Goal: Task Accomplishment & Management: Use online tool/utility

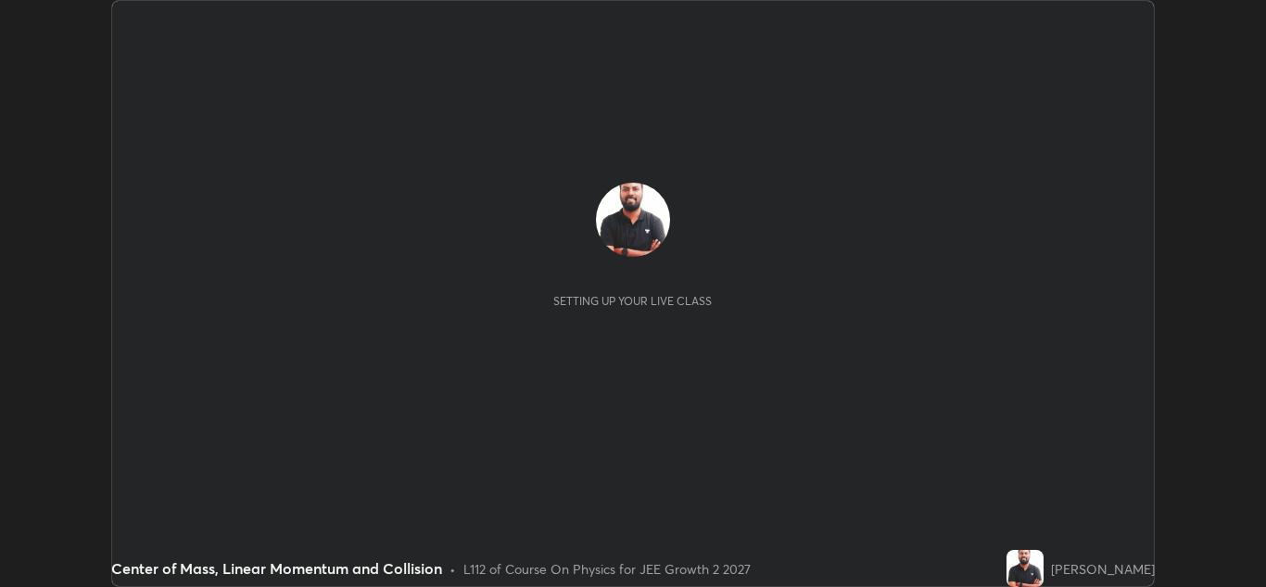
scroll to position [587, 1266]
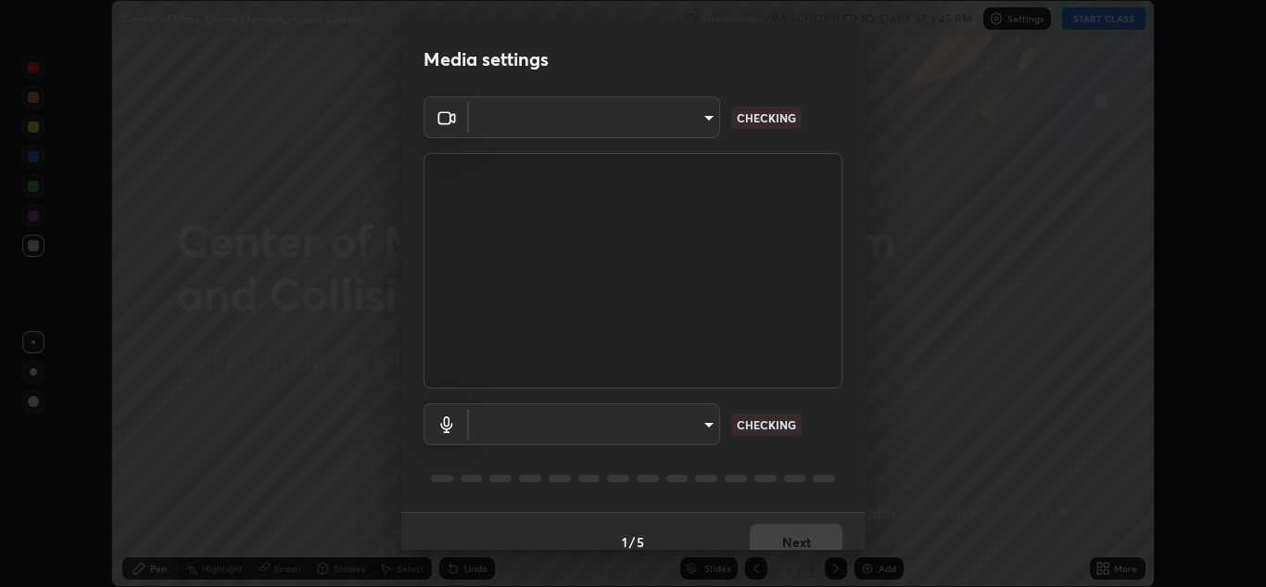
type input "ffb915138f5094fbba49c7dcbdc0b3377f3315ea980a35094b33733fc21d282d"
type input "communications"
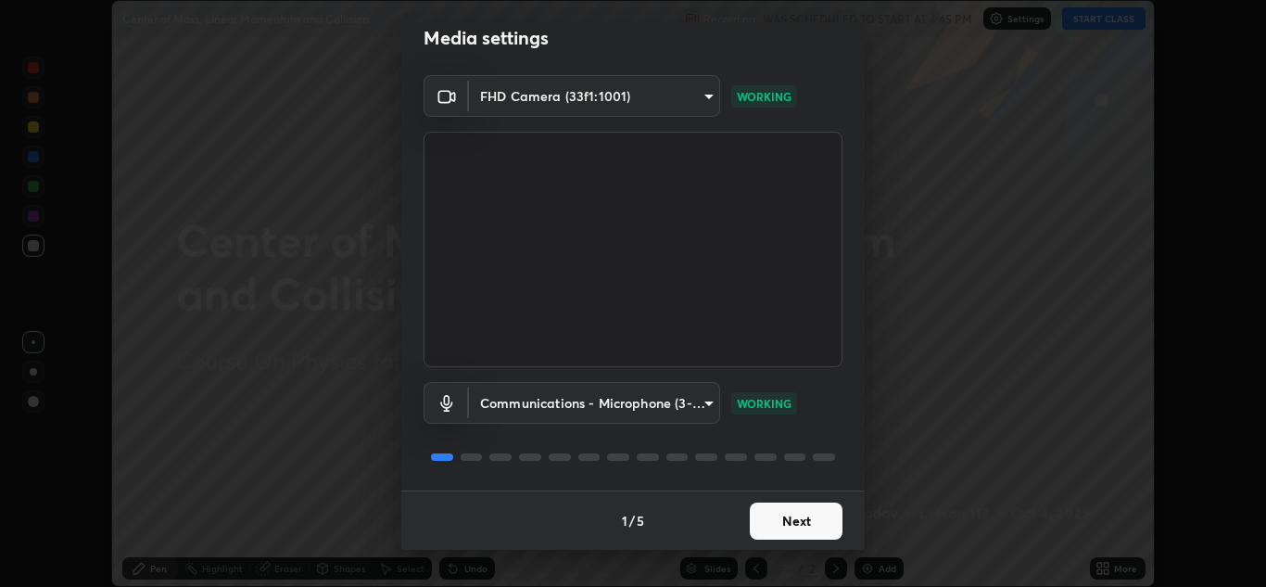
click at [796, 523] on button "Next" at bounding box center [796, 520] width 93 height 37
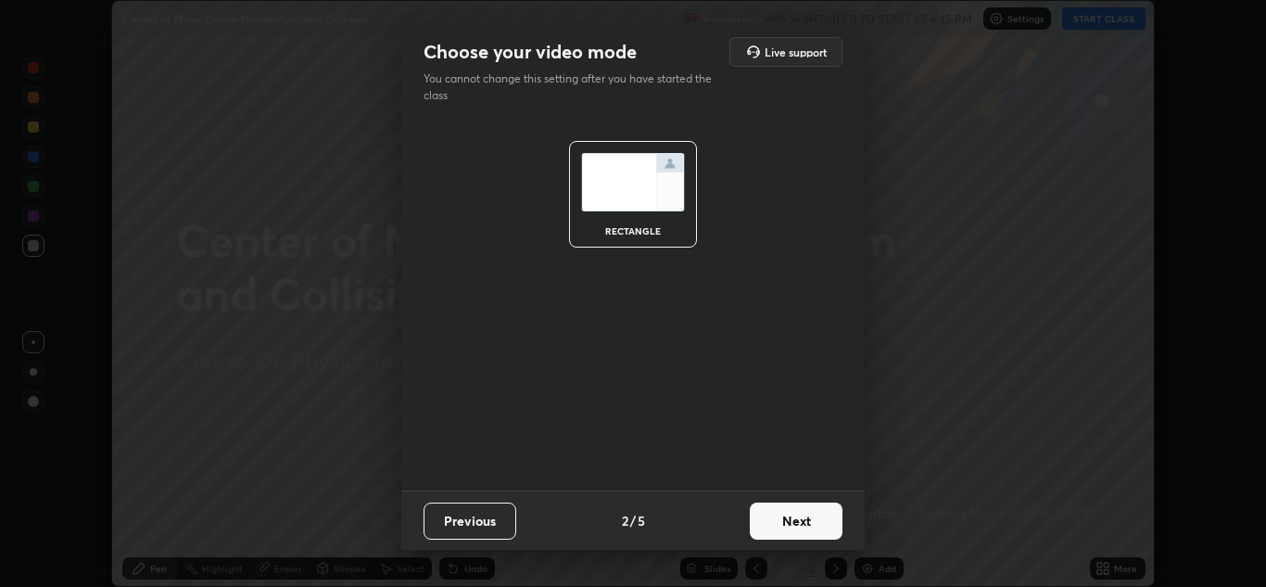
scroll to position [0, 0]
click at [795, 530] on button "Next" at bounding box center [796, 520] width 93 height 37
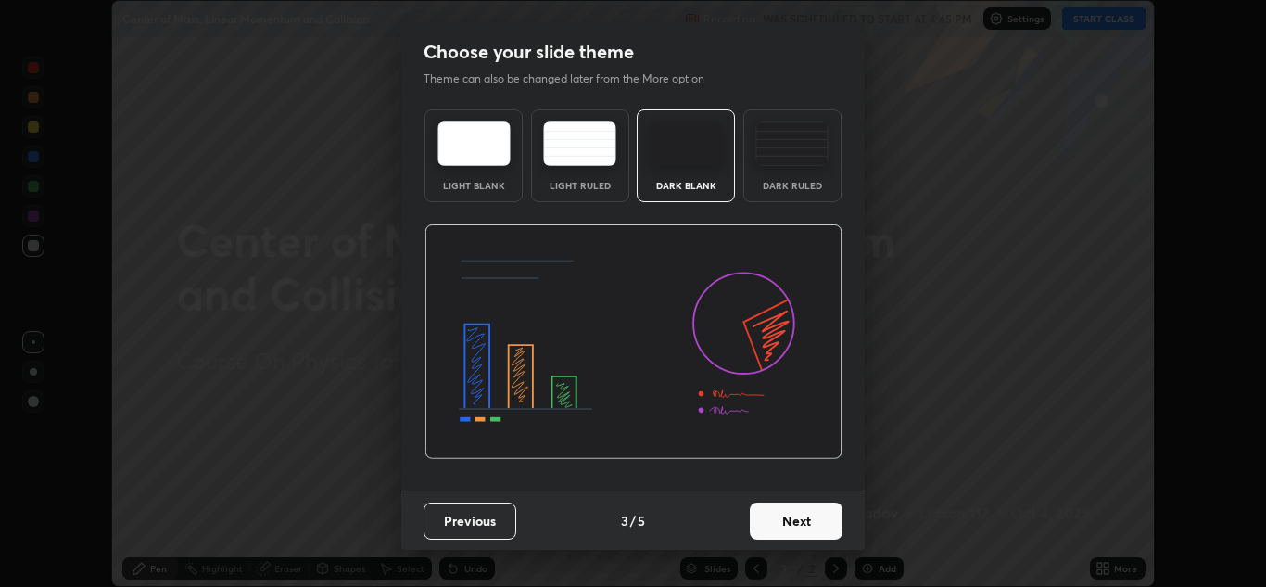
click at [802, 523] on button "Next" at bounding box center [796, 520] width 93 height 37
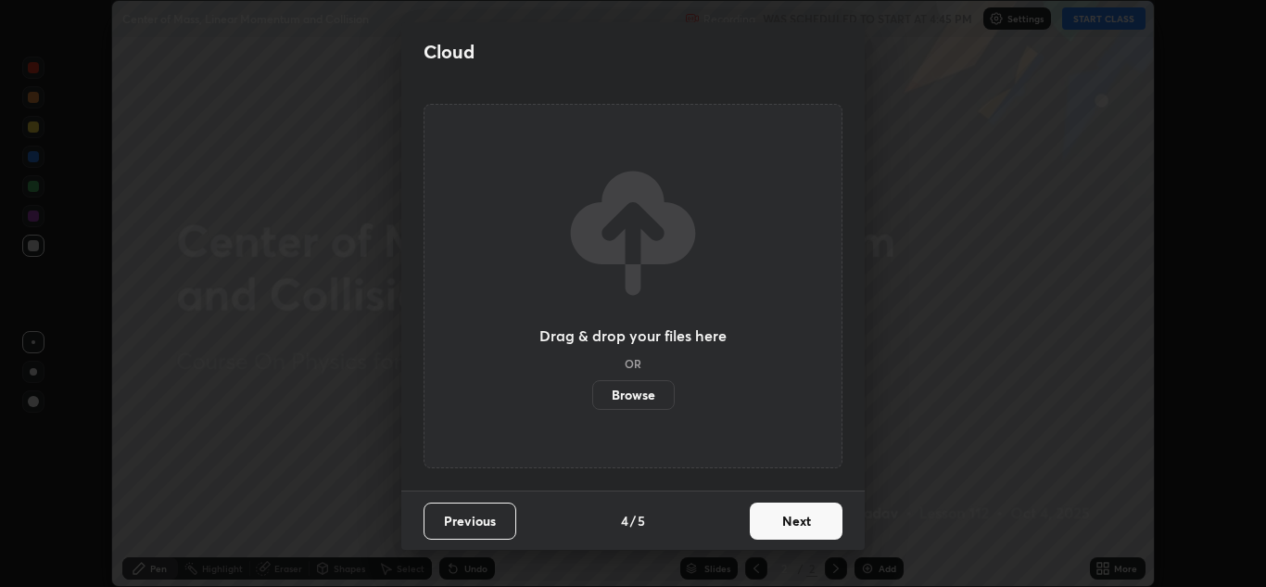
click at [803, 525] on button "Next" at bounding box center [796, 520] width 93 height 37
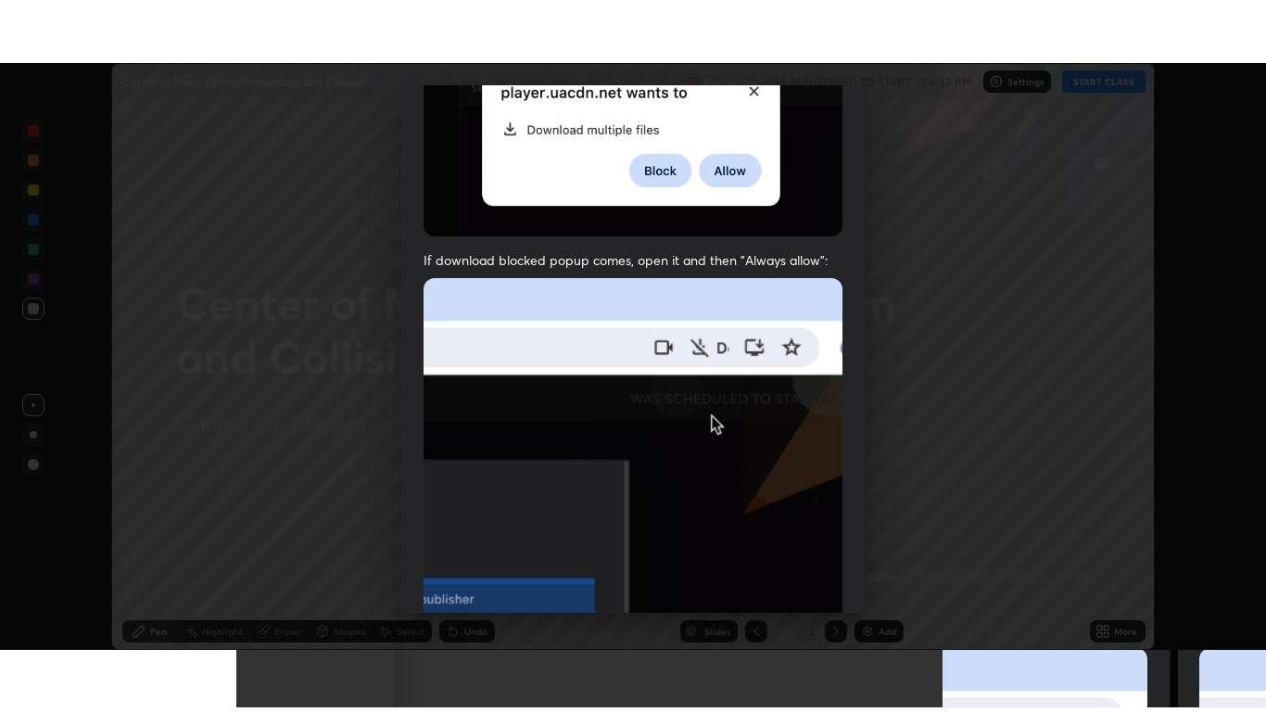
scroll to position [401, 0]
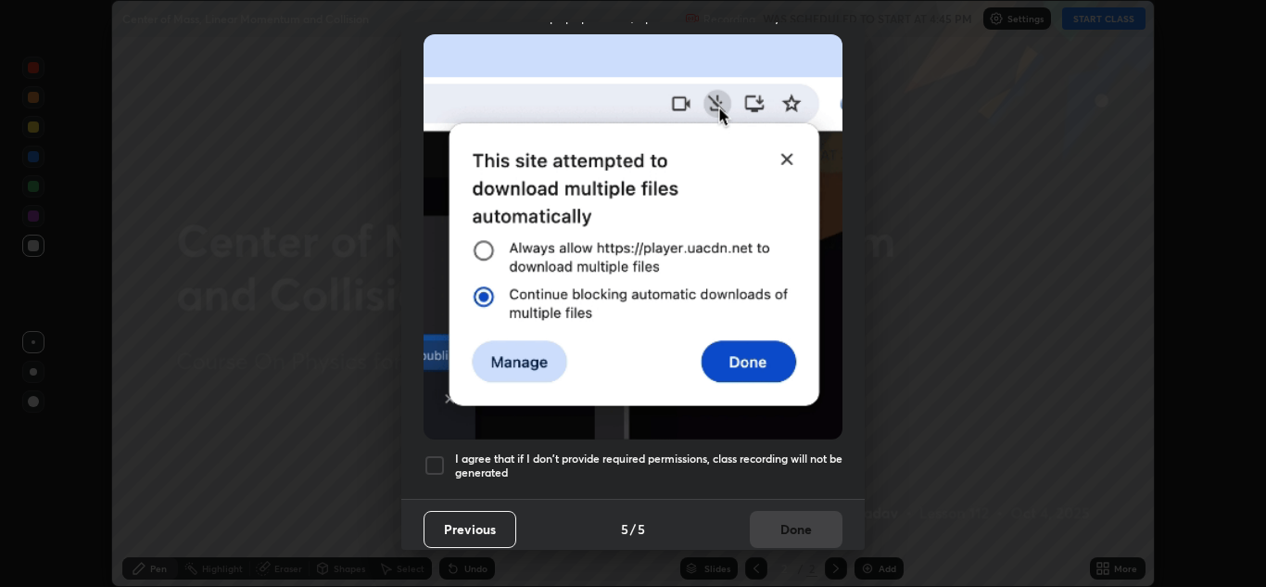
click at [431, 457] on div at bounding box center [435, 465] width 22 height 22
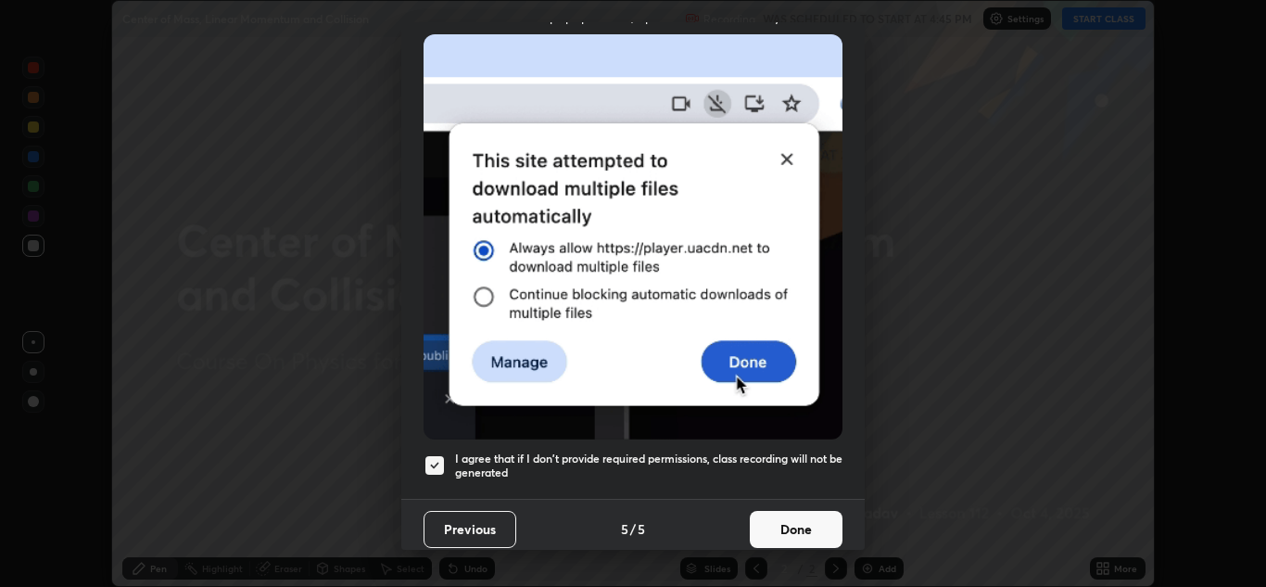
click at [804, 517] on button "Done" at bounding box center [796, 529] width 93 height 37
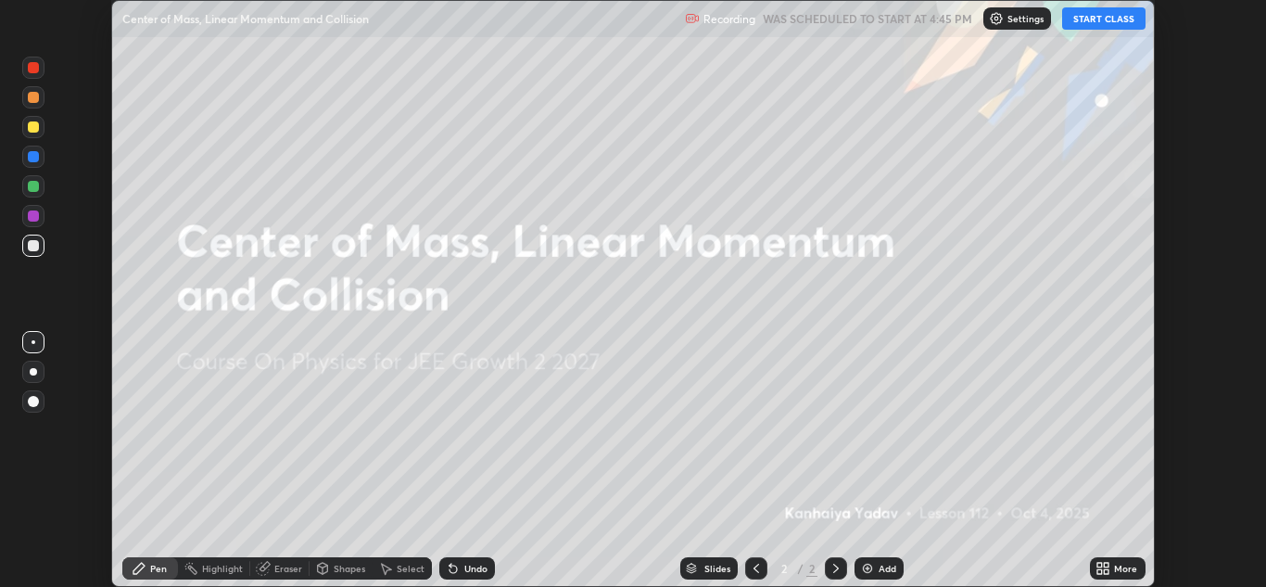
click at [1108, 19] on button "START CLASS" at bounding box center [1103, 18] width 83 height 22
click at [1109, 567] on icon at bounding box center [1106, 565] width 5 height 5
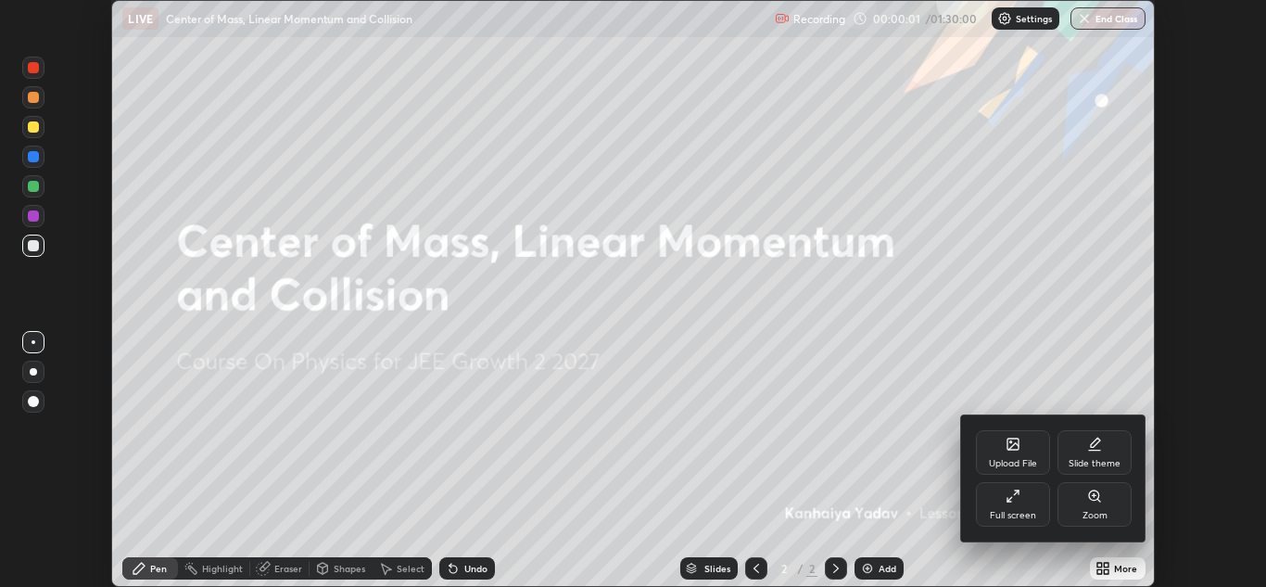
click at [1023, 507] on div "Full screen" at bounding box center [1013, 504] width 74 height 45
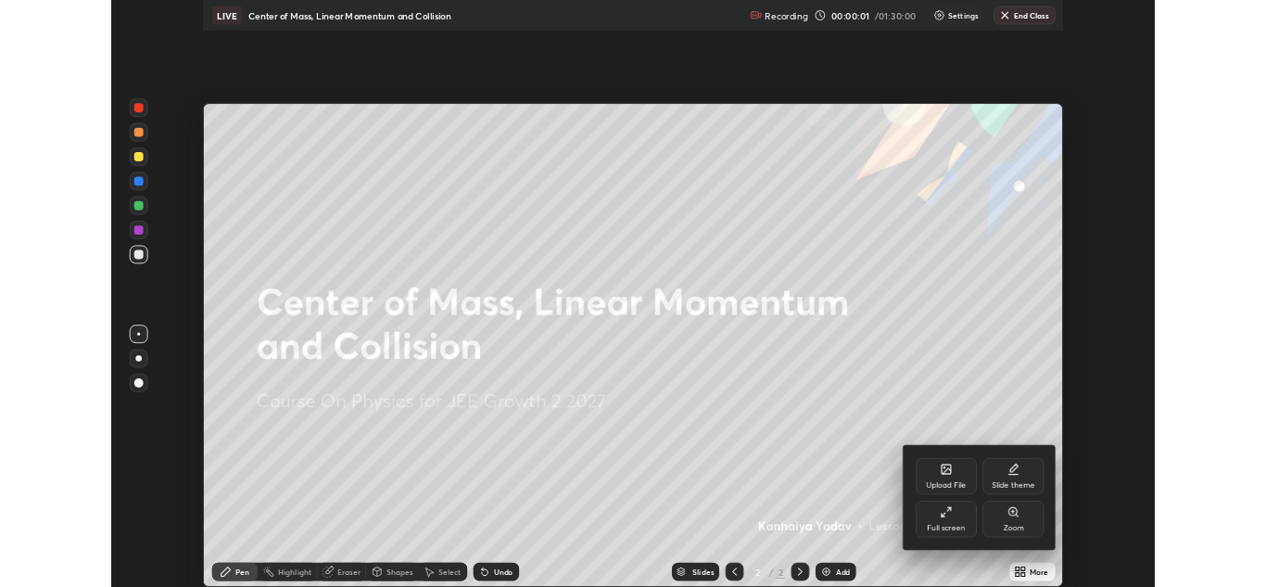
scroll to position [712, 1266]
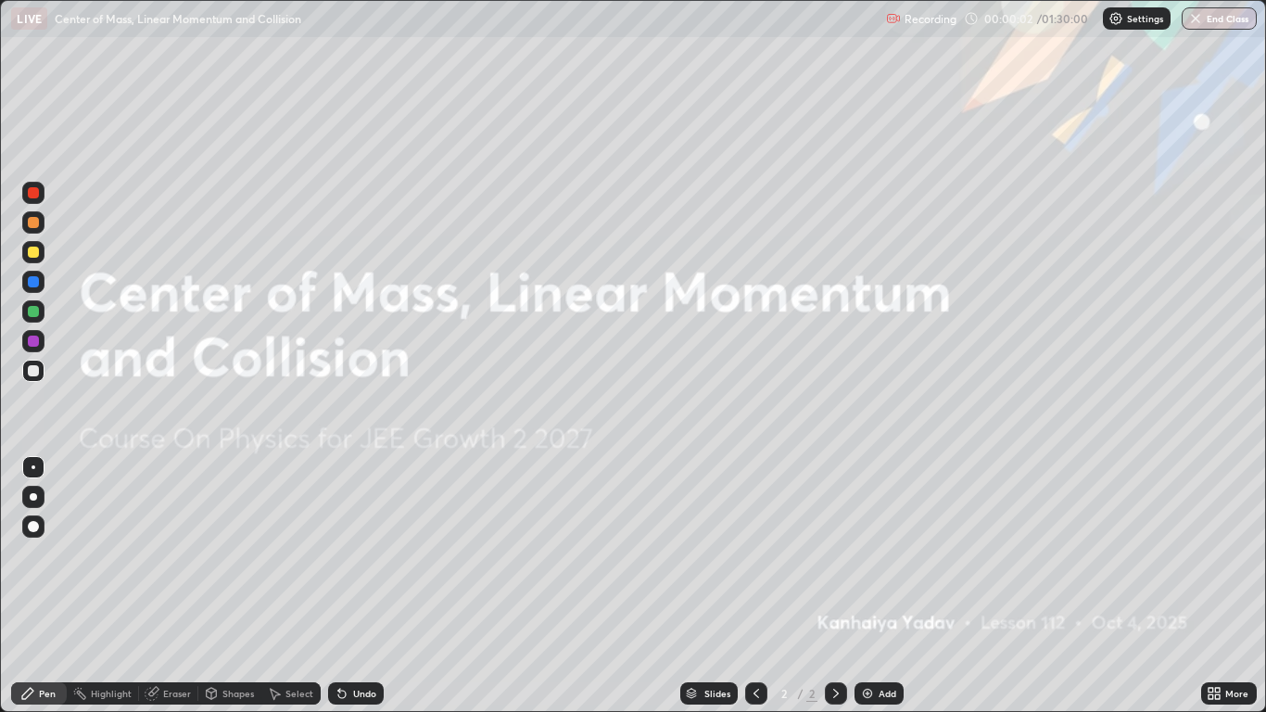
click at [835, 586] on icon at bounding box center [836, 693] width 15 height 15
click at [867, 586] on img at bounding box center [867, 693] width 15 height 15
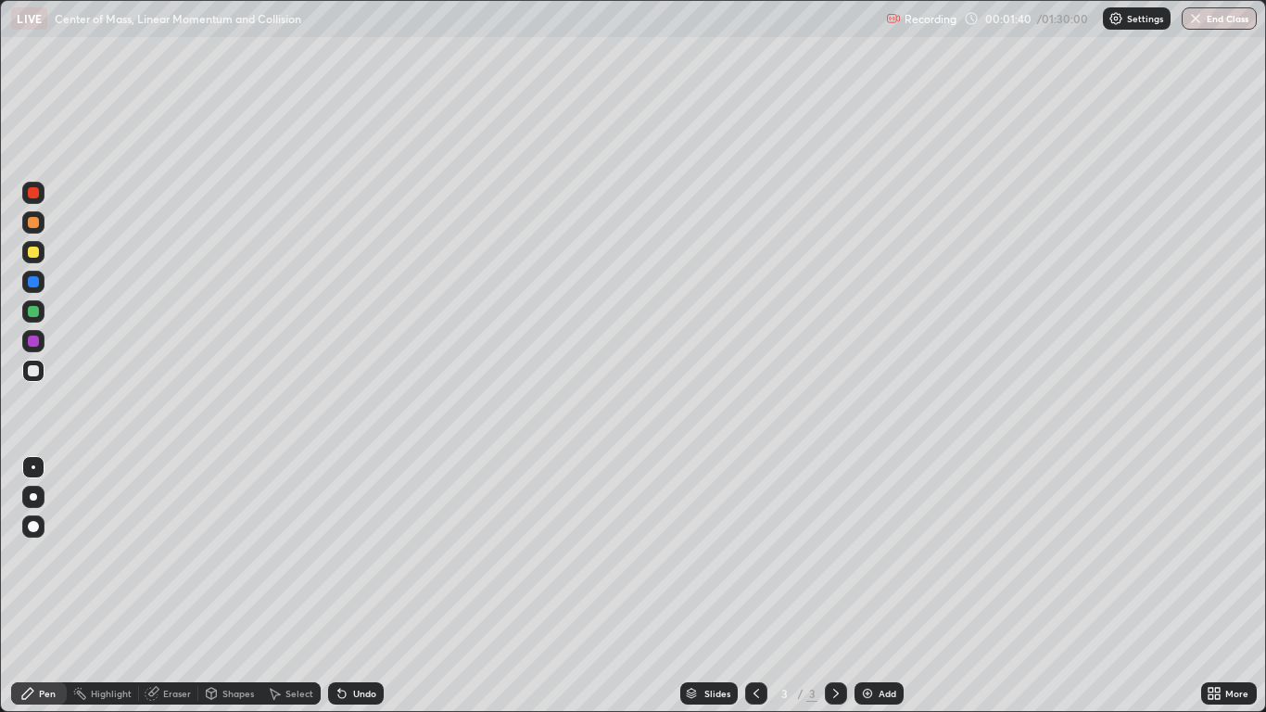
click at [36, 222] on div at bounding box center [33, 222] width 11 height 11
click at [40, 369] on div at bounding box center [33, 371] width 22 height 22
click at [34, 497] on div at bounding box center [33, 496] width 7 height 7
click at [355, 586] on div "Undo" at bounding box center [364, 693] width 23 height 9
click at [35, 586] on icon at bounding box center [27, 693] width 15 height 15
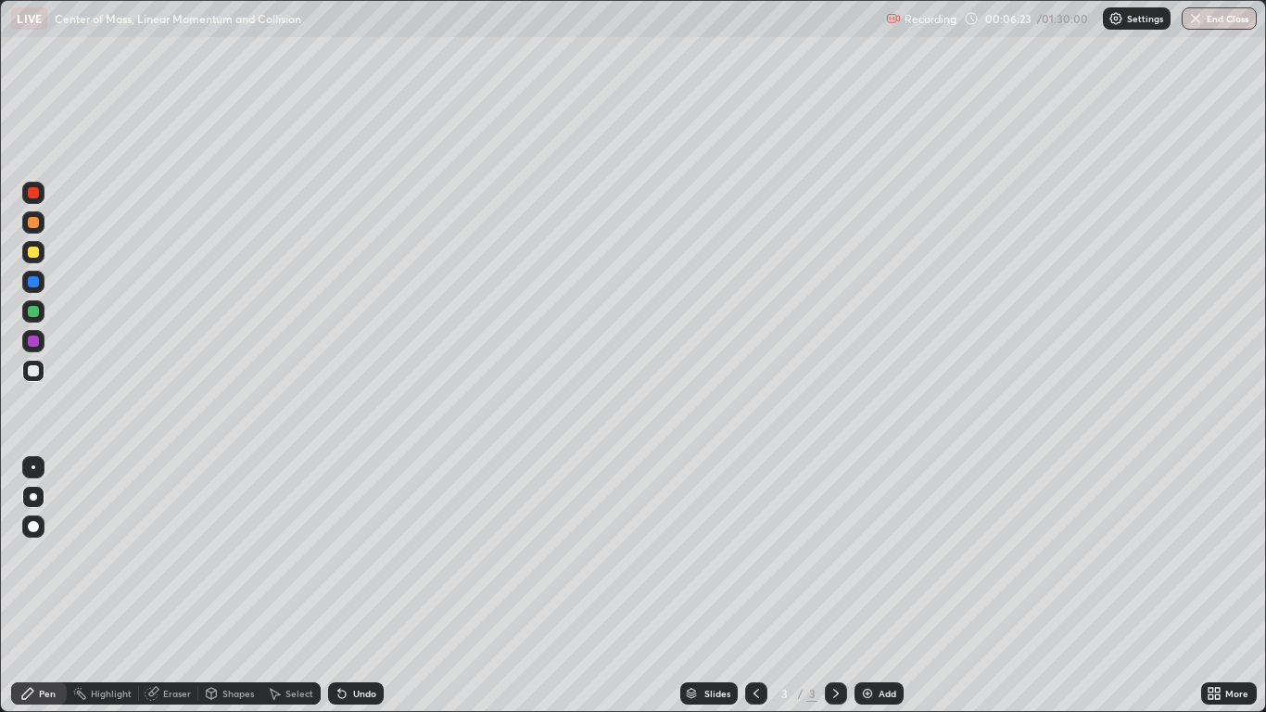
click at [833, 586] on icon at bounding box center [836, 693] width 15 height 15
click at [833, 586] on icon at bounding box center [836, 693] width 6 height 9
click at [870, 586] on div "Add" at bounding box center [879, 693] width 49 height 22
click at [749, 586] on div at bounding box center [756, 693] width 22 height 22
click at [835, 586] on icon at bounding box center [836, 693] width 15 height 15
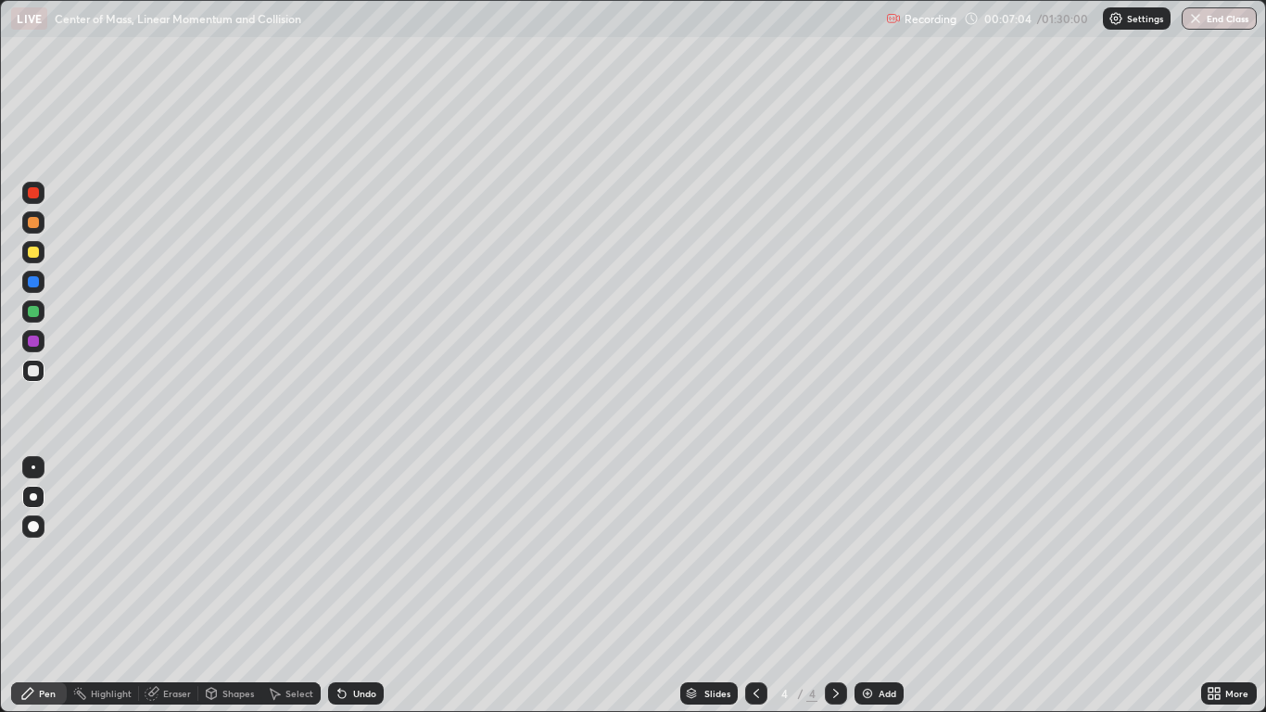
click at [350, 586] on div "Undo" at bounding box center [356, 693] width 56 height 22
click at [32, 251] on div at bounding box center [33, 252] width 11 height 11
click at [836, 586] on icon at bounding box center [836, 693] width 15 height 15
click at [835, 586] on icon at bounding box center [836, 693] width 15 height 15
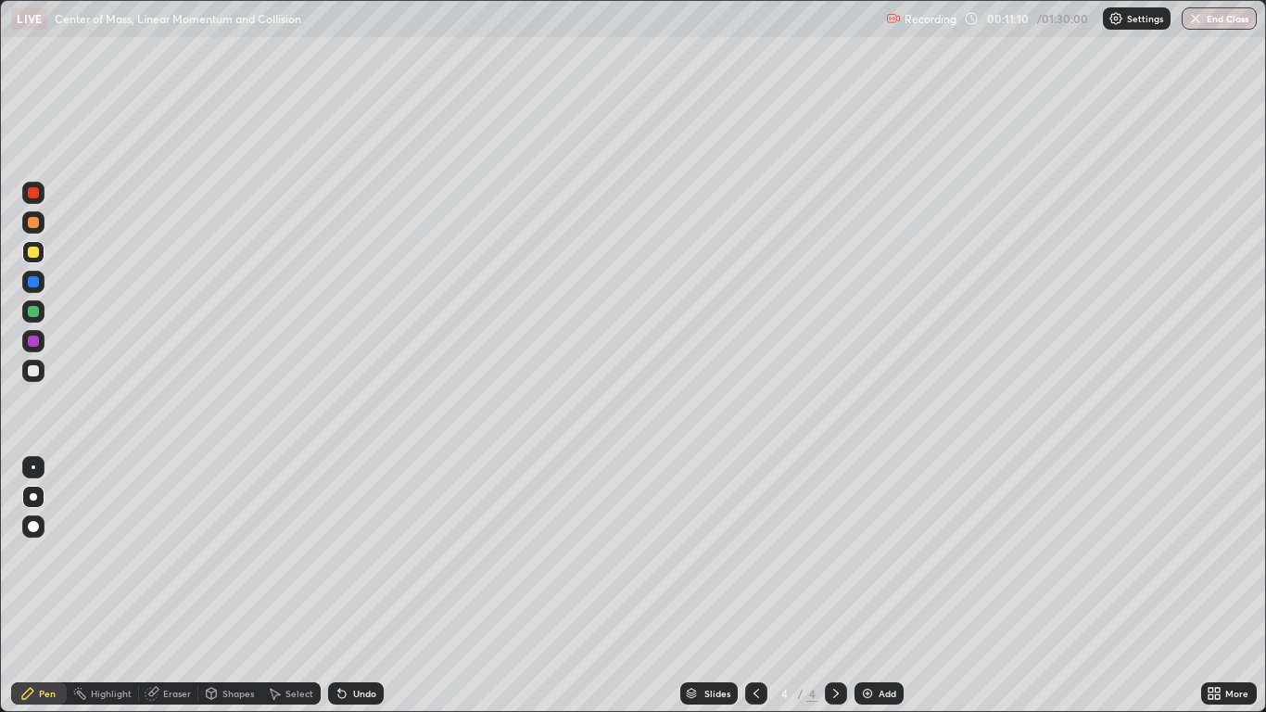
click at [864, 586] on img at bounding box center [867, 693] width 15 height 15
click at [30, 367] on div at bounding box center [33, 370] width 11 height 11
click at [837, 586] on icon at bounding box center [836, 693] width 15 height 15
click at [835, 586] on icon at bounding box center [836, 693] width 15 height 15
click at [864, 586] on img at bounding box center [867, 693] width 15 height 15
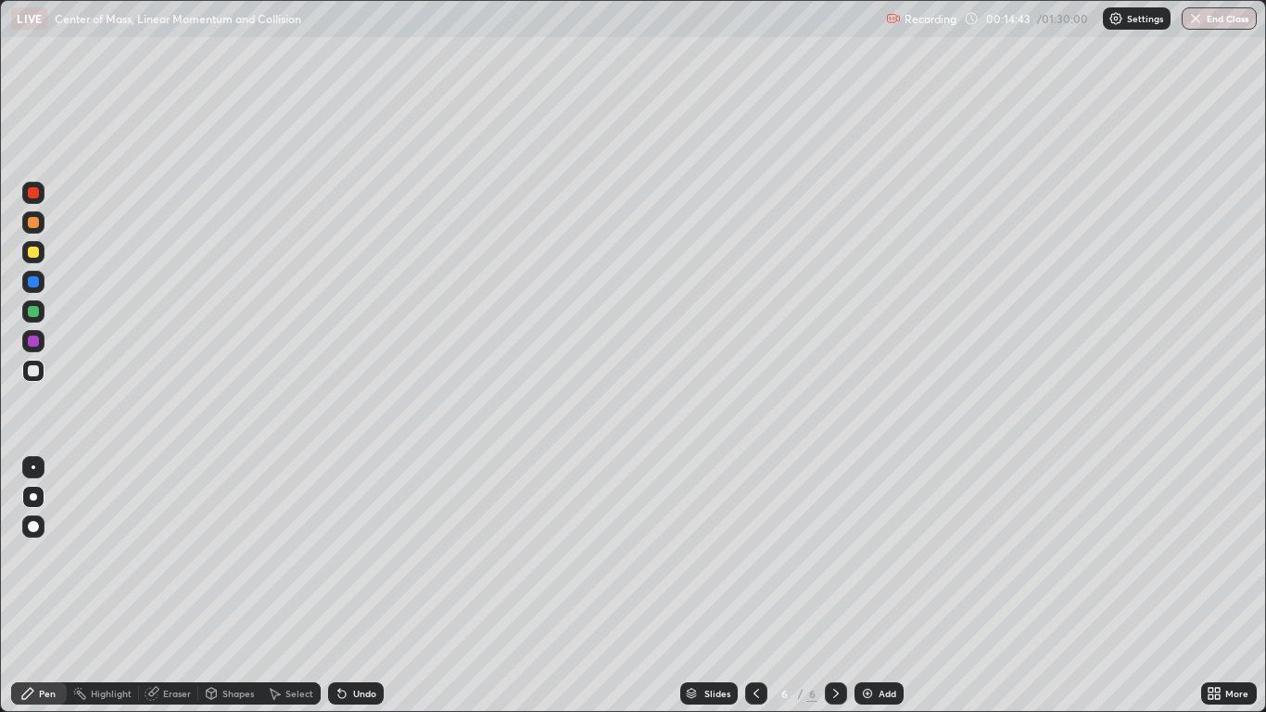
click at [33, 248] on div at bounding box center [33, 252] width 11 height 11
click at [33, 373] on div at bounding box center [33, 370] width 11 height 11
click at [353, 586] on div "Undo" at bounding box center [364, 693] width 23 height 9
click at [340, 586] on icon at bounding box center [341, 694] width 7 height 7
click at [837, 586] on icon at bounding box center [836, 693] width 15 height 15
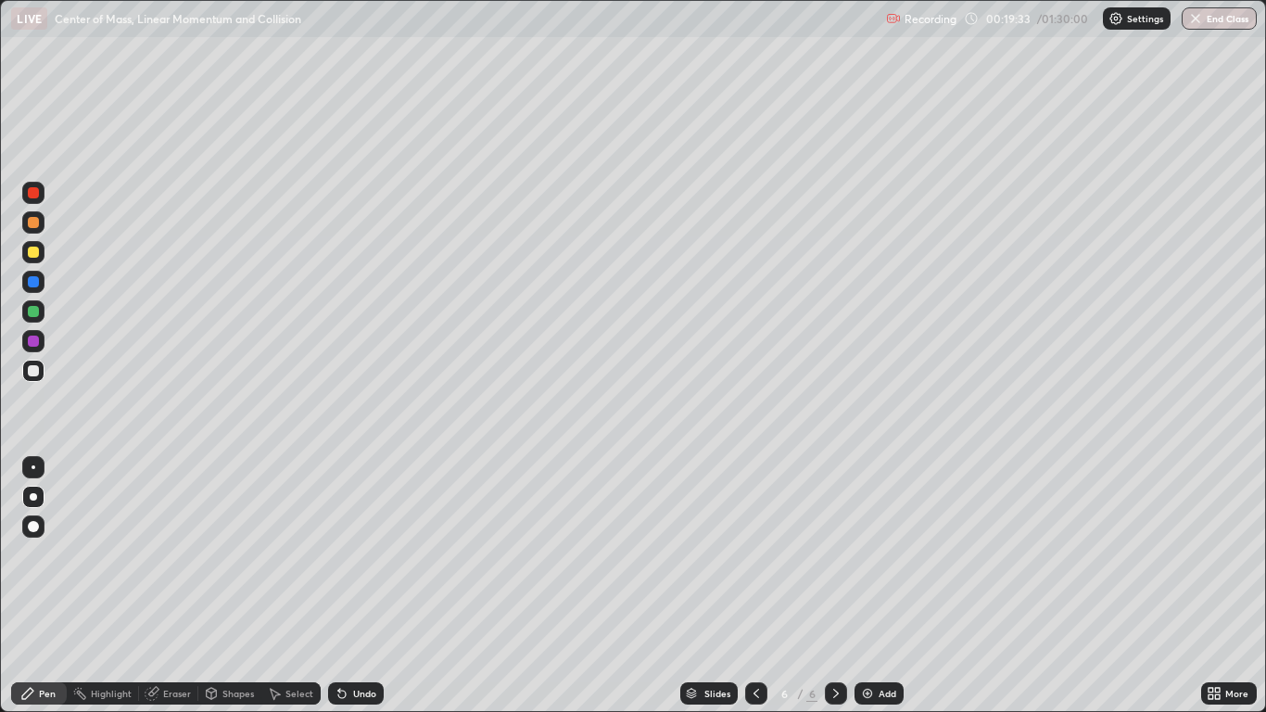
click at [836, 586] on icon at bounding box center [836, 693] width 15 height 15
click at [833, 586] on icon at bounding box center [836, 693] width 15 height 15
click at [835, 586] on icon at bounding box center [836, 693] width 15 height 15
click at [868, 586] on img at bounding box center [867, 693] width 15 height 15
click at [353, 586] on div "Undo" at bounding box center [364, 693] width 23 height 9
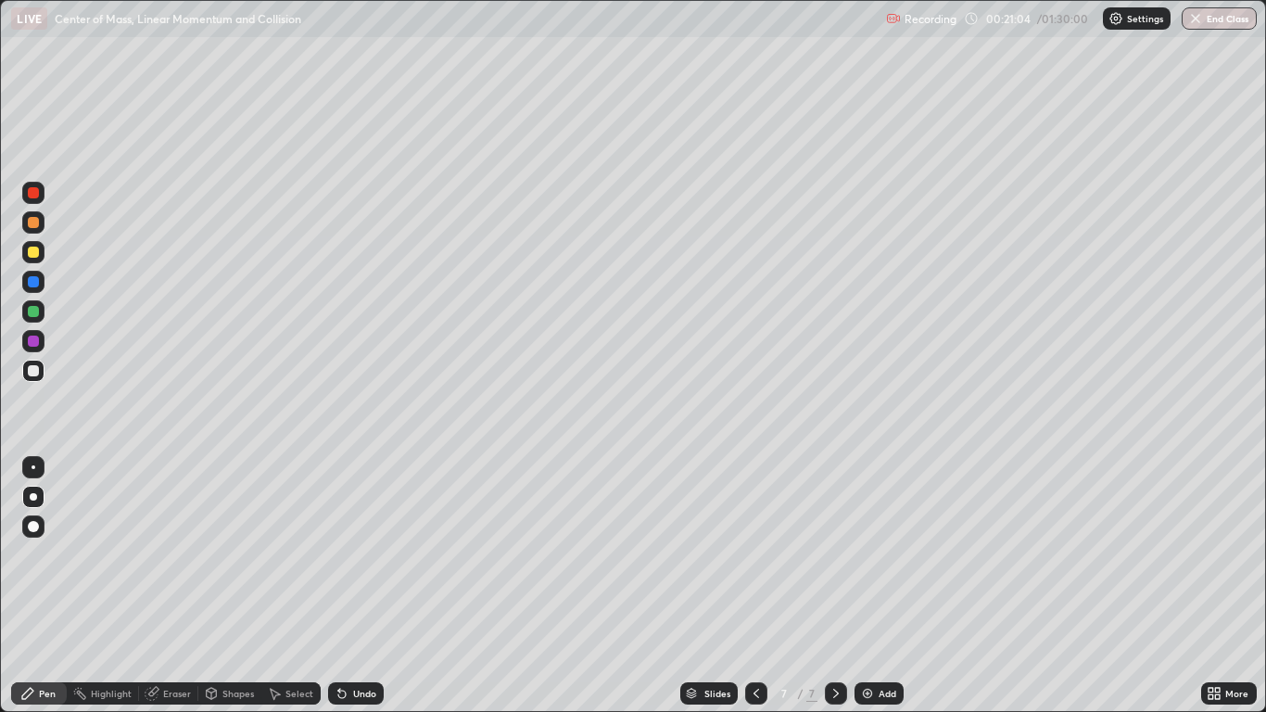
click at [356, 586] on div "Undo" at bounding box center [364, 693] width 23 height 9
click at [342, 586] on icon at bounding box center [341, 694] width 7 height 7
click at [36, 225] on div at bounding box center [33, 222] width 11 height 11
click at [33, 368] on div at bounding box center [33, 370] width 11 height 11
click at [833, 586] on icon at bounding box center [836, 693] width 15 height 15
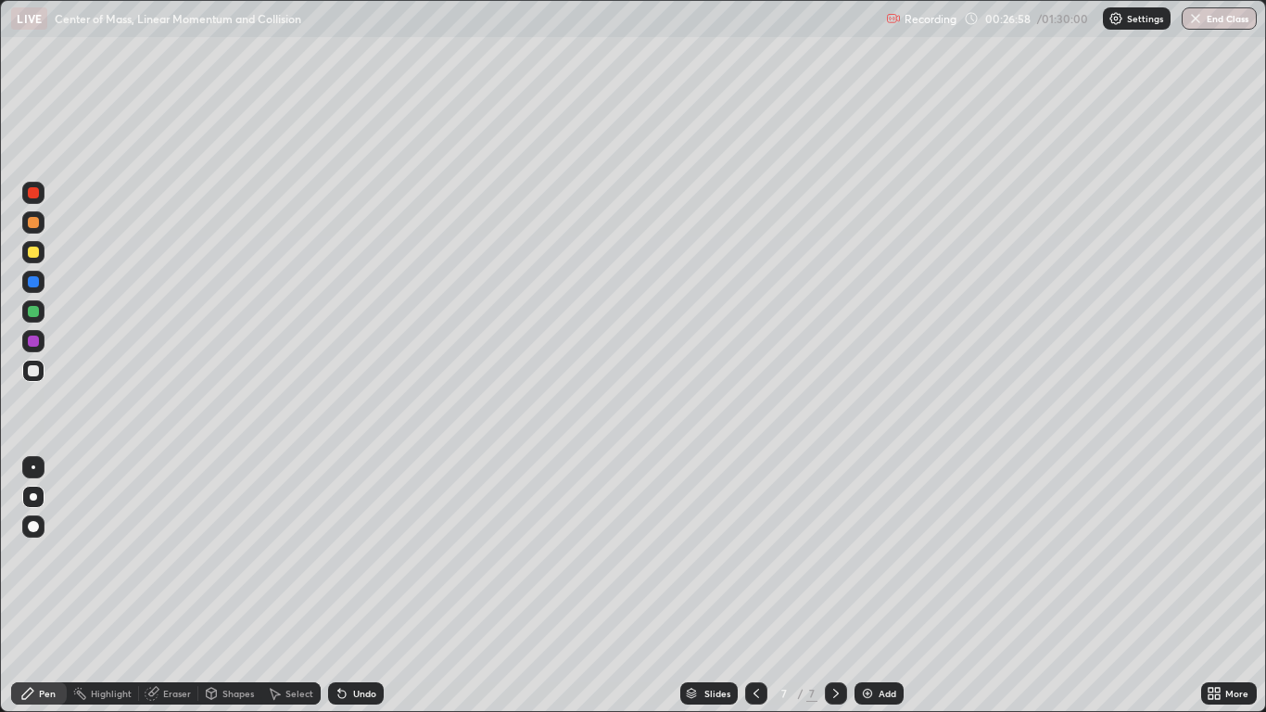
click at [835, 586] on icon at bounding box center [836, 693] width 15 height 15
click at [869, 586] on img at bounding box center [867, 693] width 15 height 15
click at [33, 251] on div at bounding box center [33, 252] width 11 height 11
click at [180, 586] on div "Eraser" at bounding box center [177, 693] width 28 height 9
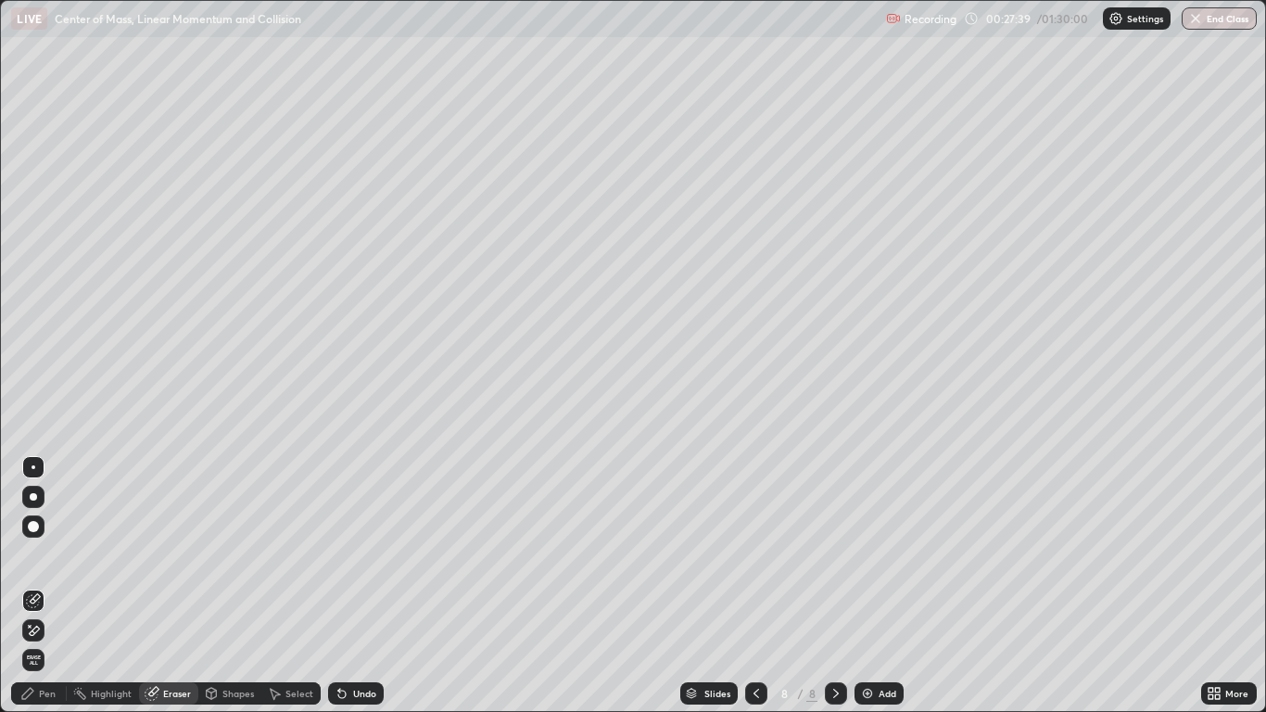
click at [47, 586] on div "Pen" at bounding box center [47, 693] width 17 height 9
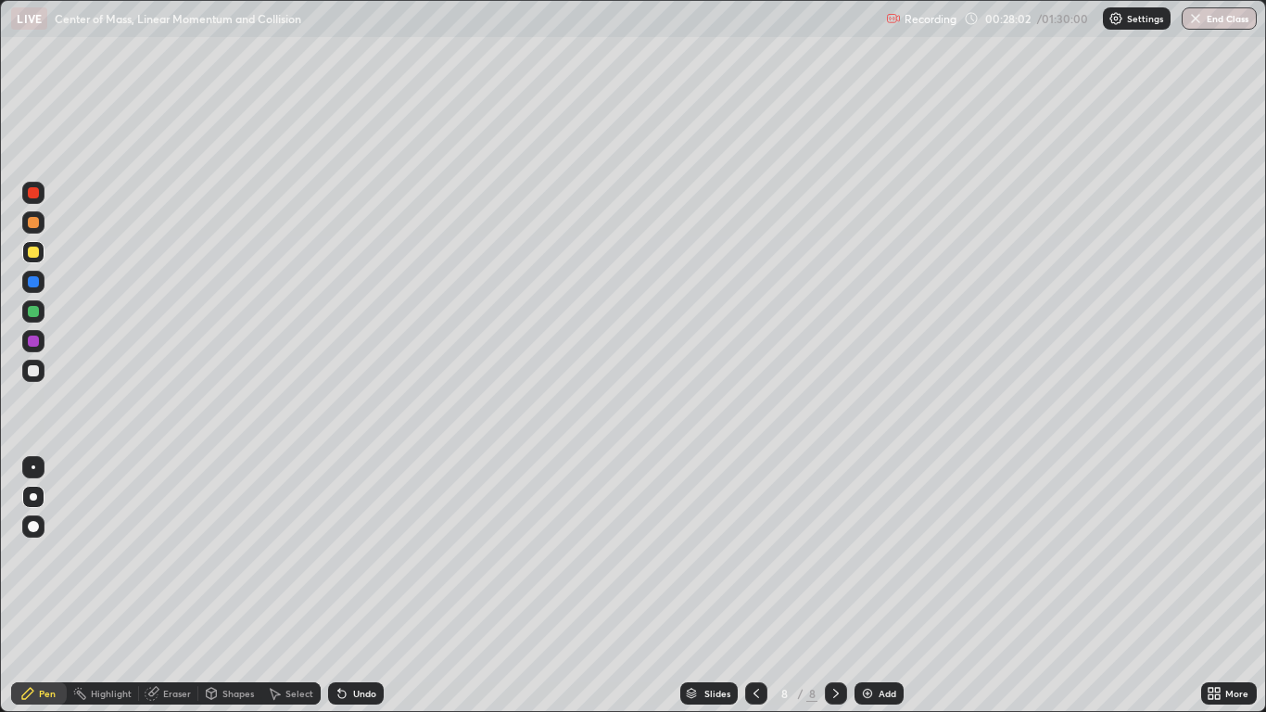
click at [38, 344] on div at bounding box center [33, 341] width 11 height 11
click at [32, 370] on div at bounding box center [33, 370] width 11 height 11
click at [355, 586] on div "Undo" at bounding box center [364, 693] width 23 height 9
click at [30, 219] on div at bounding box center [33, 222] width 11 height 11
click at [32, 373] on div at bounding box center [33, 370] width 11 height 11
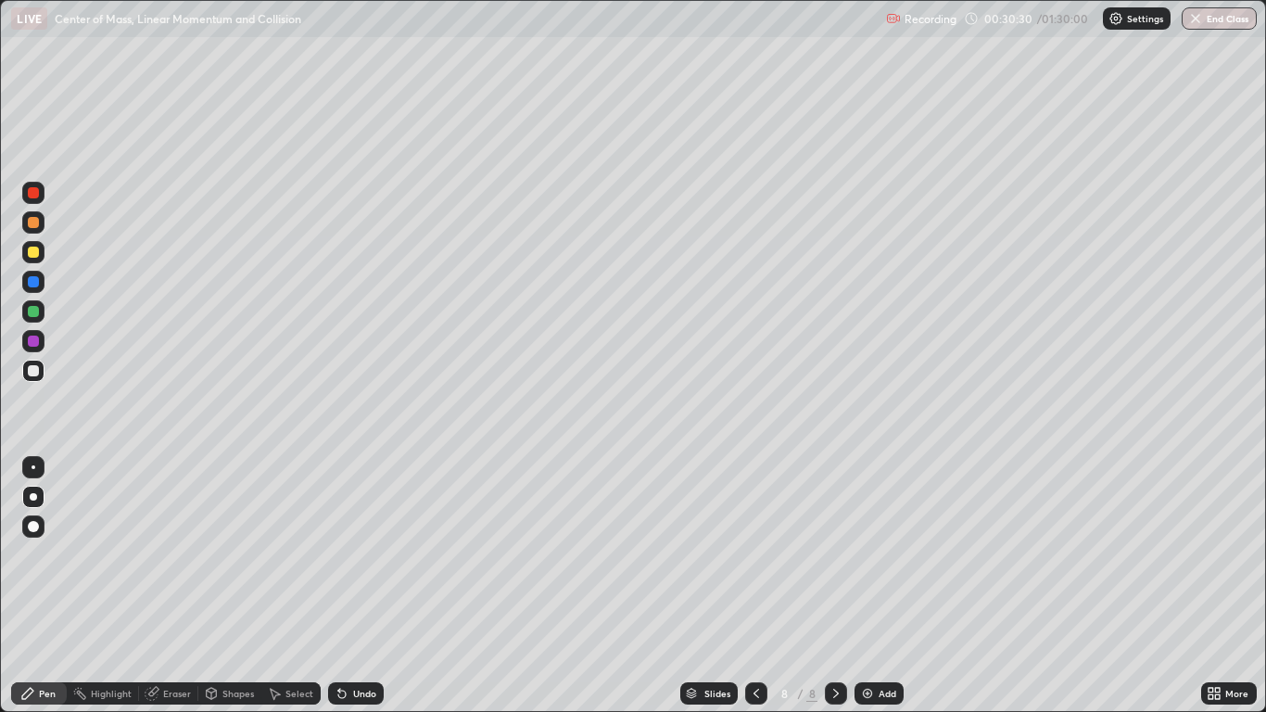
click at [32, 248] on div at bounding box center [33, 252] width 11 height 11
click at [36, 371] on div at bounding box center [33, 370] width 11 height 11
click at [353, 586] on div "Undo" at bounding box center [364, 693] width 23 height 9
click at [338, 586] on icon at bounding box center [339, 690] width 2 height 2
click at [835, 586] on icon at bounding box center [836, 693] width 15 height 15
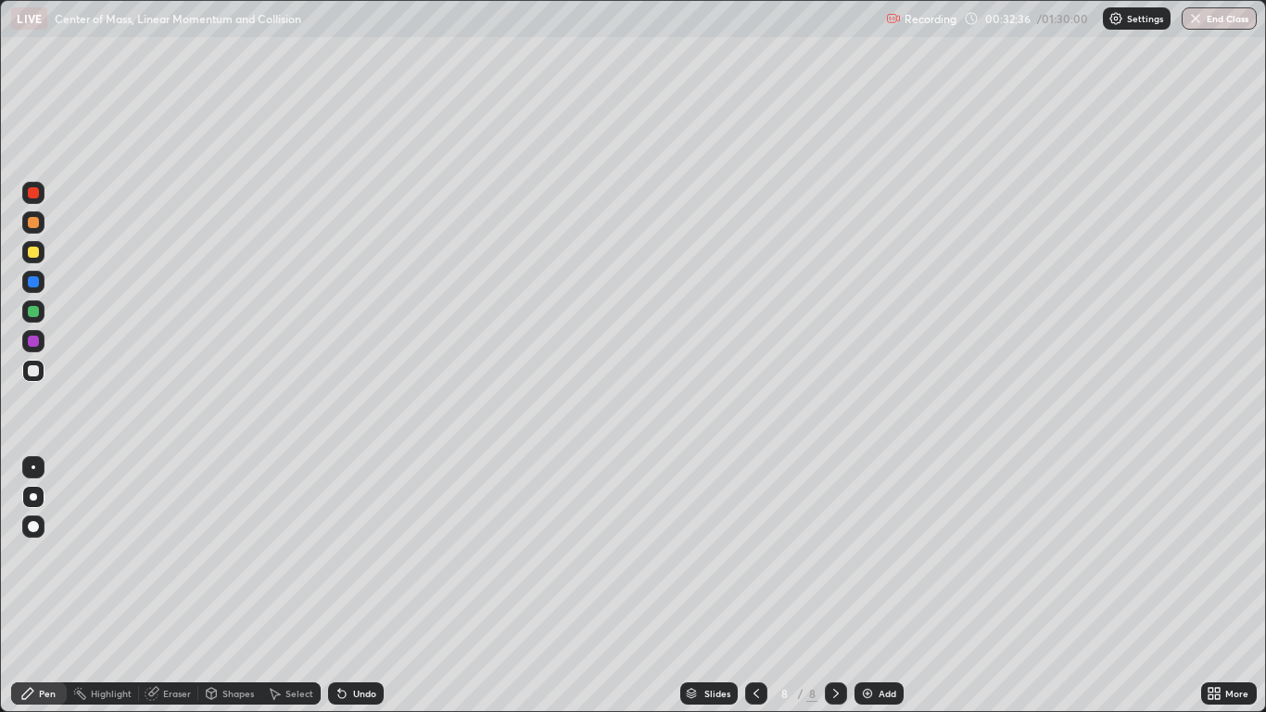
click at [829, 586] on icon at bounding box center [836, 693] width 15 height 15
click at [868, 586] on img at bounding box center [867, 693] width 15 height 15
click at [167, 586] on div "Eraser" at bounding box center [168, 693] width 59 height 22
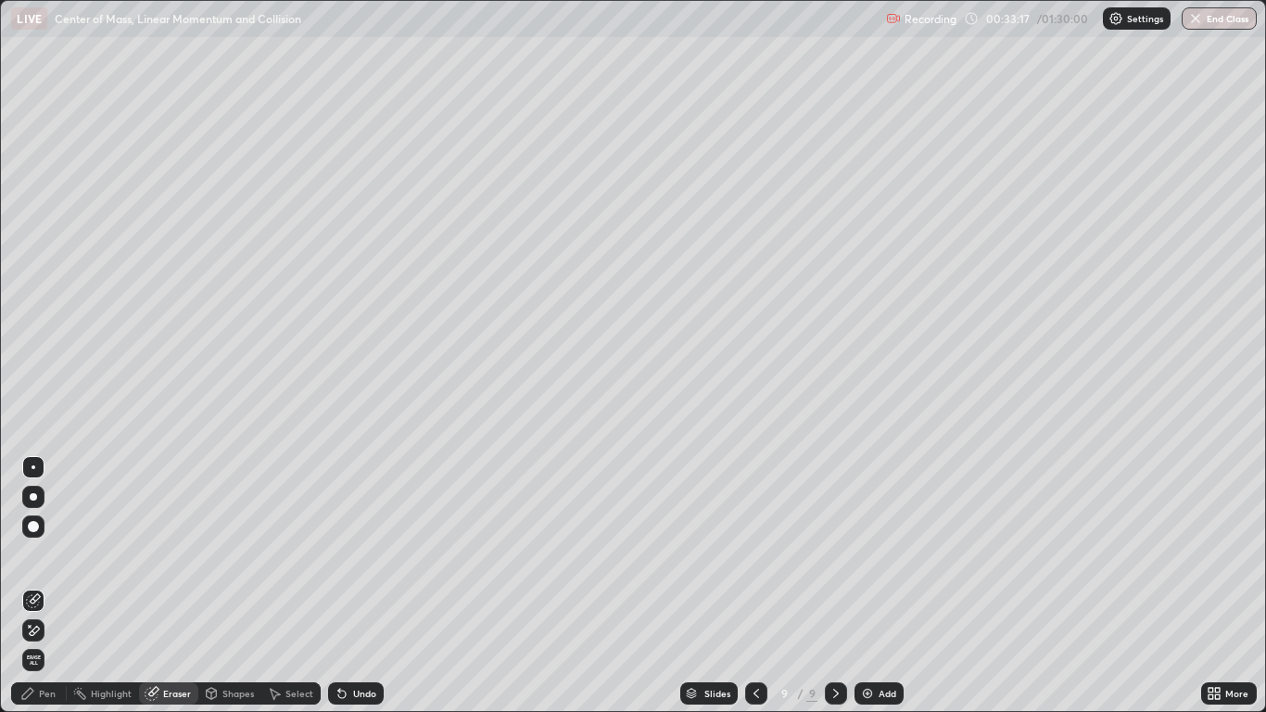
click at [40, 586] on div "Pen" at bounding box center [47, 693] width 17 height 9
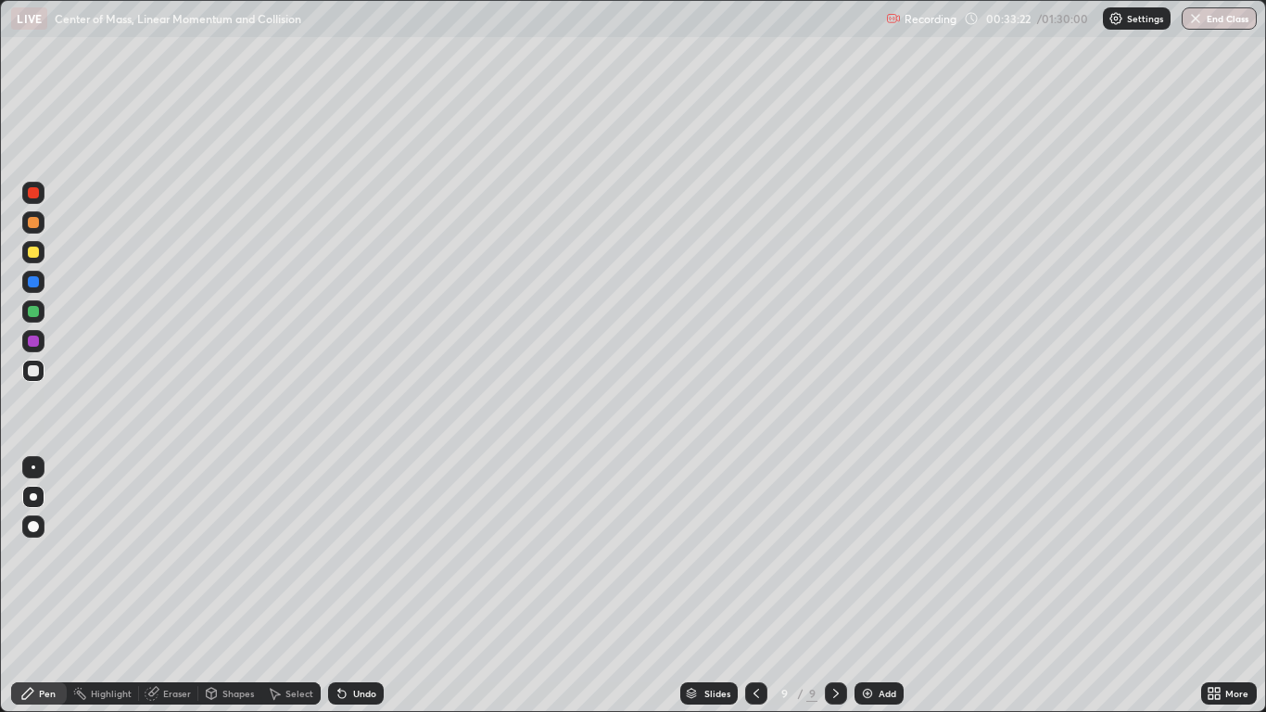
click at [33, 248] on div at bounding box center [33, 252] width 11 height 11
click at [33, 372] on div at bounding box center [33, 370] width 11 height 11
click at [750, 586] on div at bounding box center [756, 693] width 22 height 22
click at [835, 586] on icon at bounding box center [836, 693] width 15 height 15
click at [354, 586] on div "Undo" at bounding box center [364, 693] width 23 height 9
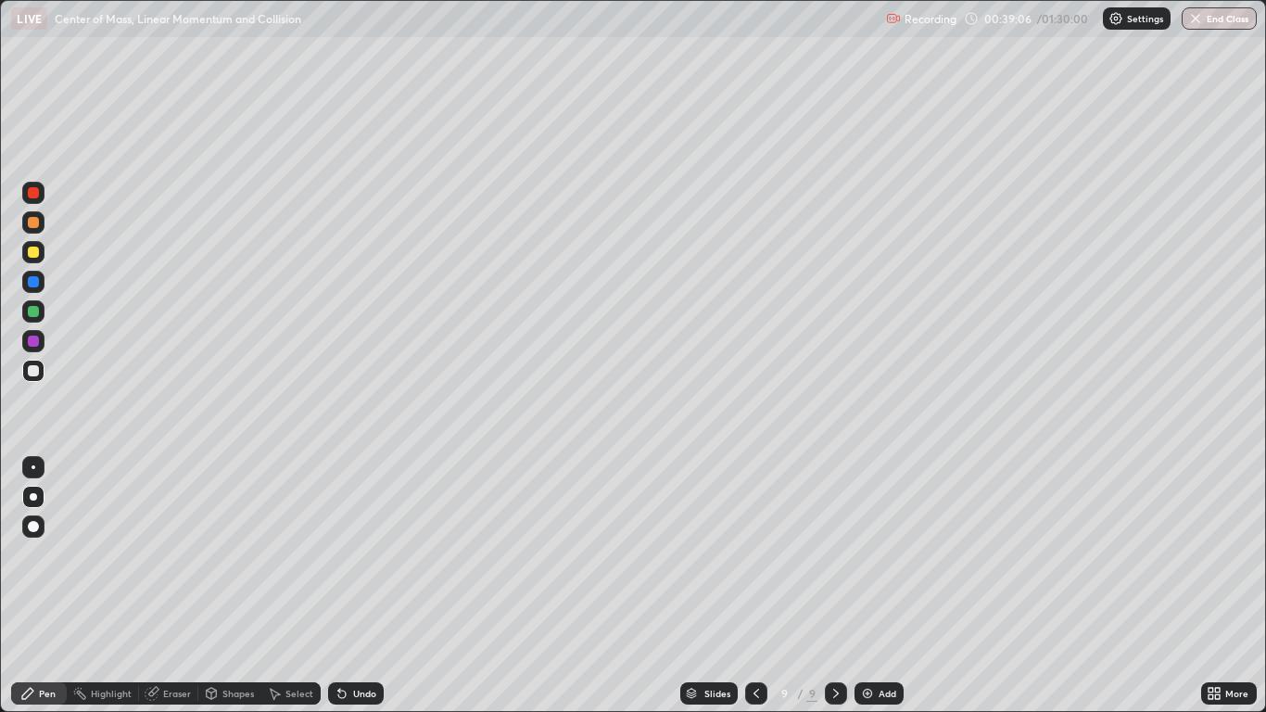
click at [756, 586] on icon at bounding box center [756, 693] width 15 height 15
click at [749, 586] on icon at bounding box center [756, 693] width 15 height 15
click at [832, 586] on icon at bounding box center [836, 693] width 15 height 15
click at [755, 586] on icon at bounding box center [756, 693] width 15 height 15
click at [835, 586] on icon at bounding box center [836, 693] width 15 height 15
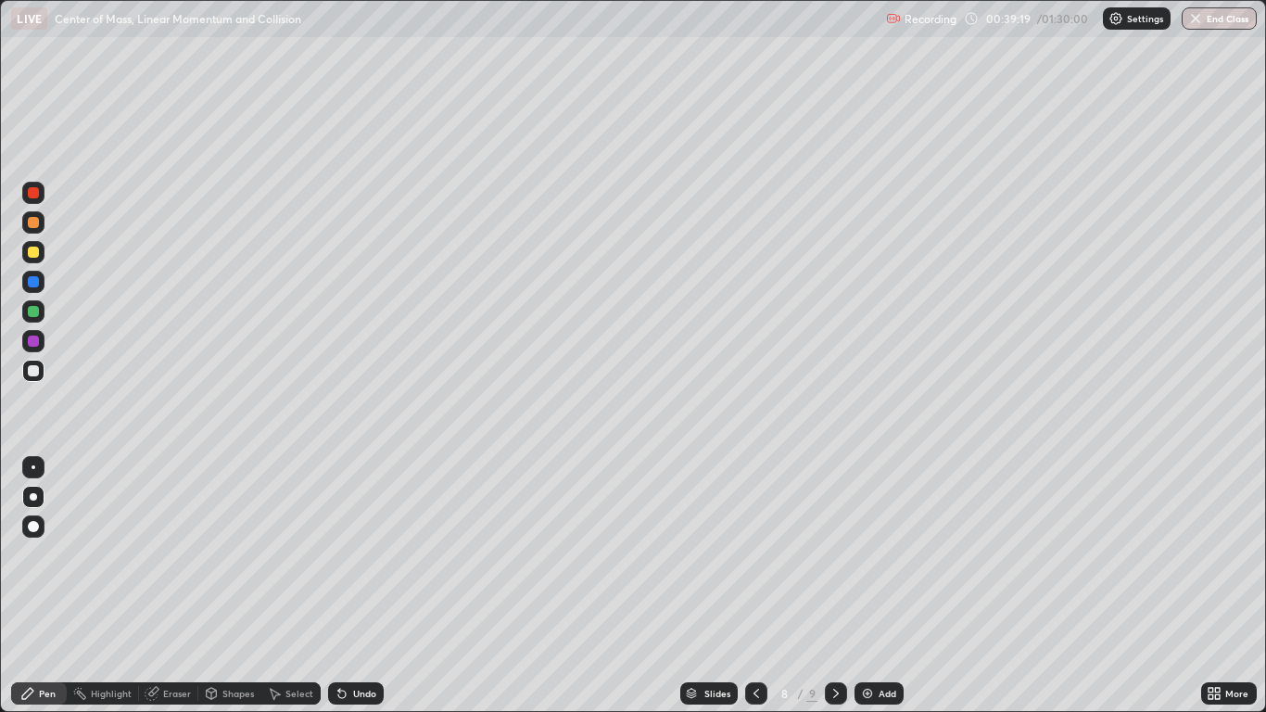
click at [835, 586] on icon at bounding box center [836, 693] width 15 height 15
click at [829, 586] on icon at bounding box center [836, 693] width 15 height 15
click at [835, 586] on icon at bounding box center [836, 693] width 15 height 15
click at [836, 586] on icon at bounding box center [836, 693] width 6 height 9
click at [863, 586] on img at bounding box center [867, 693] width 15 height 15
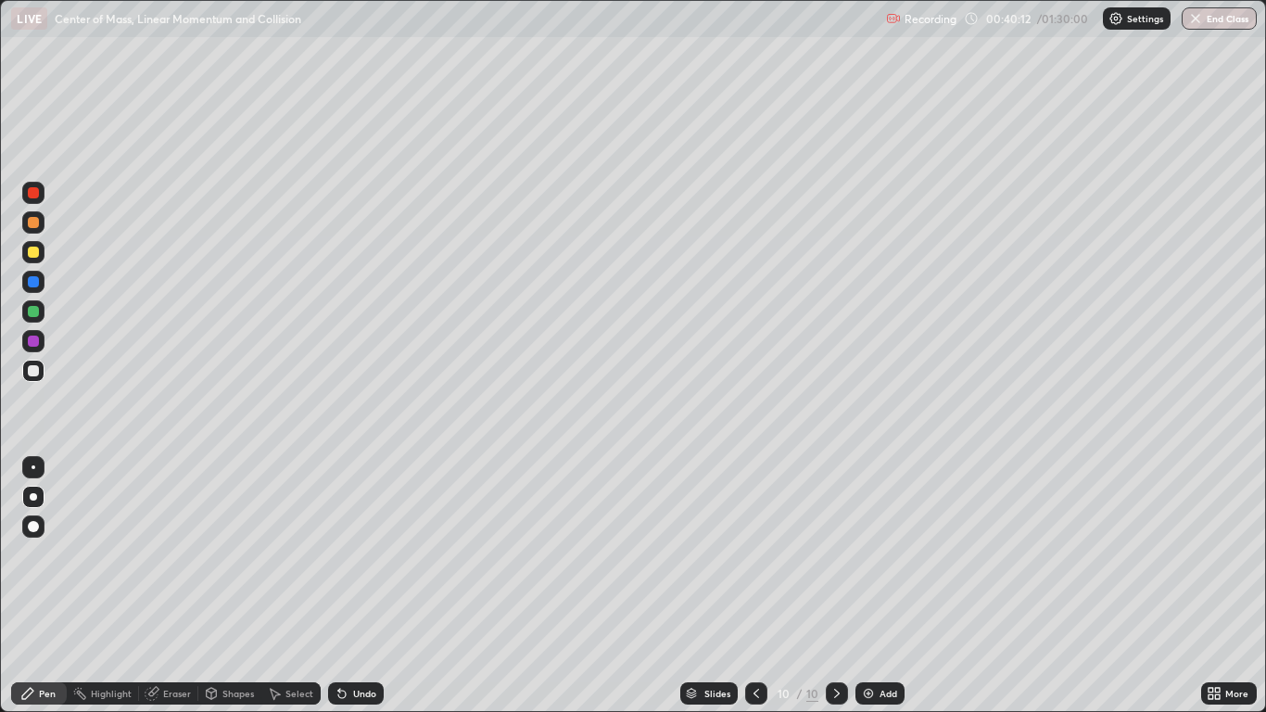
click at [359, 586] on div "Undo" at bounding box center [364, 693] width 23 height 9
click at [357, 586] on div "Undo" at bounding box center [364, 693] width 23 height 9
click at [359, 586] on div "Undo" at bounding box center [364, 693] width 23 height 9
click at [358, 586] on div "Undo" at bounding box center [364, 693] width 23 height 9
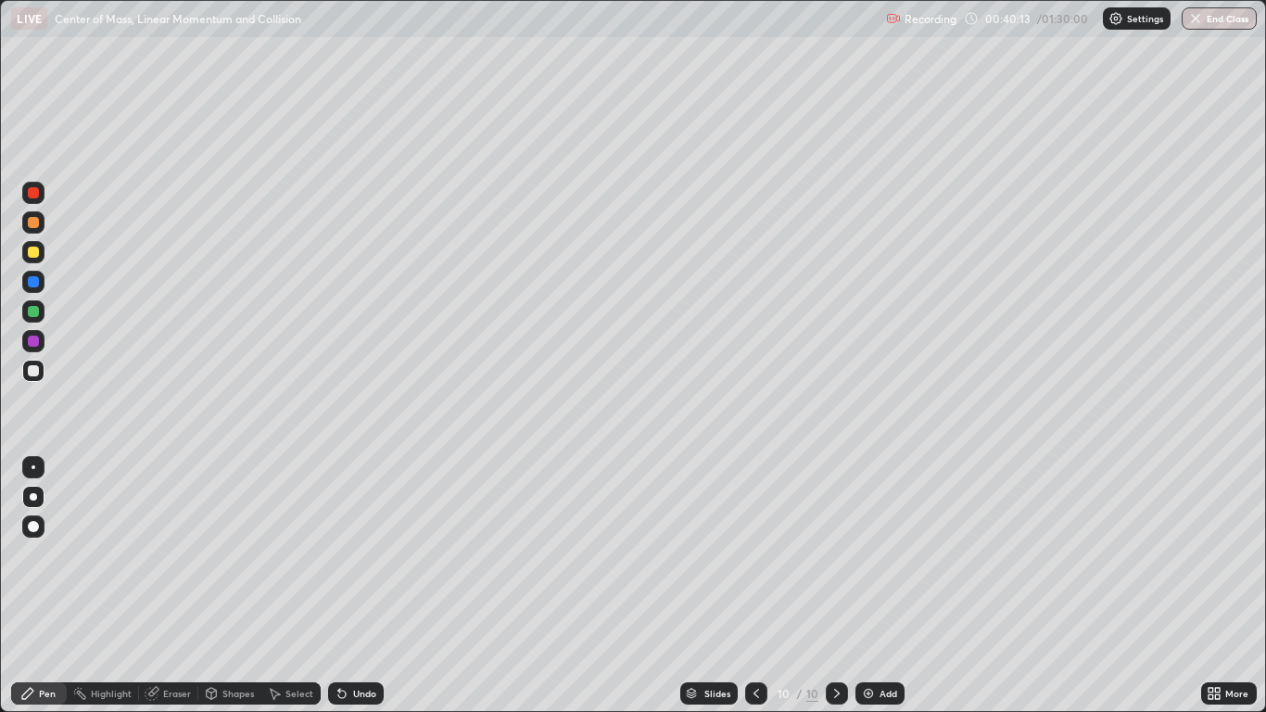
click at [353, 586] on div "Undo" at bounding box center [364, 693] width 23 height 9
click at [350, 586] on div "Undo" at bounding box center [356, 693] width 56 height 22
click at [355, 586] on div "Undo" at bounding box center [364, 693] width 23 height 9
click at [358, 586] on div "Undo" at bounding box center [364, 693] width 23 height 9
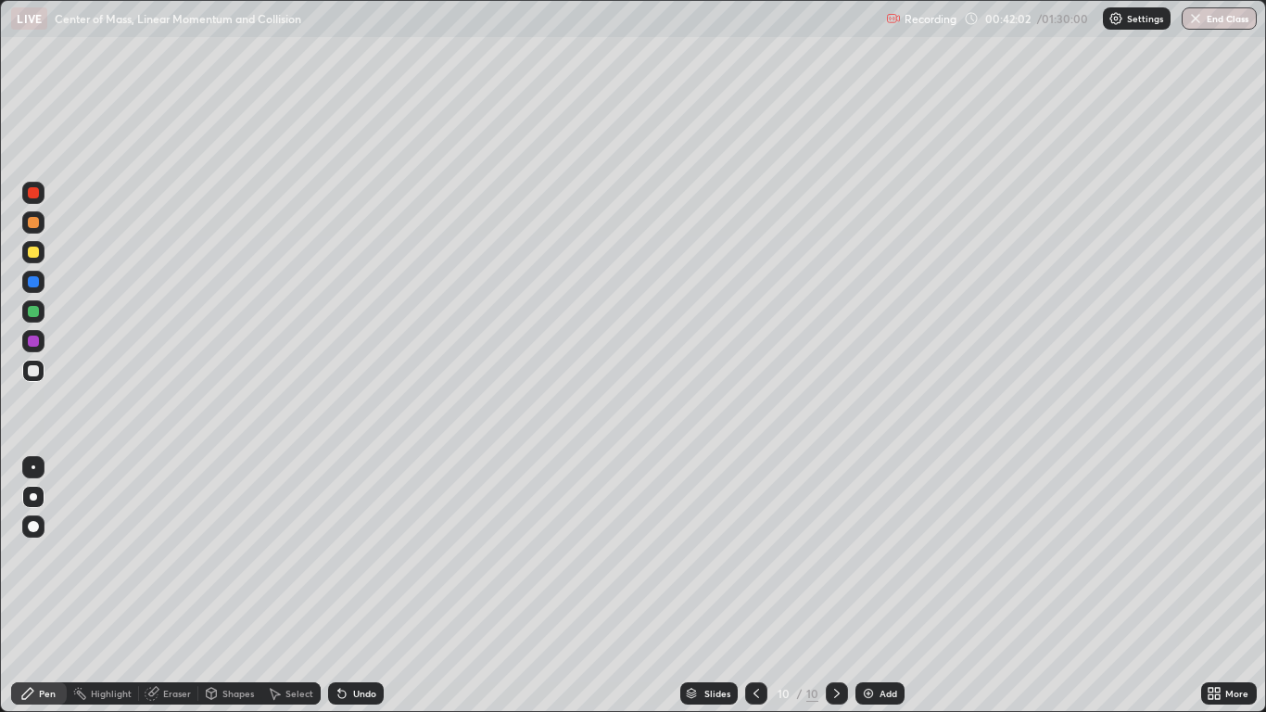
click at [349, 586] on div "Undo" at bounding box center [356, 693] width 56 height 22
click at [835, 586] on icon at bounding box center [837, 693] width 15 height 15
click at [870, 586] on img at bounding box center [868, 693] width 15 height 15
click at [747, 586] on div at bounding box center [756, 693] width 22 height 22
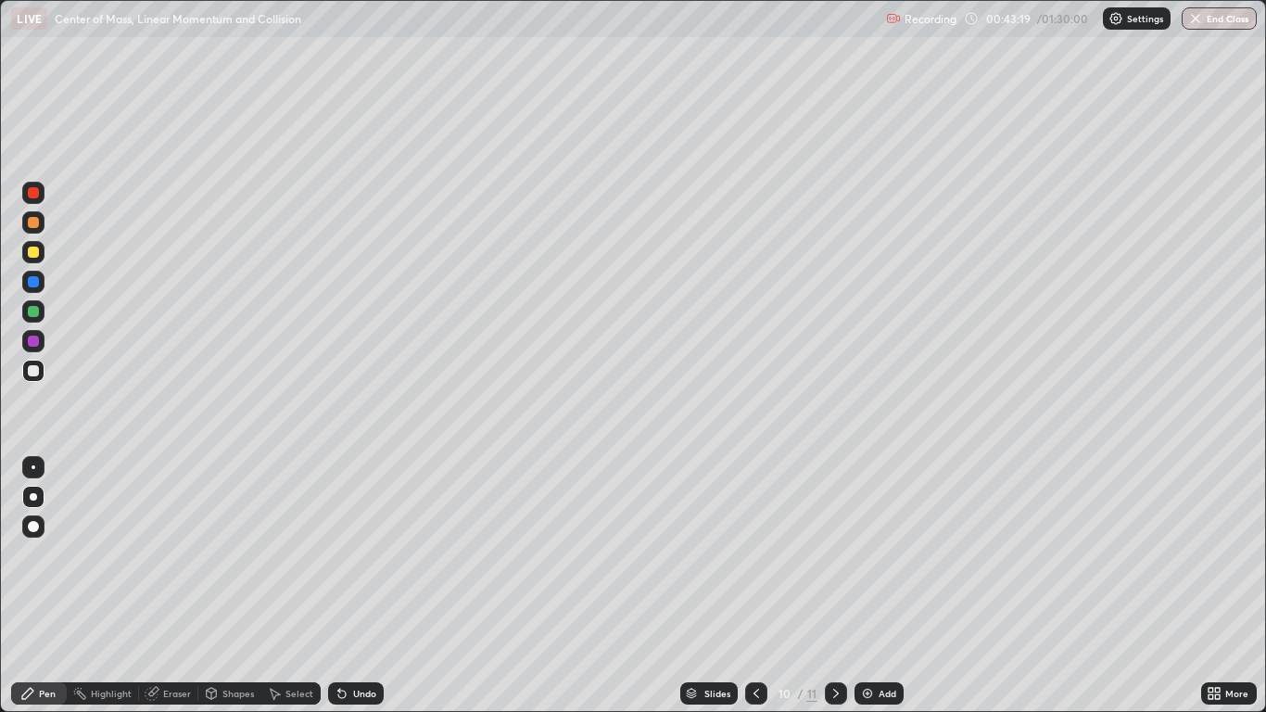
click at [835, 586] on icon at bounding box center [836, 693] width 15 height 15
click at [755, 586] on icon at bounding box center [757, 693] width 6 height 9
click at [836, 586] on icon at bounding box center [836, 693] width 6 height 9
click at [754, 586] on icon at bounding box center [756, 693] width 15 height 15
click at [828, 586] on div at bounding box center [836, 693] width 22 height 22
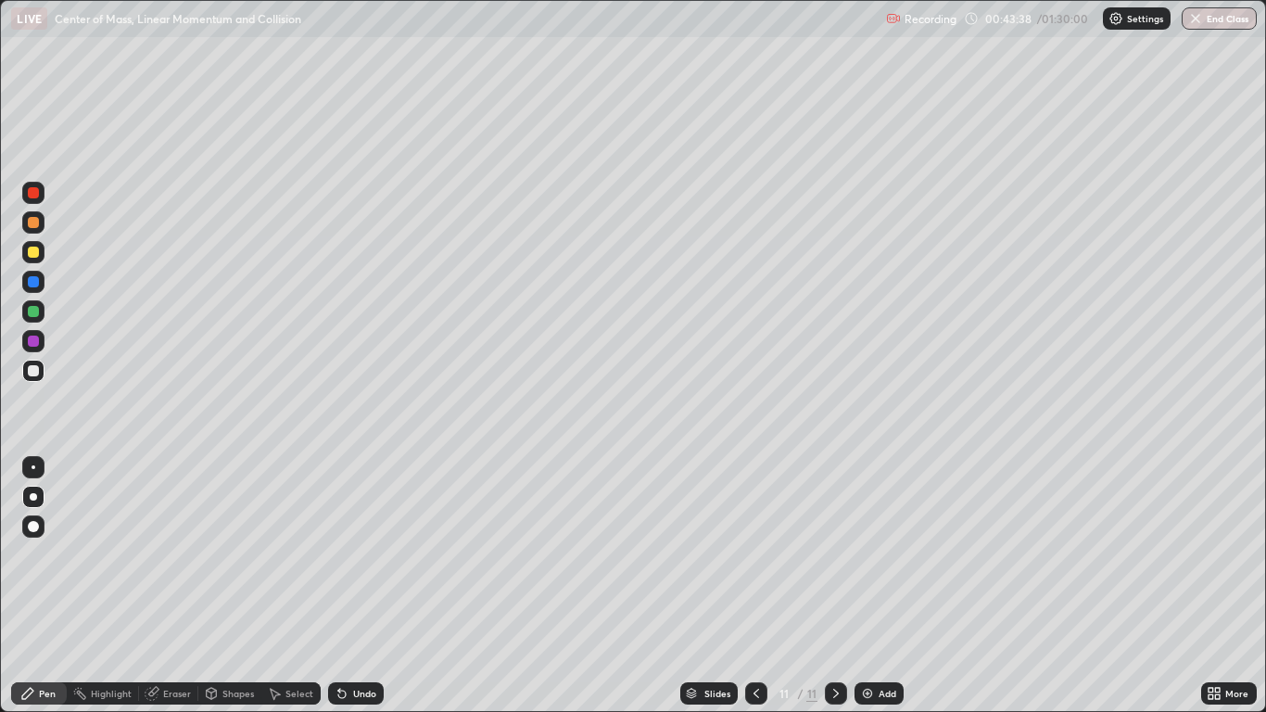
click at [752, 586] on icon at bounding box center [756, 693] width 15 height 15
click at [835, 586] on icon at bounding box center [836, 693] width 15 height 15
click at [357, 586] on div "Undo" at bounding box center [364, 693] width 23 height 9
click at [356, 586] on div "Undo" at bounding box center [364, 693] width 23 height 9
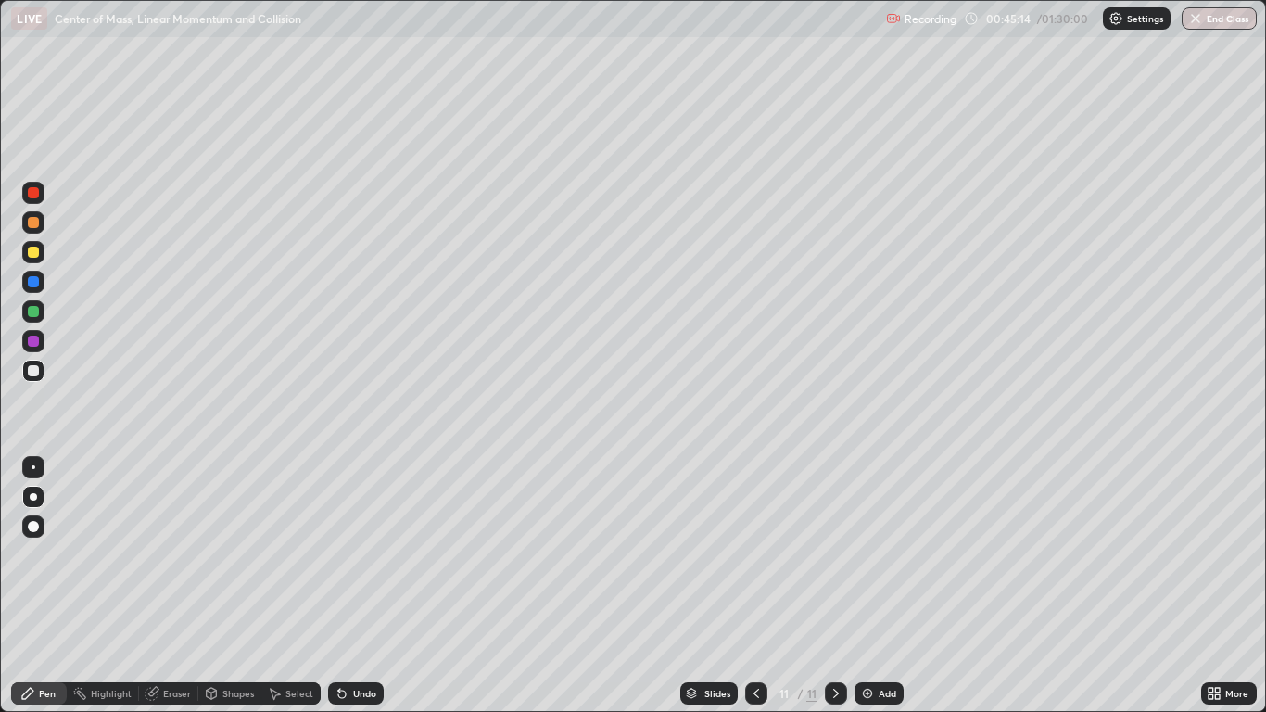
click at [172, 586] on div "Eraser" at bounding box center [177, 693] width 28 height 9
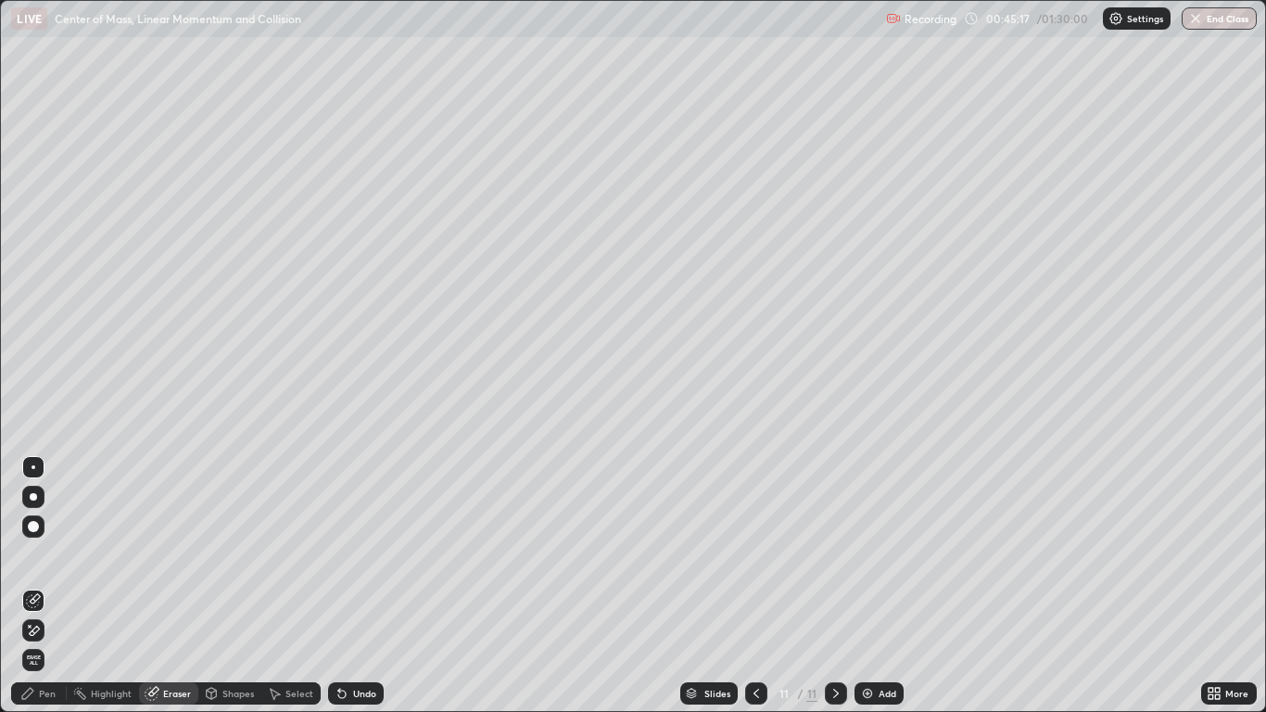
click at [50, 586] on div "Pen" at bounding box center [47, 693] width 17 height 9
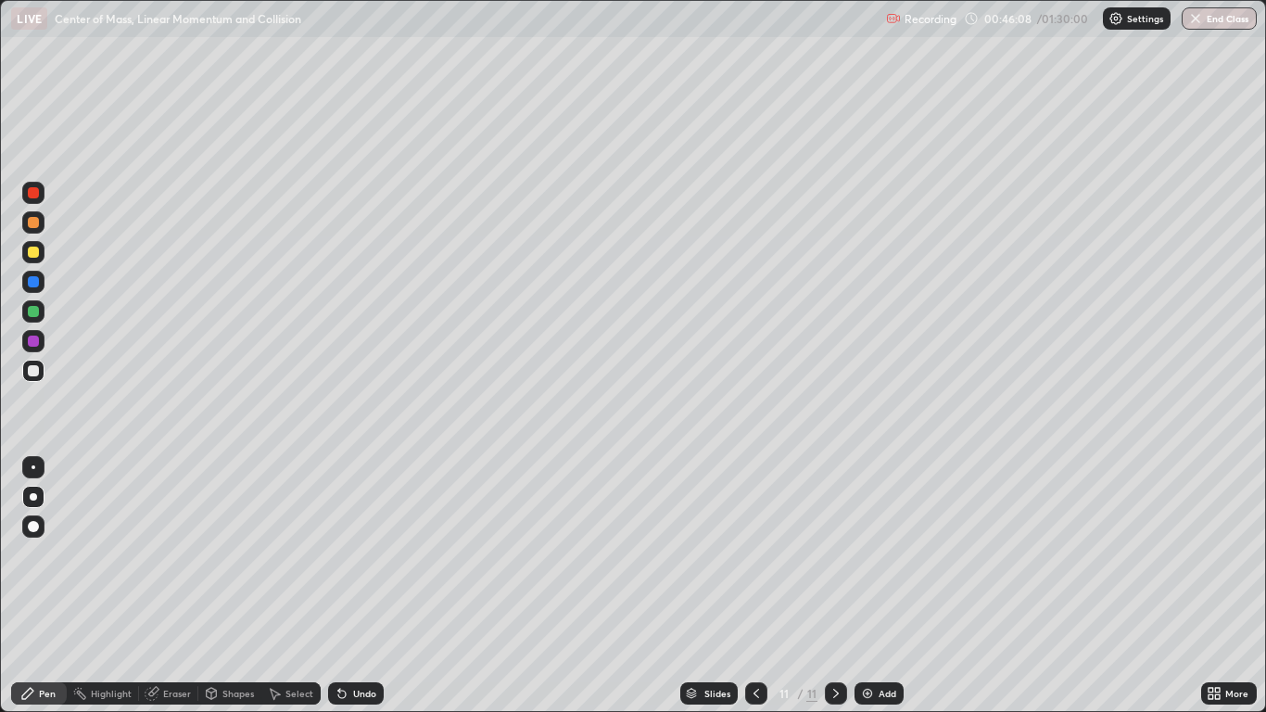
click at [754, 586] on icon at bounding box center [756, 693] width 15 height 15
click at [758, 586] on icon at bounding box center [756, 693] width 15 height 15
click at [837, 586] on icon at bounding box center [836, 693] width 15 height 15
click at [756, 586] on icon at bounding box center [756, 693] width 15 height 15
click at [745, 586] on div at bounding box center [756, 693] width 22 height 22
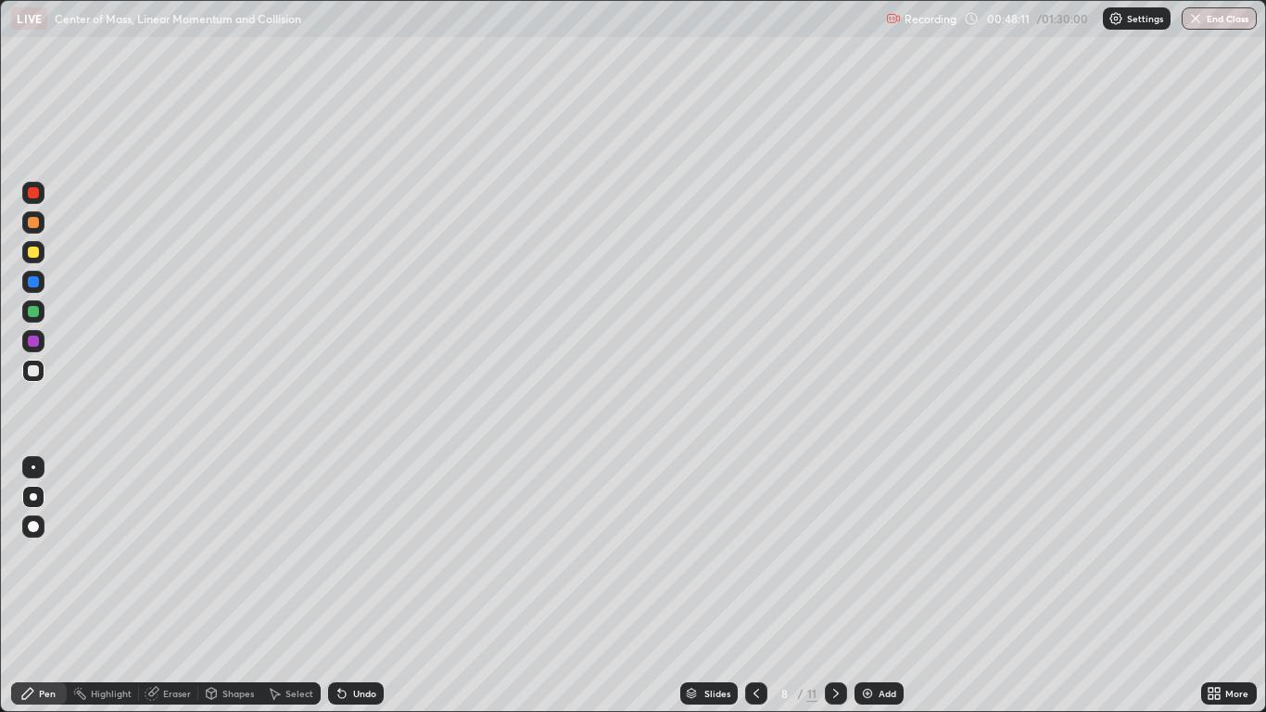
click at [756, 586] on icon at bounding box center [756, 693] width 15 height 15
click at [834, 586] on icon at bounding box center [836, 693] width 15 height 15
click at [835, 586] on icon at bounding box center [836, 693] width 15 height 15
click at [835, 586] on icon at bounding box center [836, 693] width 6 height 9
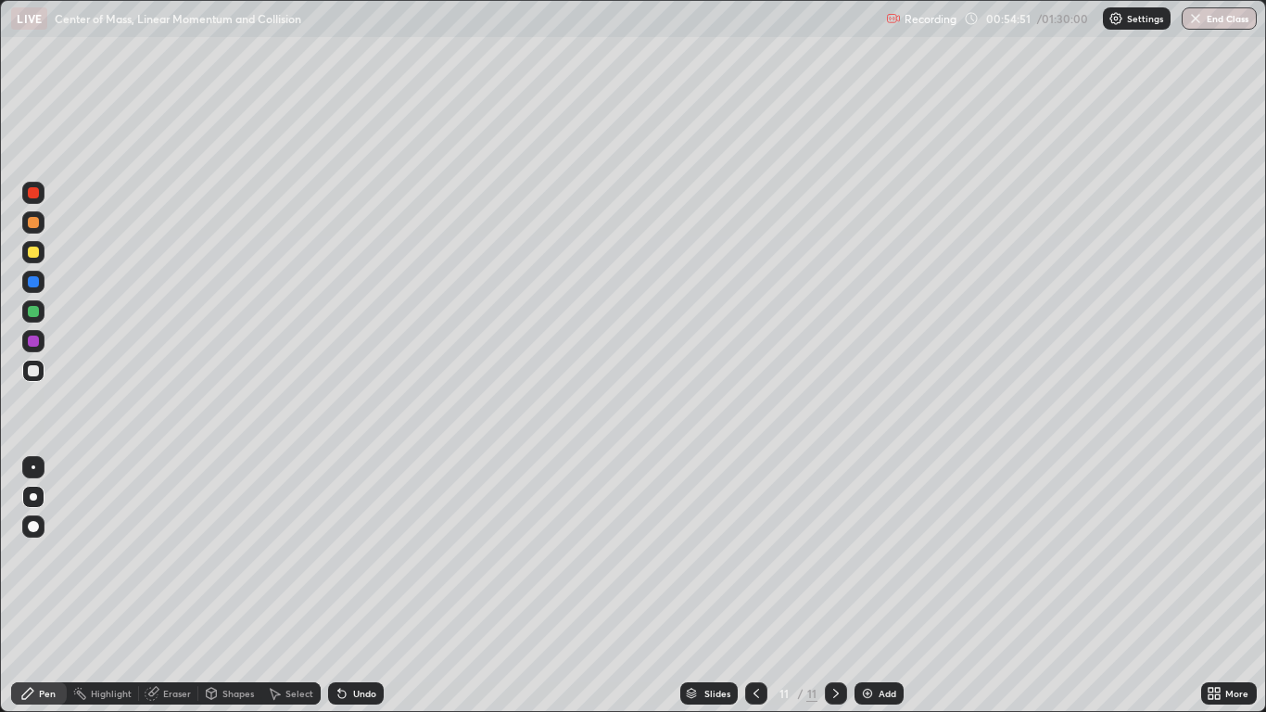
click at [835, 586] on icon at bounding box center [836, 693] width 15 height 15
click at [869, 586] on img at bounding box center [867, 693] width 15 height 15
click at [164, 586] on div "Eraser" at bounding box center [177, 693] width 28 height 9
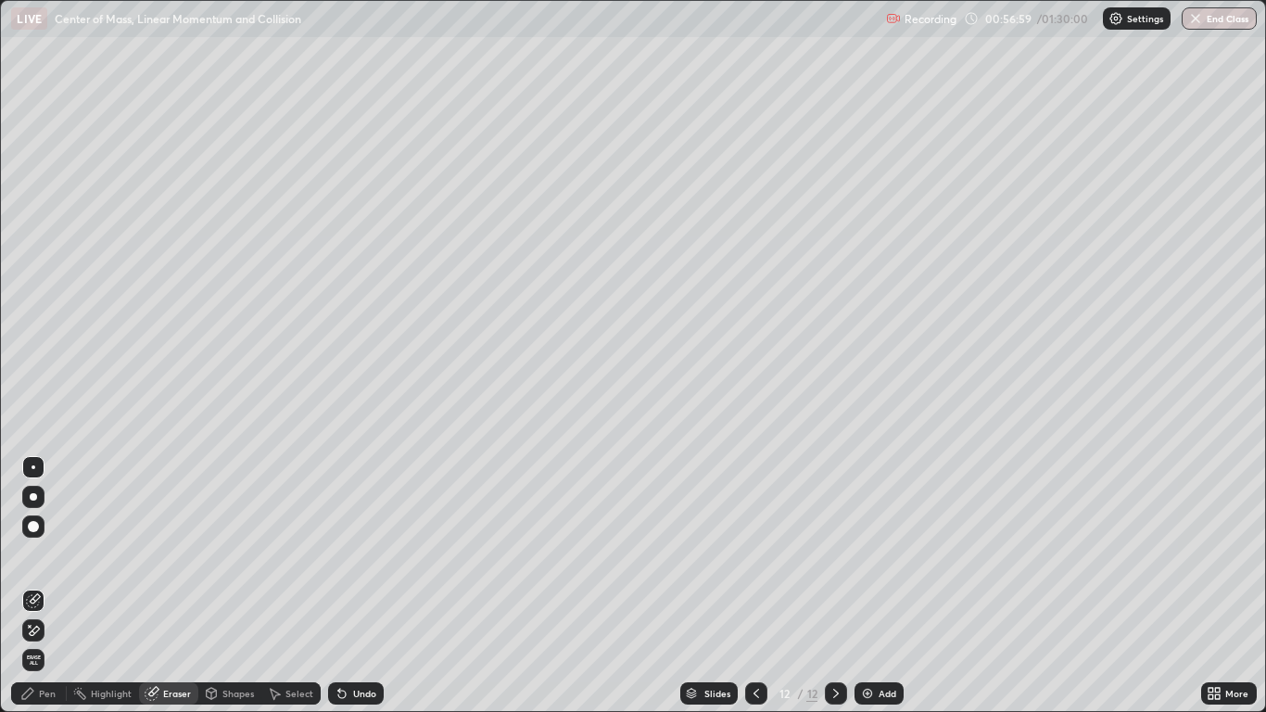
click at [53, 586] on div "Pen" at bounding box center [47, 693] width 17 height 9
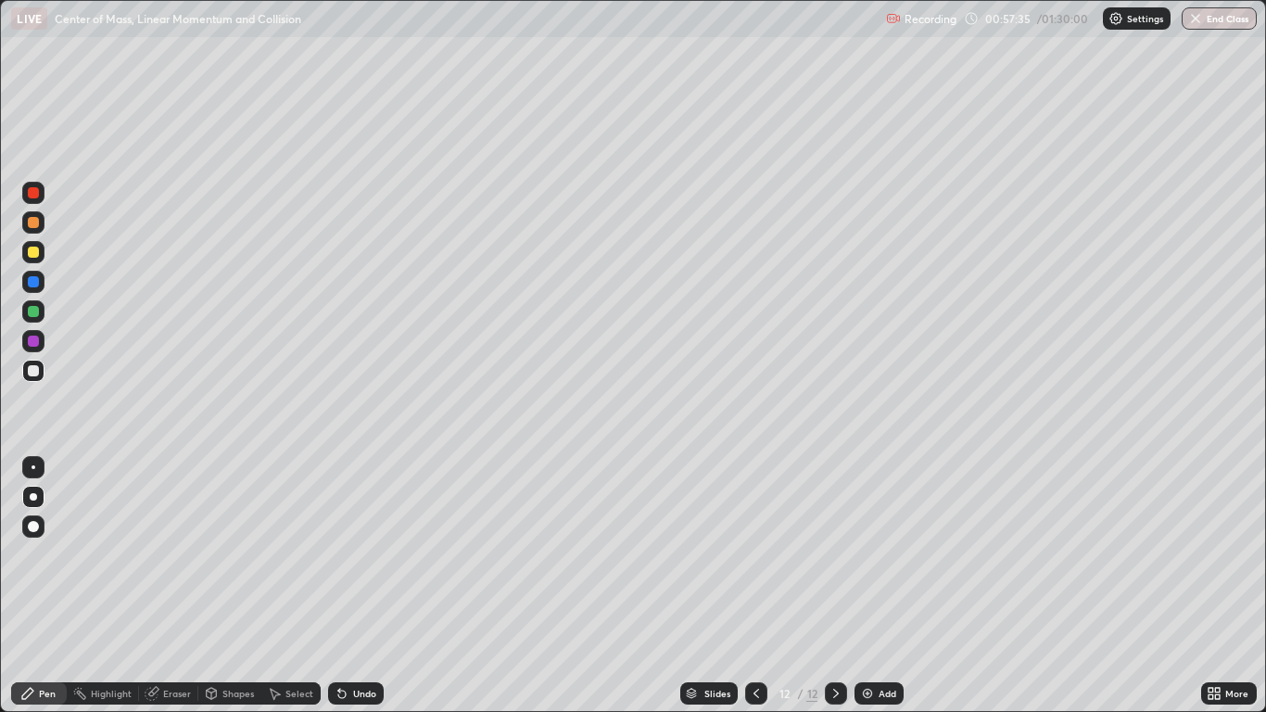
click at [35, 223] on div at bounding box center [33, 222] width 11 height 11
click at [33, 367] on div at bounding box center [33, 370] width 11 height 11
click at [168, 586] on div "Eraser" at bounding box center [177, 693] width 28 height 9
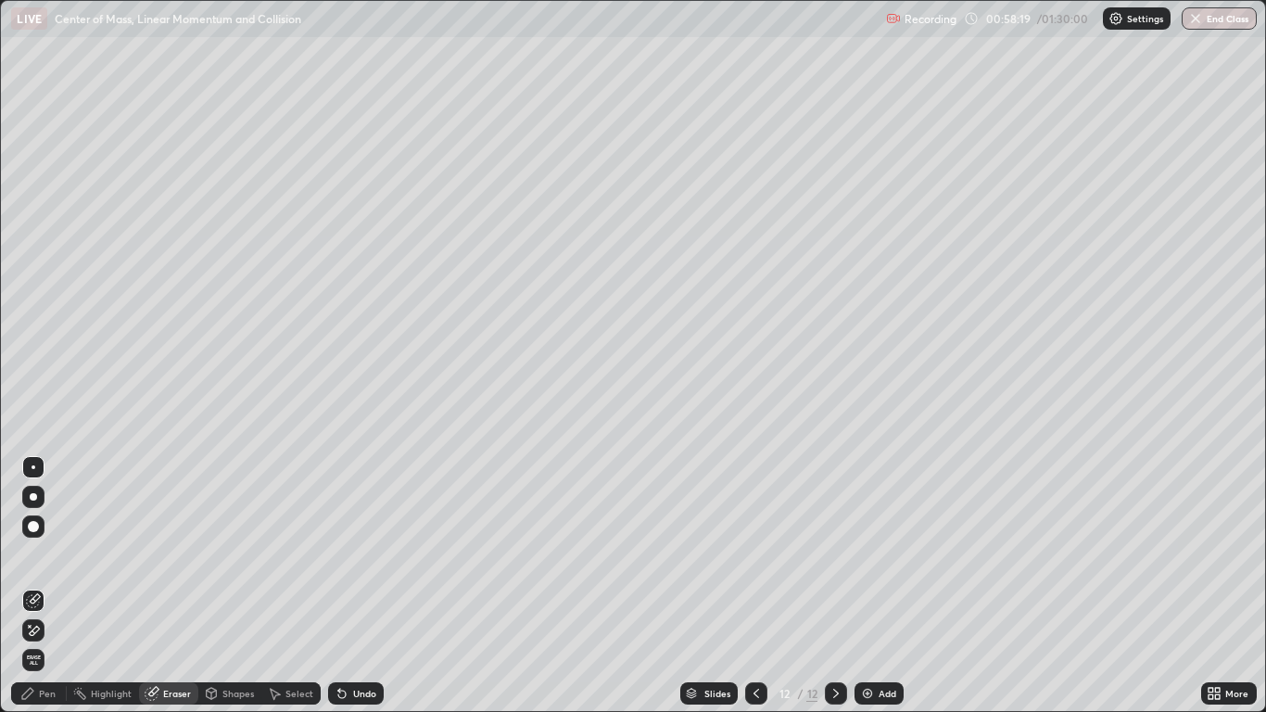
click at [37, 586] on div "Pen" at bounding box center [39, 693] width 56 height 22
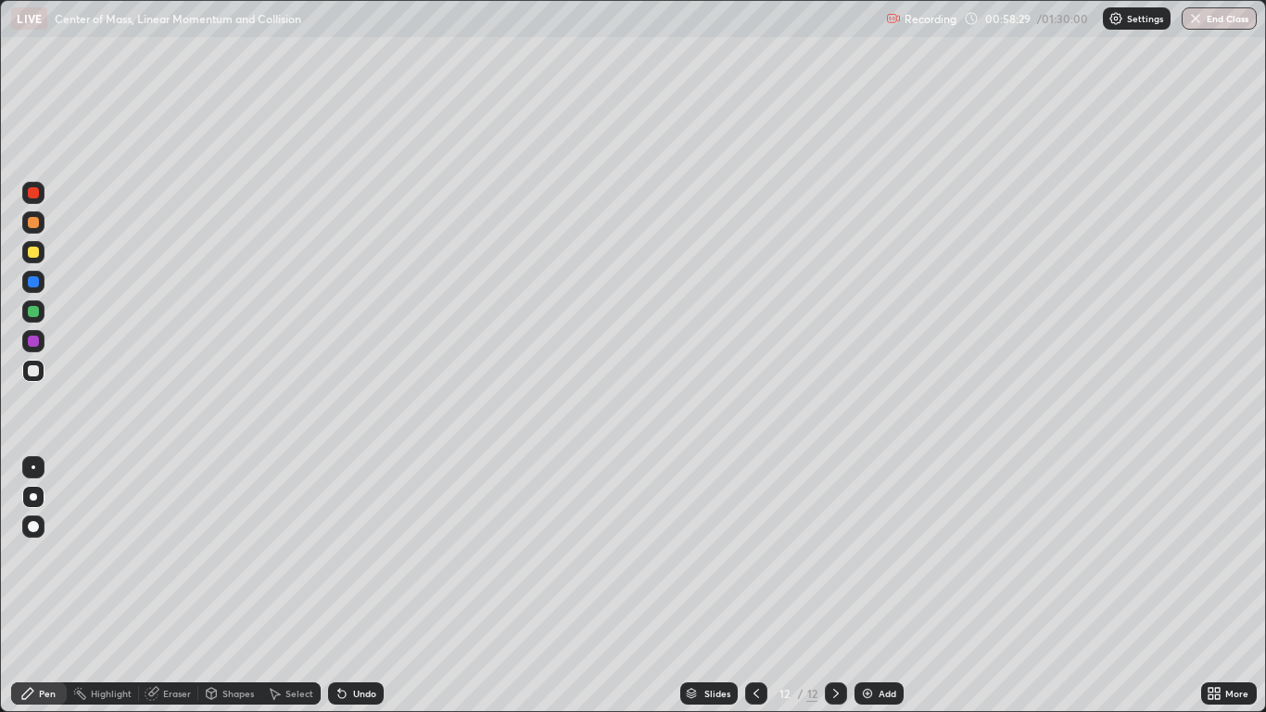
click at [172, 586] on div "Eraser" at bounding box center [168, 693] width 59 height 22
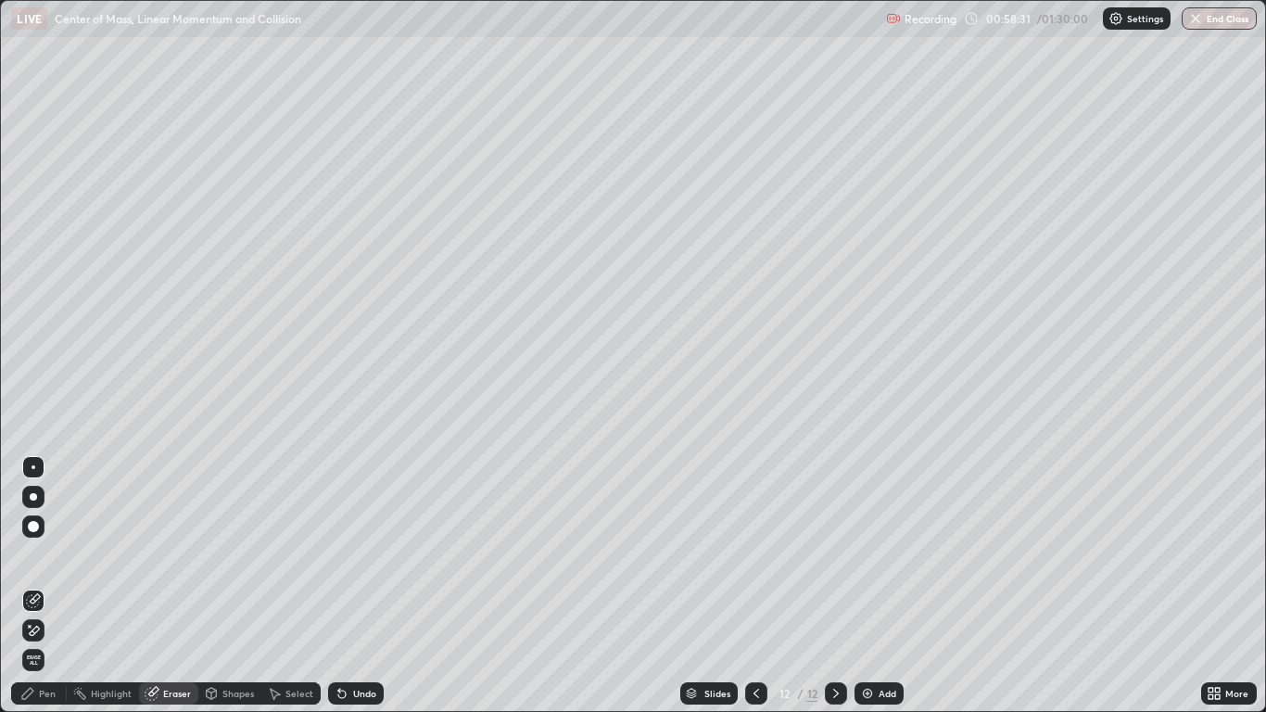
click at [45, 586] on div "Pen" at bounding box center [47, 693] width 17 height 9
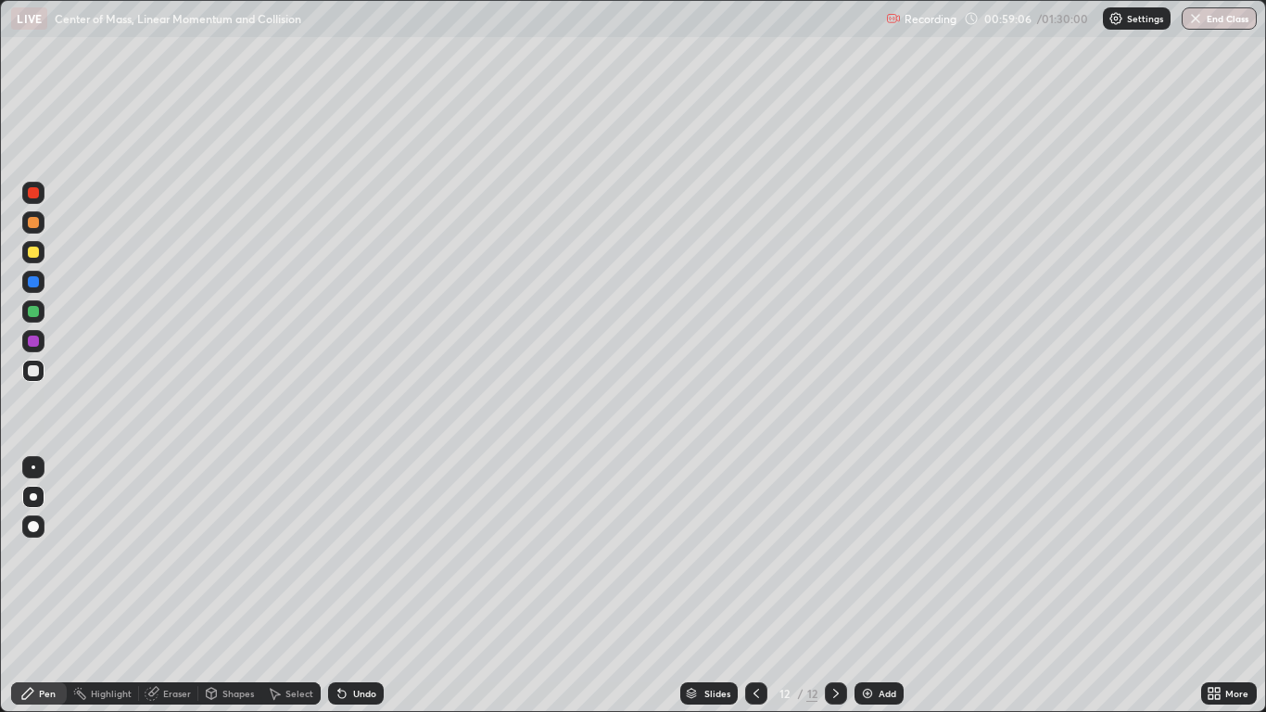
click at [348, 586] on div "Undo" at bounding box center [356, 693] width 56 height 22
click at [346, 586] on icon at bounding box center [342, 693] width 15 height 15
click at [835, 586] on icon at bounding box center [836, 693] width 15 height 15
click at [868, 586] on img at bounding box center [867, 693] width 15 height 15
click at [353, 586] on div "Undo" at bounding box center [364, 693] width 23 height 9
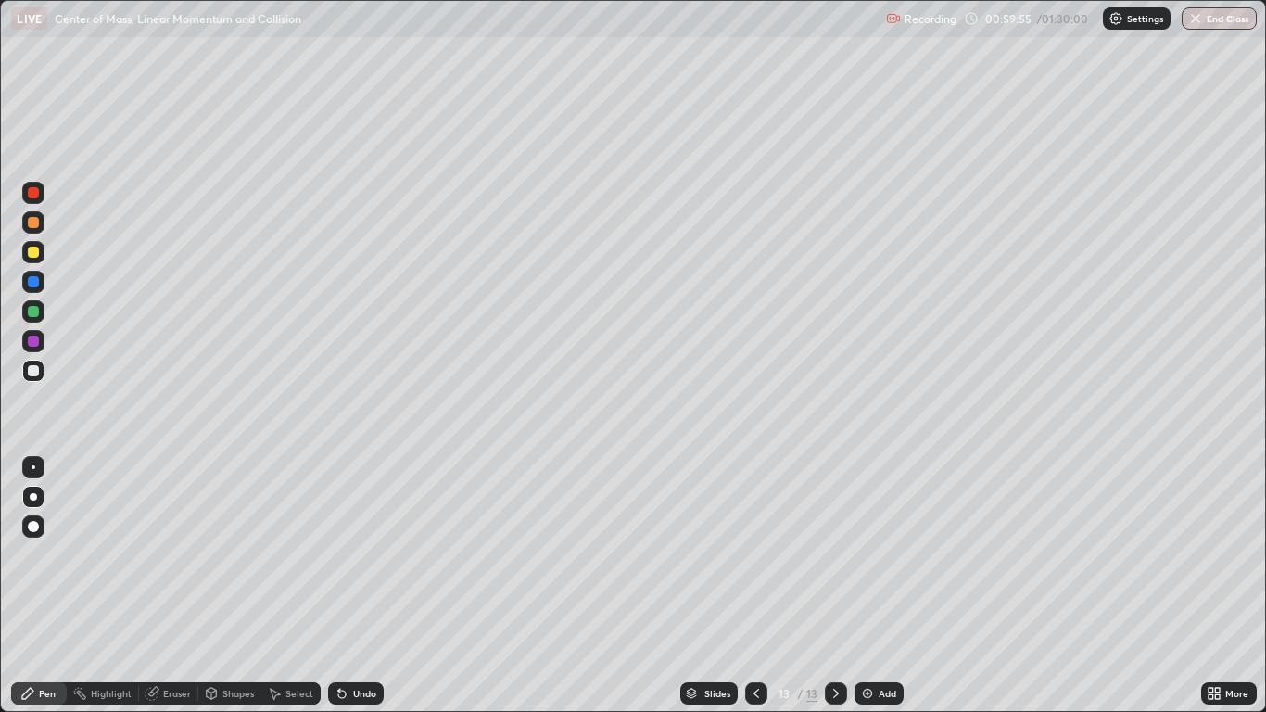
click at [358, 586] on div "Undo" at bounding box center [356, 693] width 56 height 22
click at [353, 586] on div "Undo" at bounding box center [356, 693] width 56 height 22
click at [753, 586] on icon at bounding box center [756, 693] width 15 height 15
click at [834, 586] on icon at bounding box center [836, 693] width 15 height 15
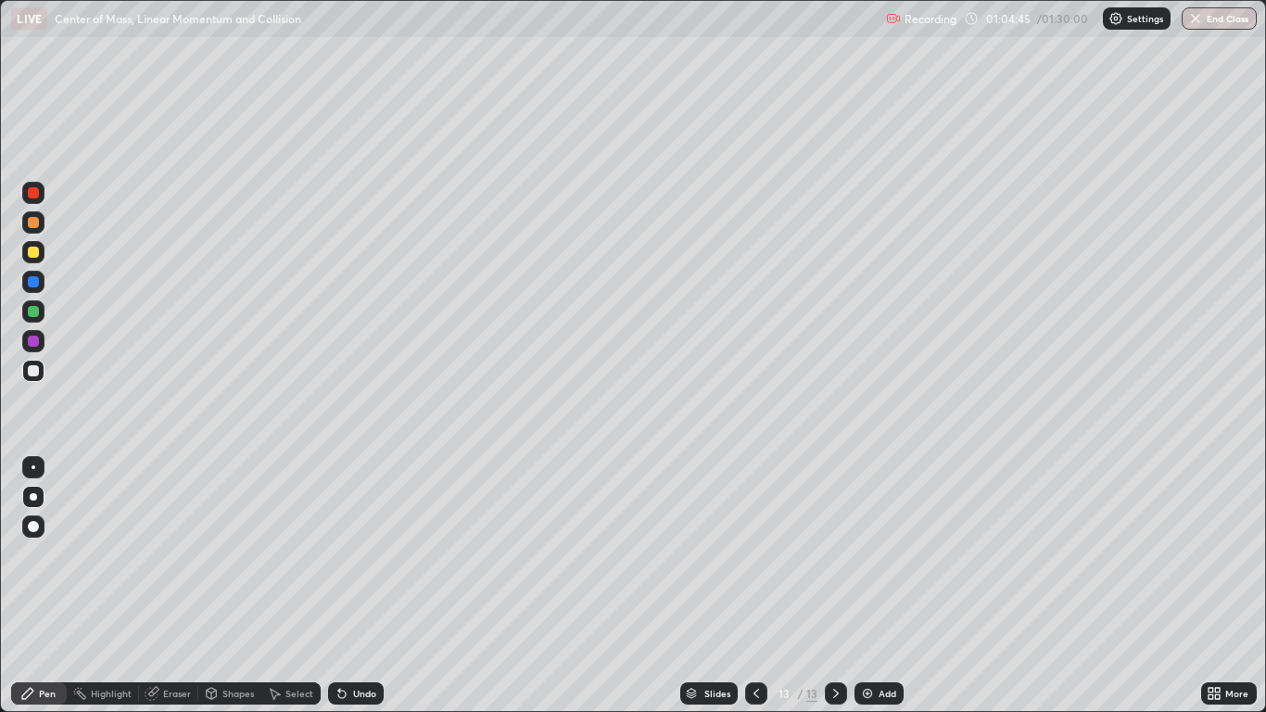
click at [835, 586] on icon at bounding box center [836, 693] width 15 height 15
click at [833, 586] on icon at bounding box center [836, 693] width 15 height 15
click at [865, 586] on img at bounding box center [867, 693] width 15 height 15
click at [224, 586] on div "Shapes" at bounding box center [239, 693] width 32 height 9
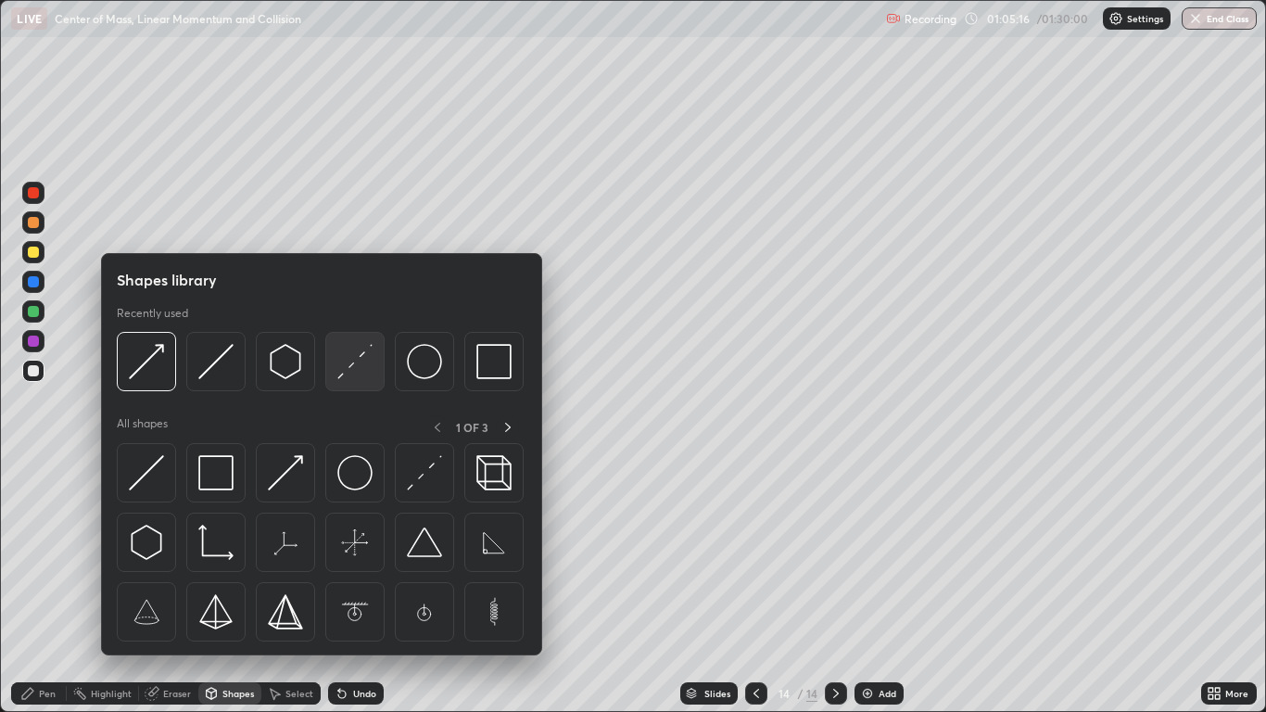
click at [343, 365] on img at bounding box center [354, 361] width 35 height 35
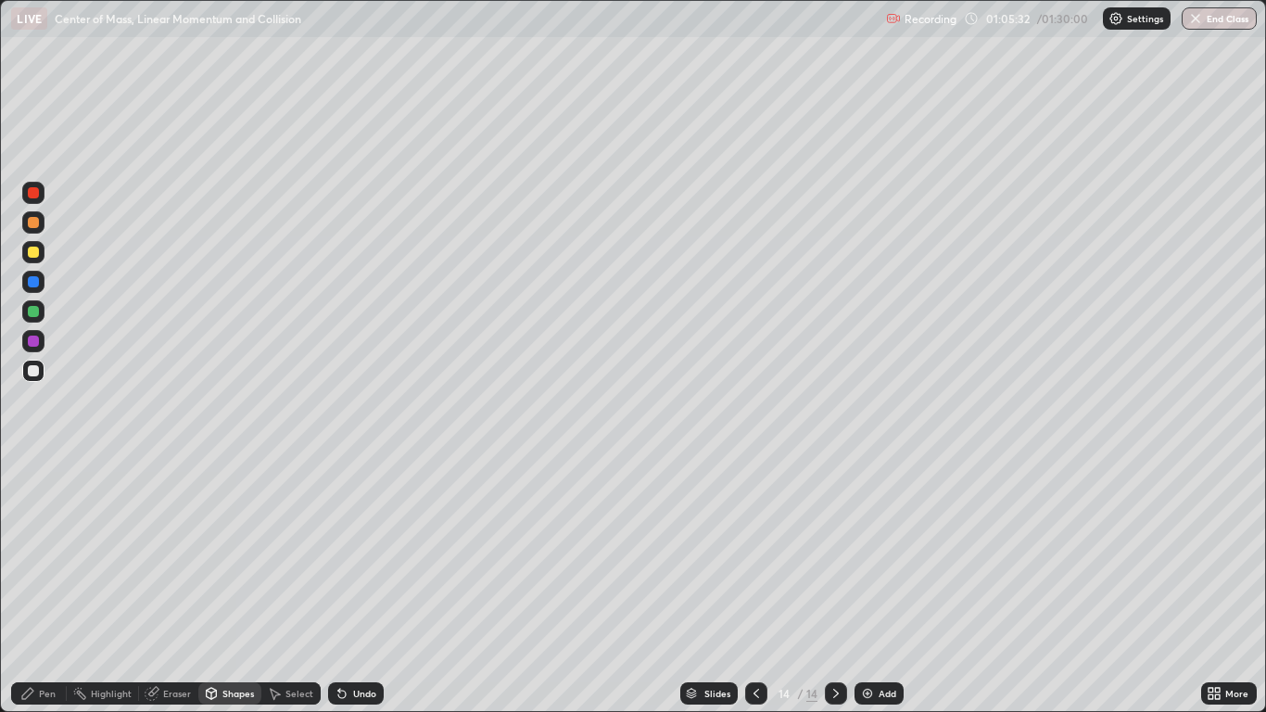
click at [34, 311] on div at bounding box center [33, 311] width 11 height 11
click at [38, 586] on div "Pen" at bounding box center [39, 693] width 56 height 22
click at [220, 586] on div "Shapes" at bounding box center [229, 693] width 63 height 22
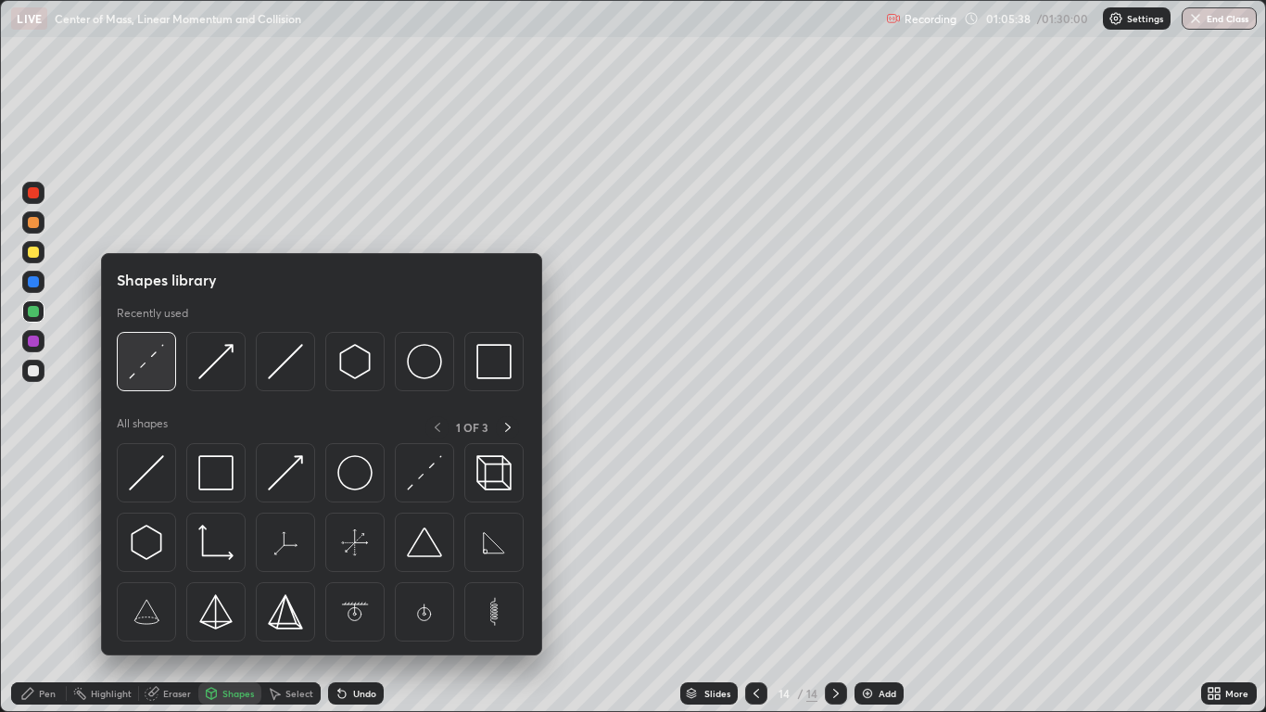
click at [150, 363] on img at bounding box center [146, 361] width 35 height 35
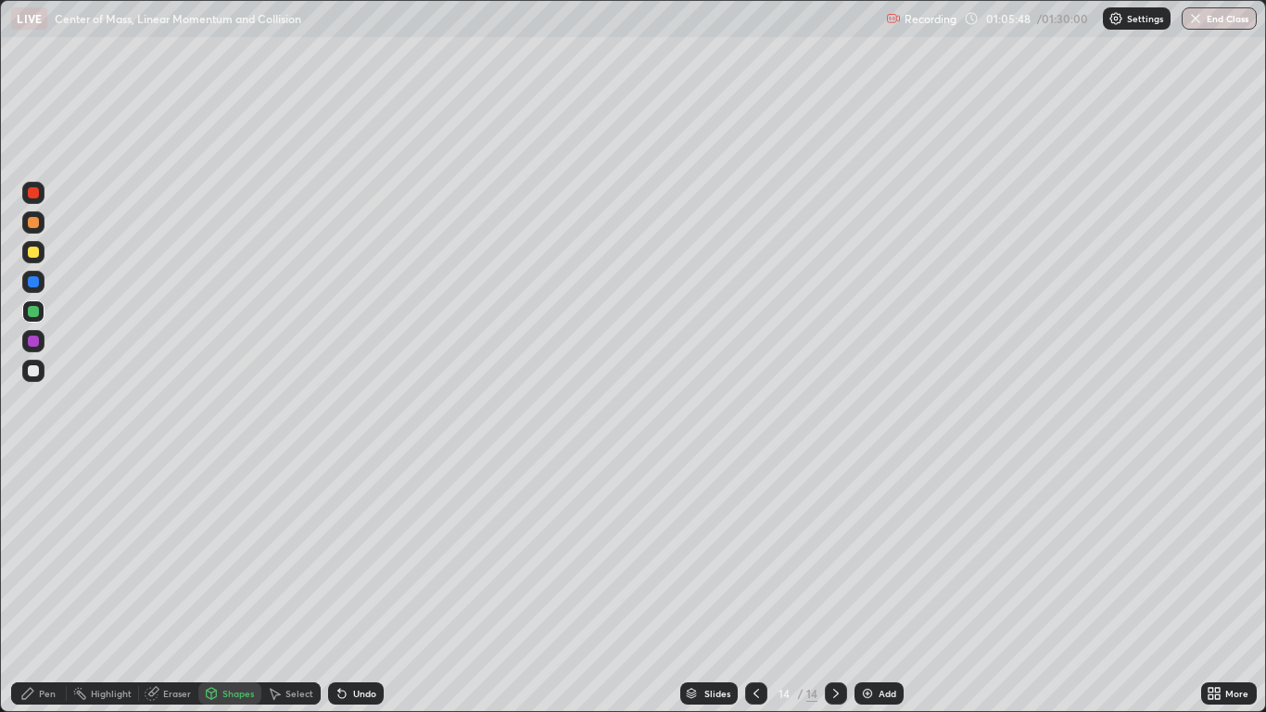
click at [231, 586] on div "Shapes" at bounding box center [239, 693] width 32 height 9
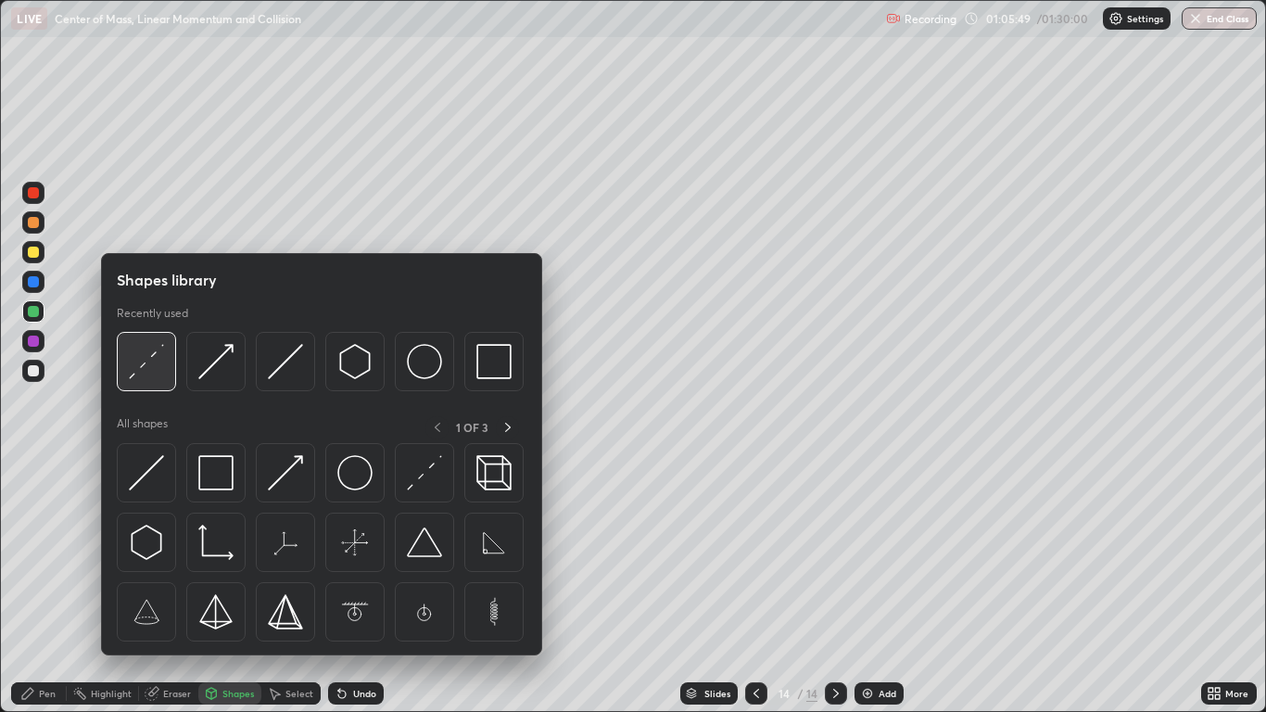
click at [154, 366] on img at bounding box center [146, 361] width 35 height 35
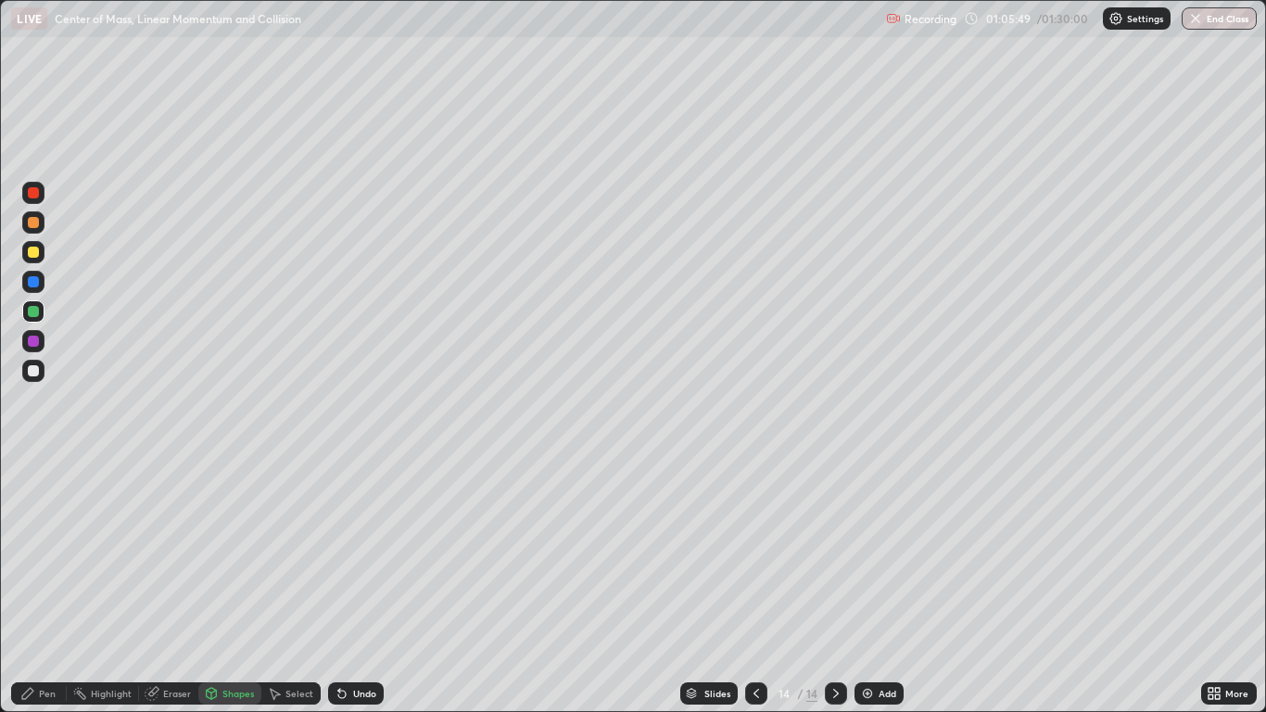
click at [35, 378] on div at bounding box center [33, 371] width 22 height 22
click at [32, 372] on div at bounding box center [33, 370] width 11 height 11
click at [45, 586] on div "Pen" at bounding box center [47, 693] width 17 height 9
click at [29, 340] on div at bounding box center [33, 341] width 11 height 11
click at [338, 586] on icon at bounding box center [341, 694] width 7 height 7
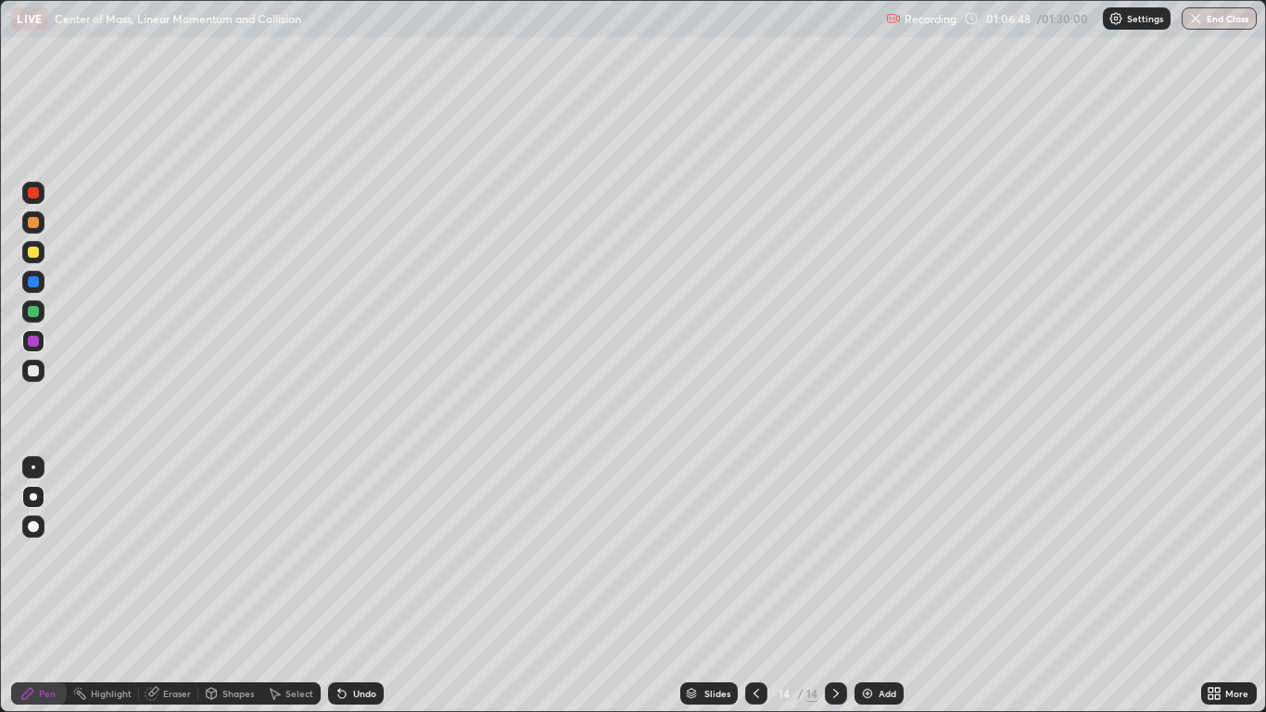
click at [33, 374] on div at bounding box center [33, 370] width 11 height 11
click at [356, 586] on div "Undo" at bounding box center [364, 693] width 23 height 9
click at [363, 586] on div "Undo" at bounding box center [364, 693] width 23 height 9
click at [835, 586] on icon at bounding box center [836, 693] width 15 height 15
click at [834, 586] on icon at bounding box center [836, 693] width 15 height 15
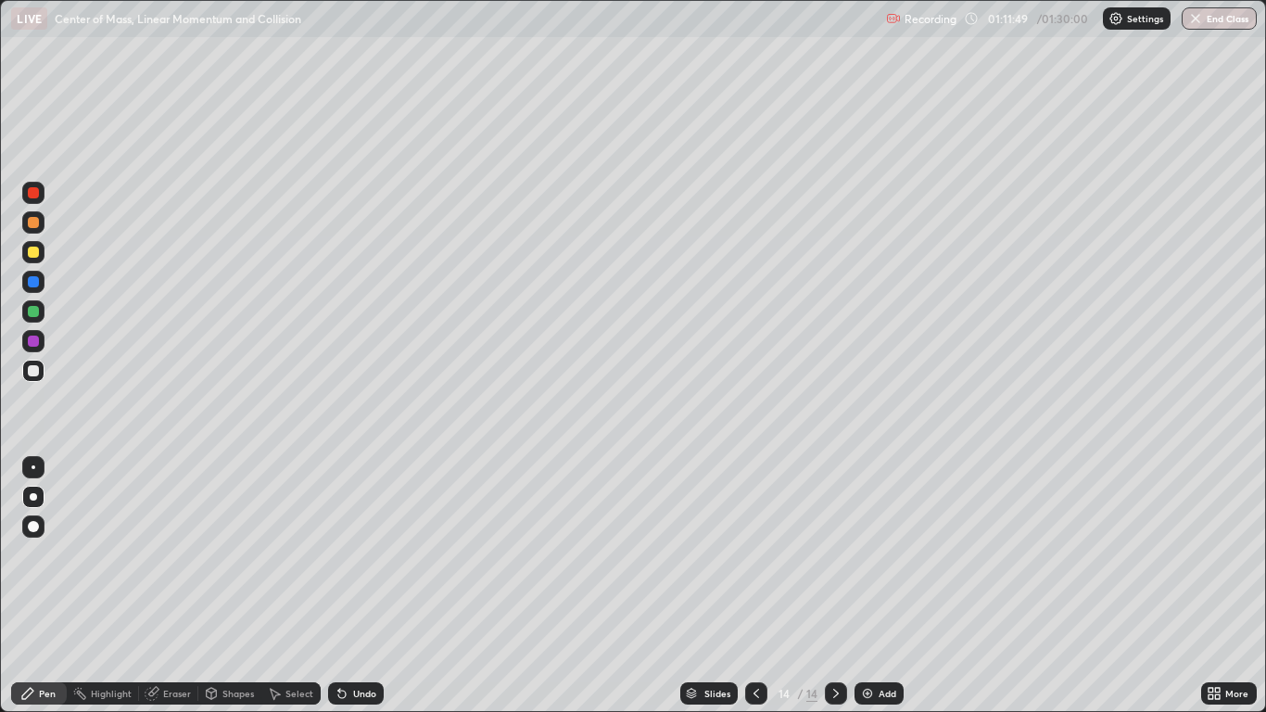
click at [867, 586] on img at bounding box center [867, 693] width 15 height 15
click at [749, 586] on icon at bounding box center [756, 693] width 15 height 15
click at [835, 586] on icon at bounding box center [836, 693] width 15 height 15
click at [353, 586] on div "Undo" at bounding box center [364, 693] width 23 height 9
click at [756, 586] on icon at bounding box center [756, 693] width 15 height 15
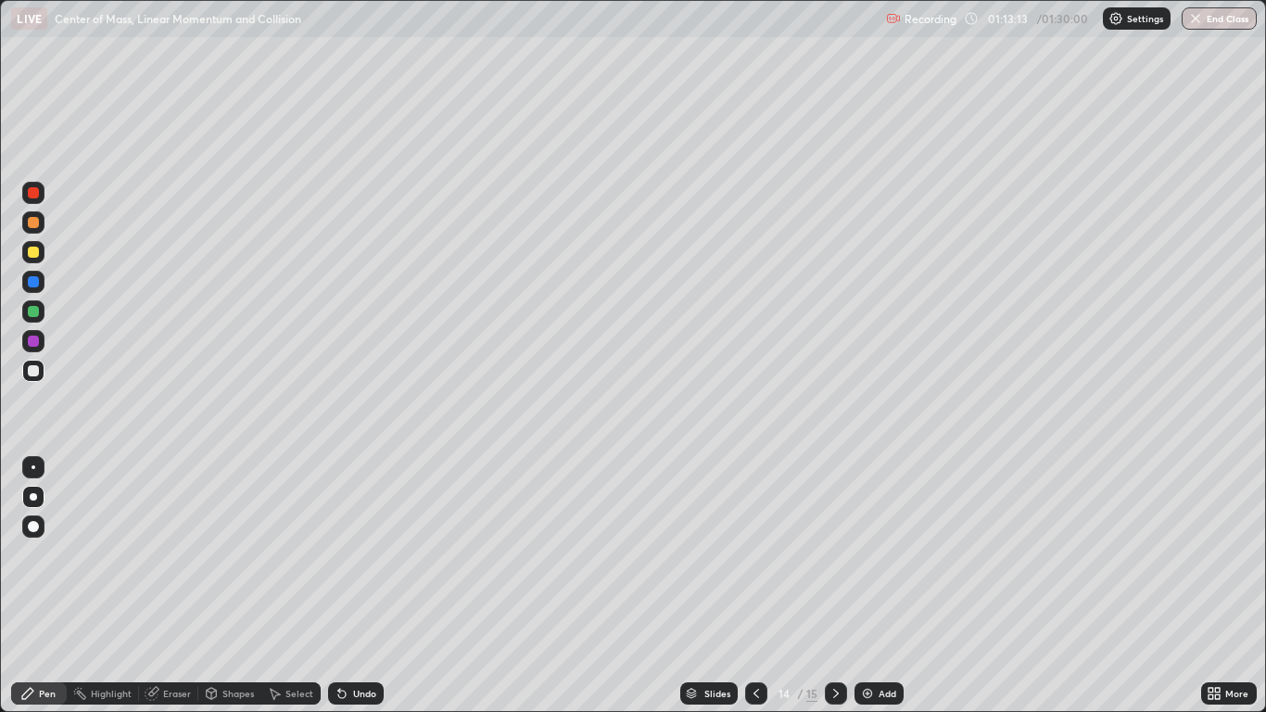
click at [835, 586] on icon at bounding box center [836, 693] width 15 height 15
click at [168, 586] on div "Eraser" at bounding box center [177, 693] width 28 height 9
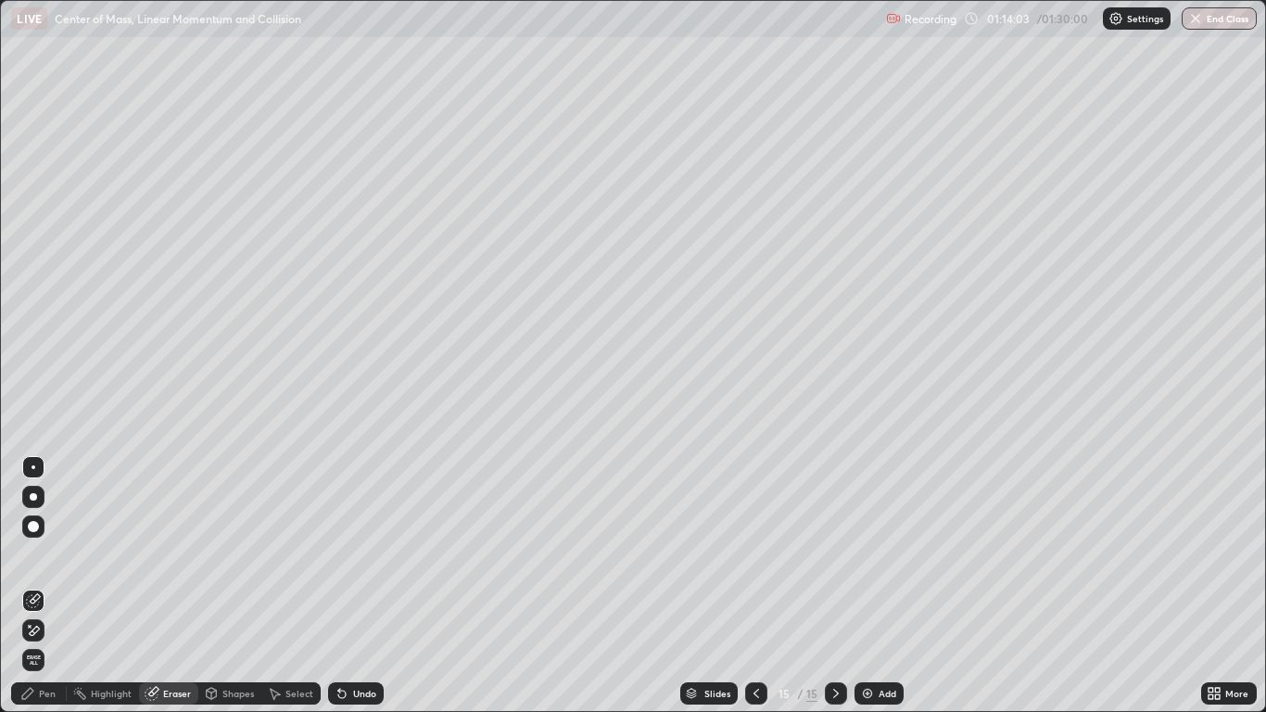
click at [43, 586] on div "Pen" at bounding box center [47, 693] width 17 height 9
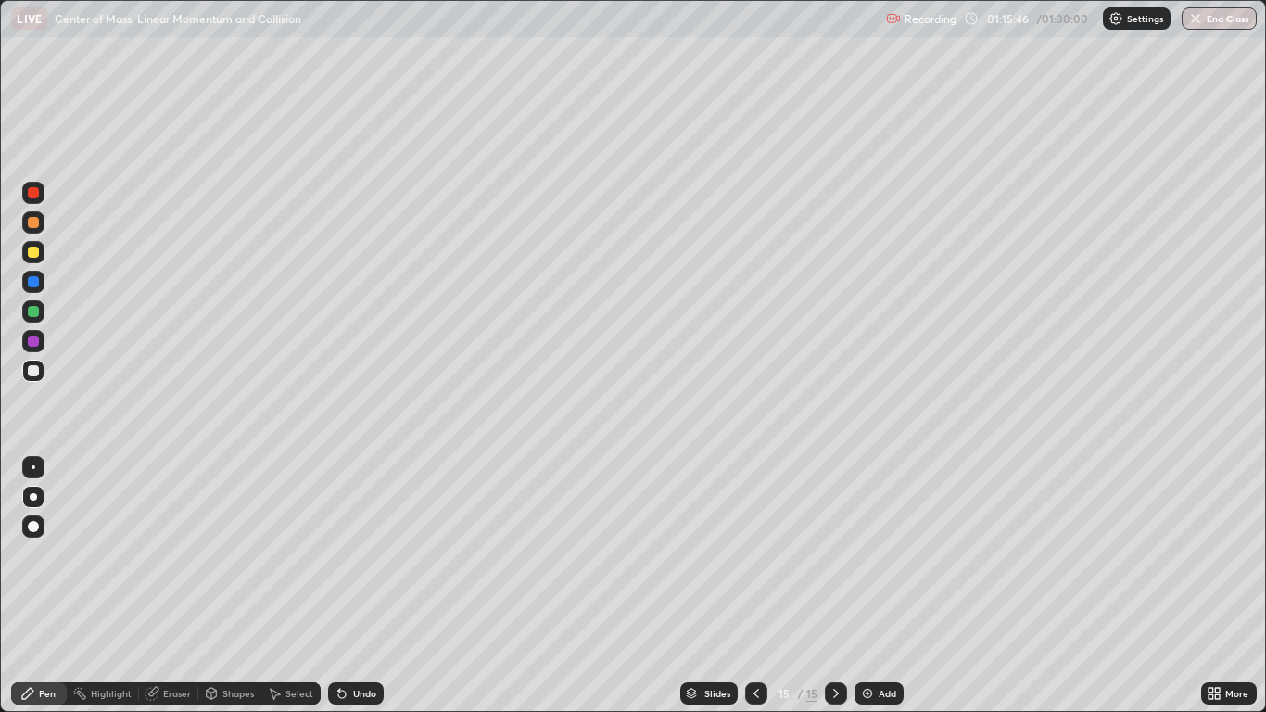
click at [836, 586] on icon at bounding box center [836, 693] width 6 height 9
click at [835, 586] on icon at bounding box center [836, 693] width 15 height 15
click at [868, 586] on img at bounding box center [867, 693] width 15 height 15
click at [32, 253] on div at bounding box center [33, 252] width 11 height 11
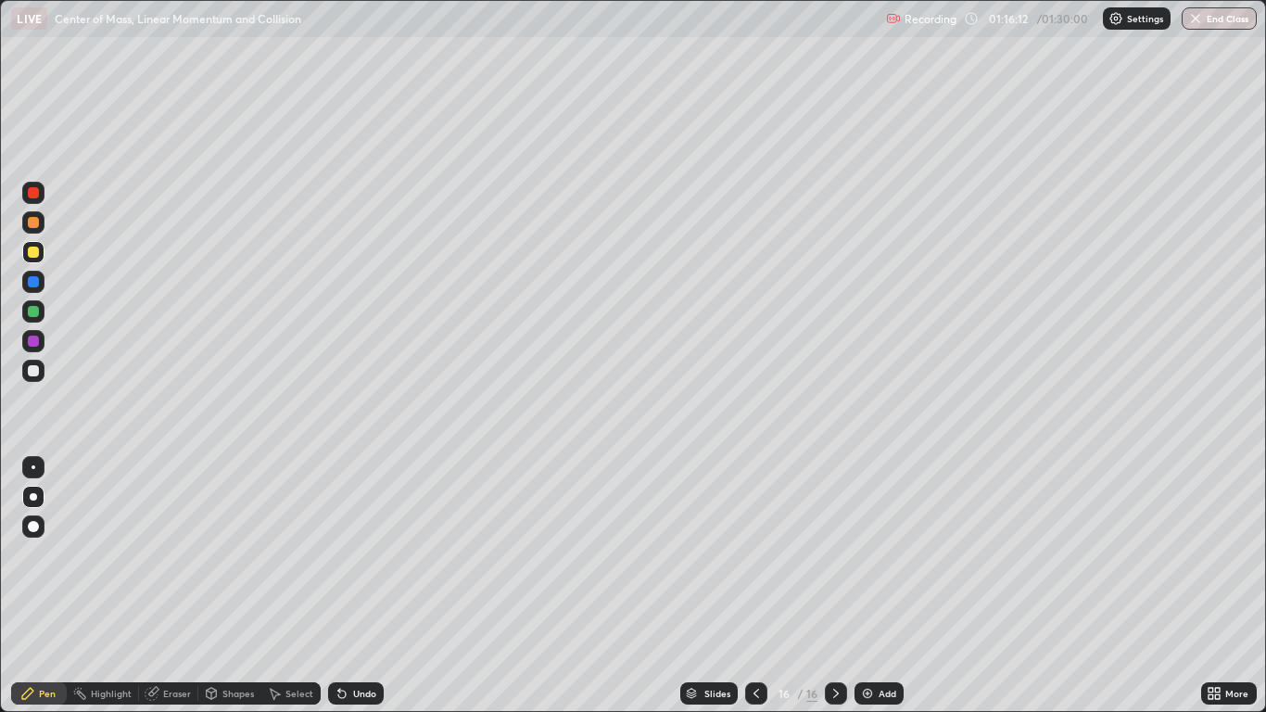
click at [363, 586] on div "Undo" at bounding box center [364, 693] width 23 height 9
click at [366, 586] on div "Undo" at bounding box center [364, 693] width 23 height 9
click at [371, 586] on div "Undo" at bounding box center [364, 693] width 23 height 9
click at [369, 586] on div "Undo" at bounding box center [364, 693] width 23 height 9
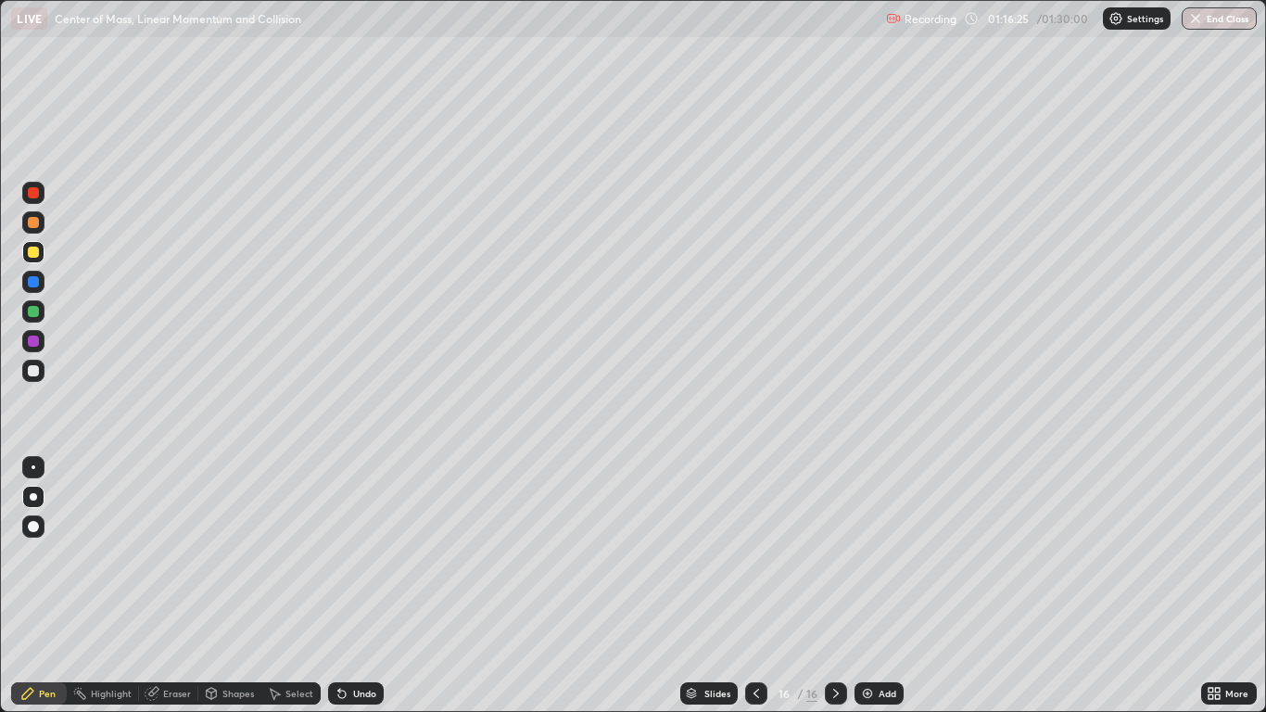
click at [353, 586] on div "Undo" at bounding box center [364, 693] width 23 height 9
click at [354, 586] on div "Undo" at bounding box center [364, 693] width 23 height 9
click at [835, 586] on icon at bounding box center [836, 693] width 15 height 15
click at [833, 586] on icon at bounding box center [836, 693] width 15 height 15
click at [870, 586] on img at bounding box center [867, 693] width 15 height 15
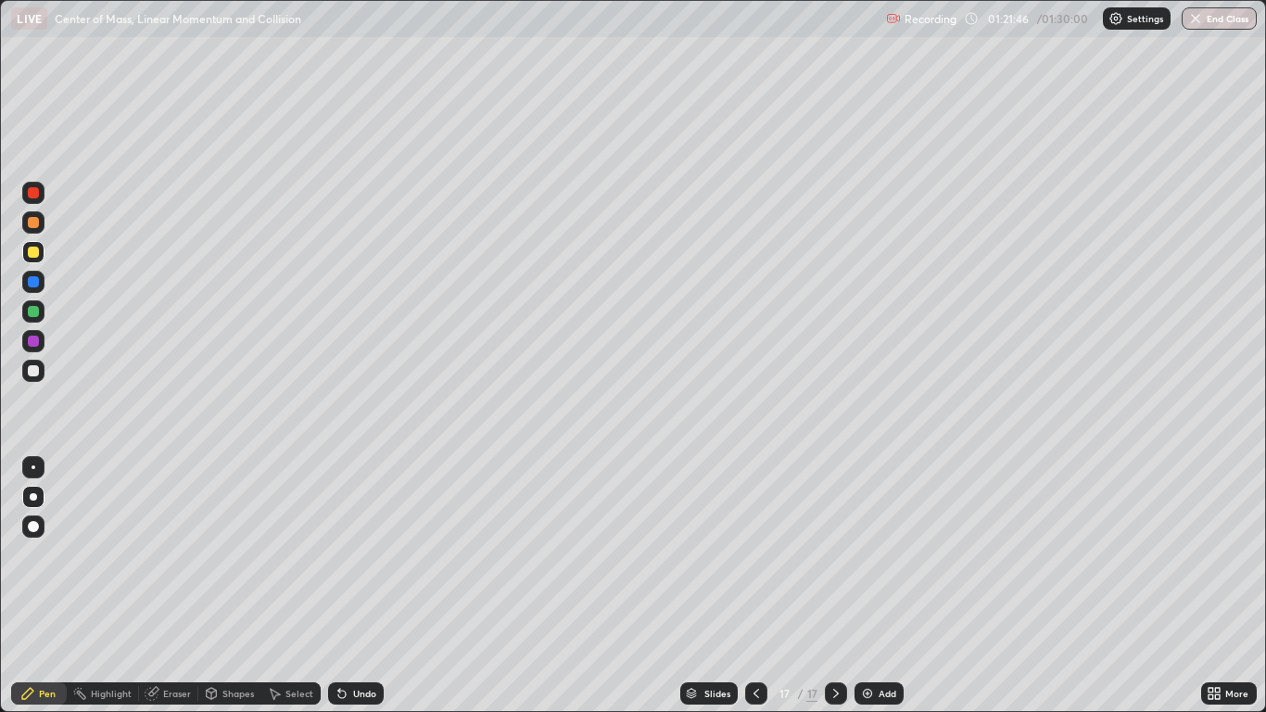
click at [33, 223] on div at bounding box center [33, 222] width 11 height 11
click at [357, 586] on div "Undo" at bounding box center [356, 693] width 56 height 22
click at [33, 372] on div at bounding box center [33, 370] width 11 height 11
click at [230, 586] on div "Shapes" at bounding box center [239, 693] width 32 height 9
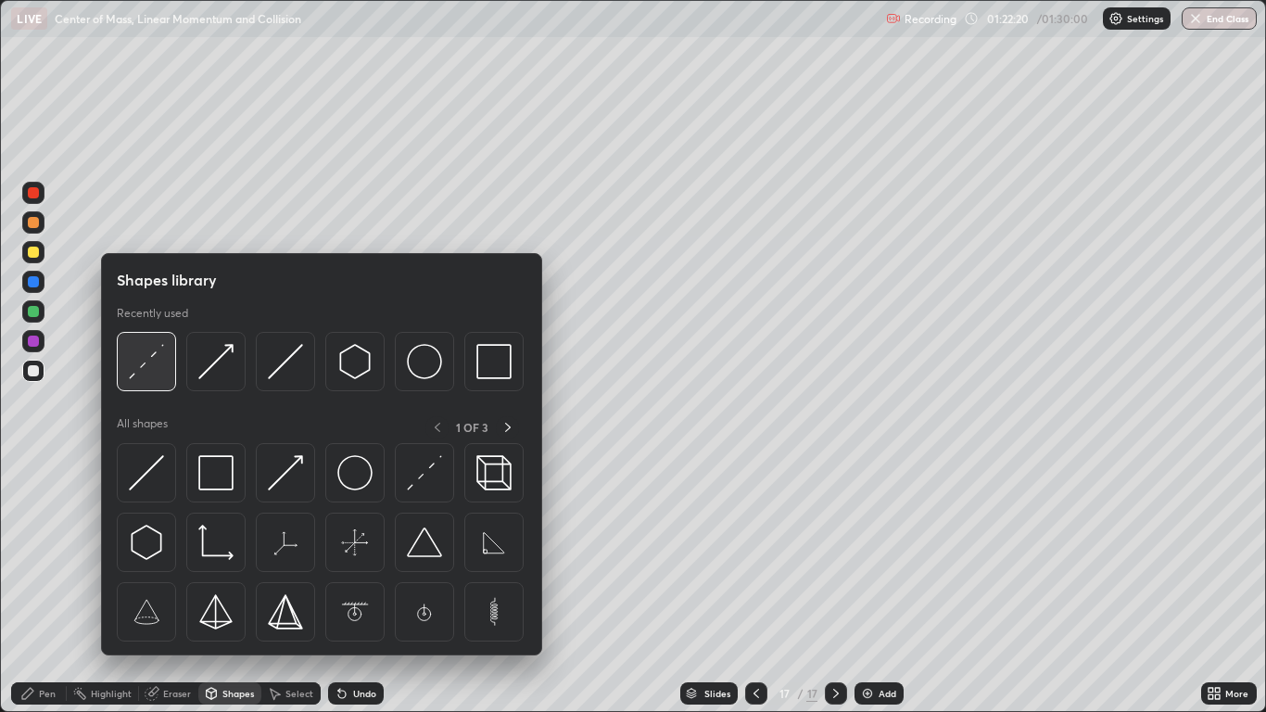
click at [154, 364] on img at bounding box center [146, 361] width 35 height 35
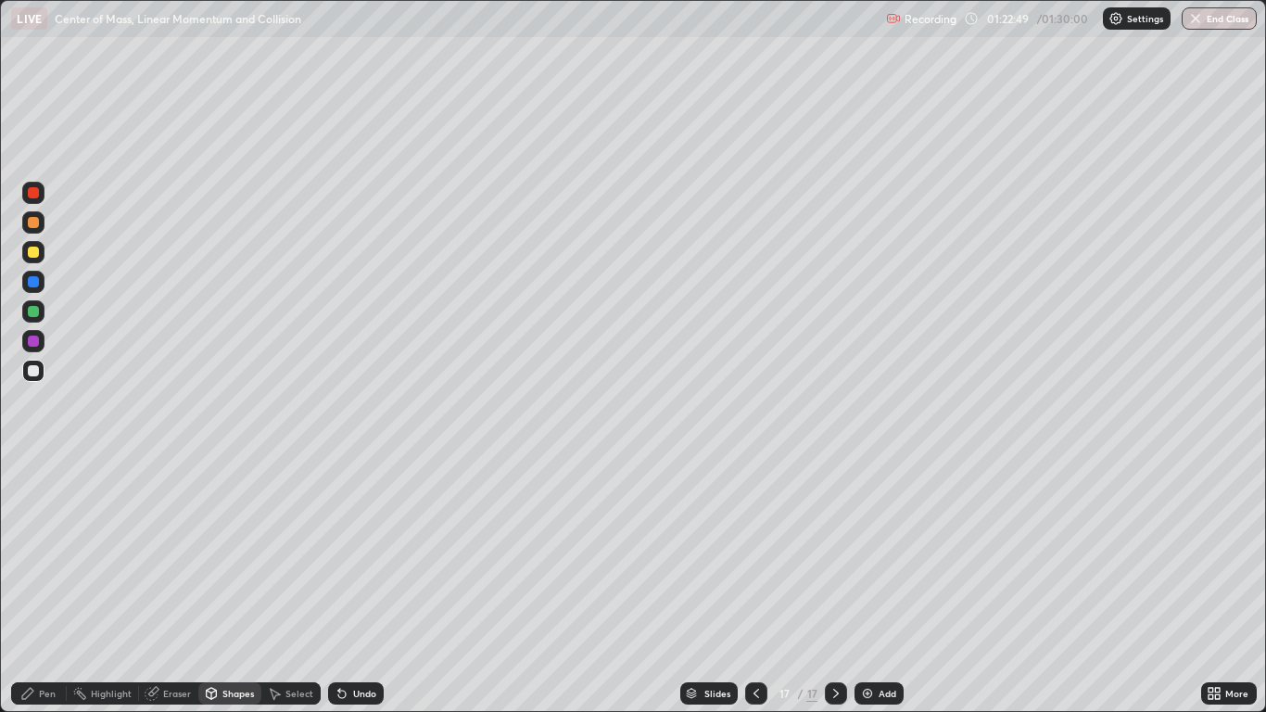
click at [219, 586] on div "Shapes" at bounding box center [229, 693] width 63 height 22
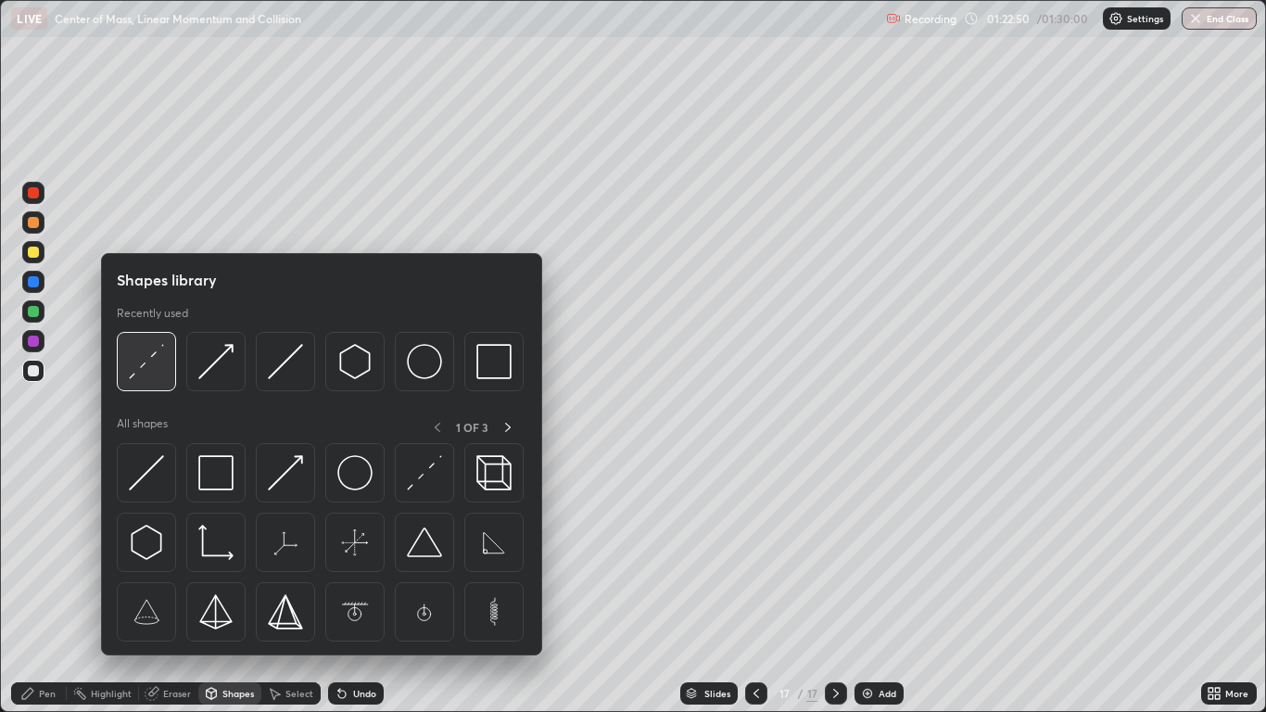
click at [149, 368] on img at bounding box center [146, 361] width 35 height 35
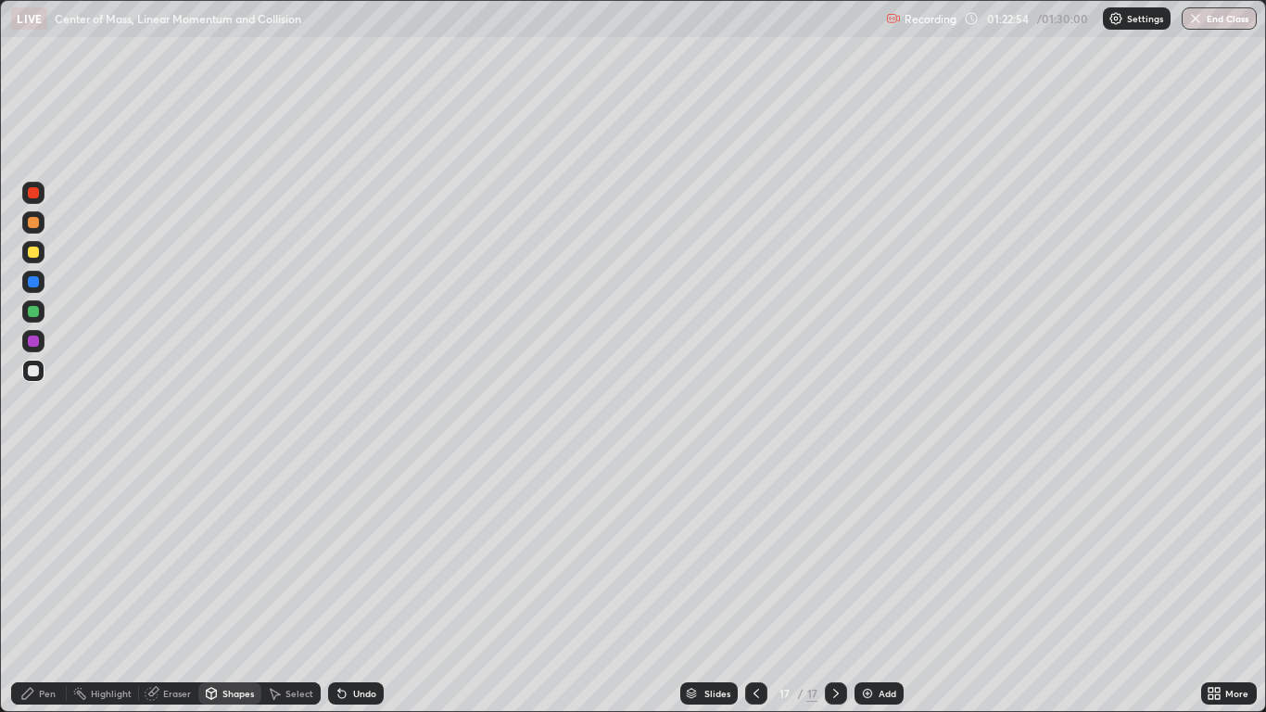
click at [43, 586] on div "Pen" at bounding box center [39, 693] width 56 height 22
click at [34, 370] on div at bounding box center [33, 370] width 11 height 11
click at [33, 282] on div at bounding box center [33, 281] width 11 height 11
click at [350, 586] on div "Undo" at bounding box center [356, 693] width 56 height 22
click at [33, 369] on div at bounding box center [33, 370] width 11 height 11
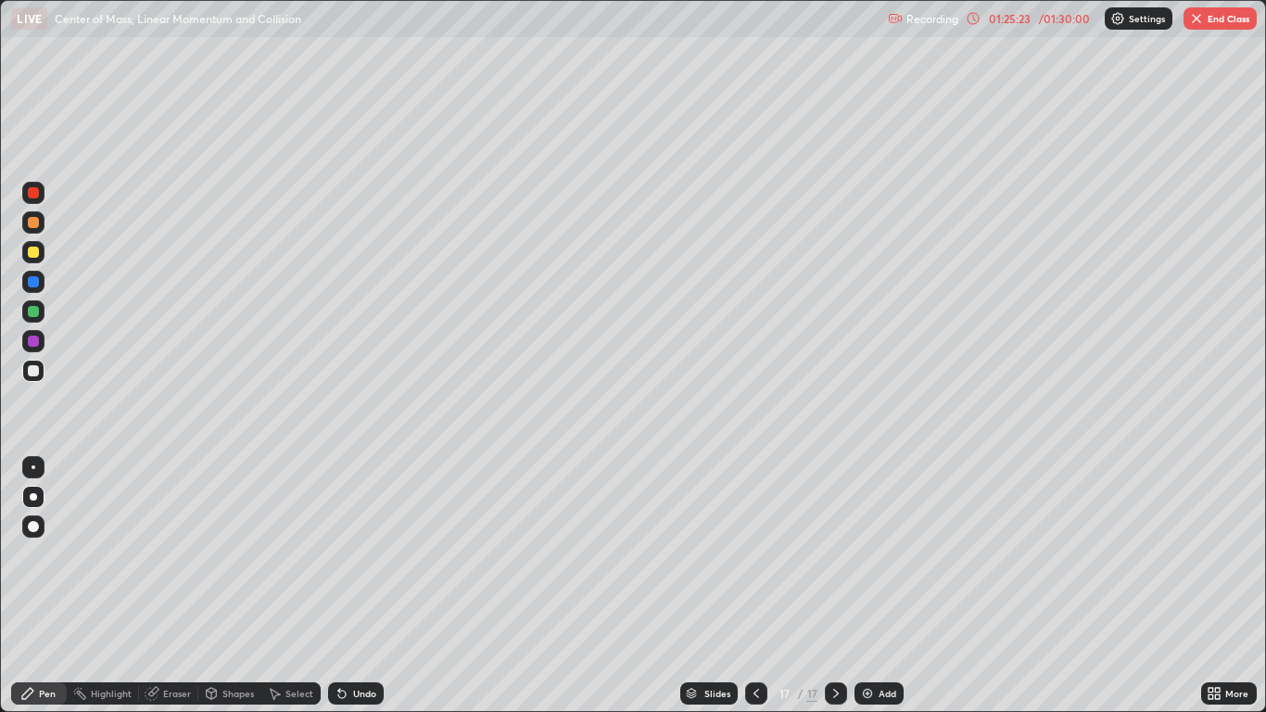
click at [31, 341] on div at bounding box center [33, 341] width 11 height 11
click at [28, 248] on div at bounding box center [33, 252] width 11 height 11
click at [41, 373] on div at bounding box center [33, 371] width 22 height 22
click at [838, 586] on icon at bounding box center [836, 693] width 15 height 15
click at [869, 586] on img at bounding box center [867, 693] width 15 height 15
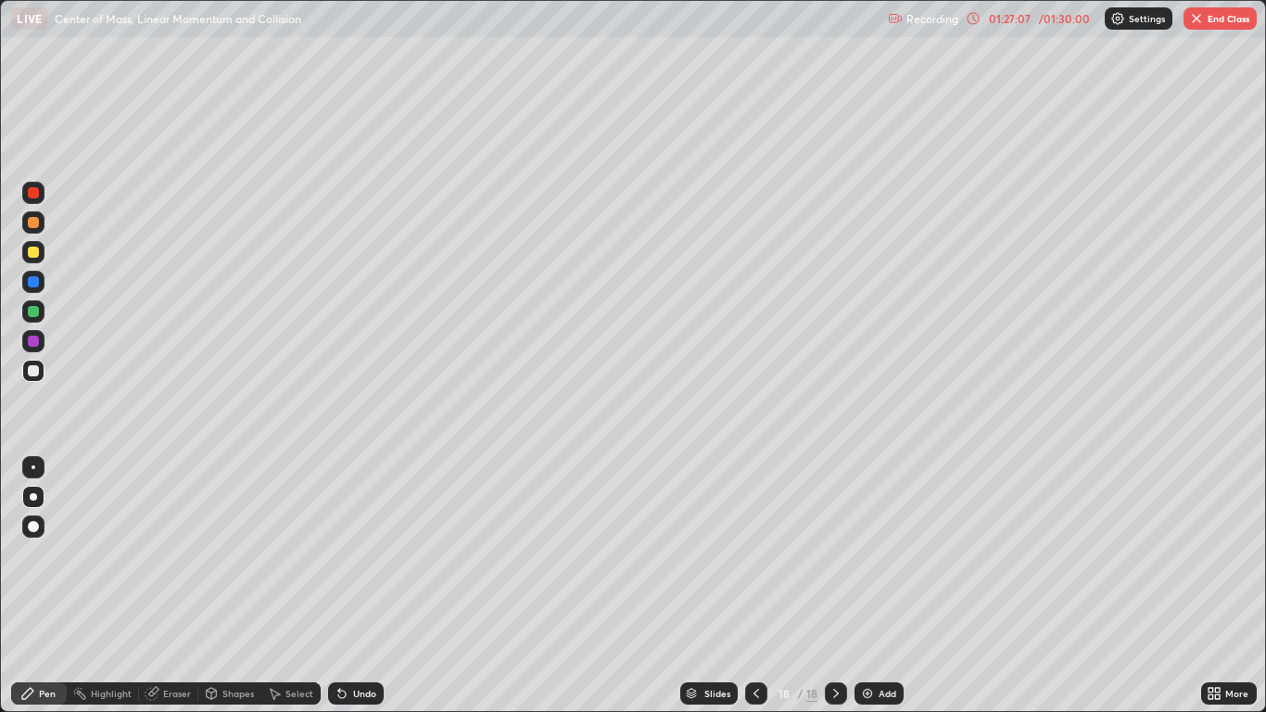
click at [349, 586] on div "Undo" at bounding box center [356, 693] width 56 height 22
click at [348, 586] on div "Undo" at bounding box center [356, 693] width 56 height 22
click at [757, 586] on icon at bounding box center [756, 693] width 15 height 15
click at [845, 586] on div at bounding box center [836, 693] width 22 height 22
click at [756, 586] on icon at bounding box center [756, 693] width 15 height 15
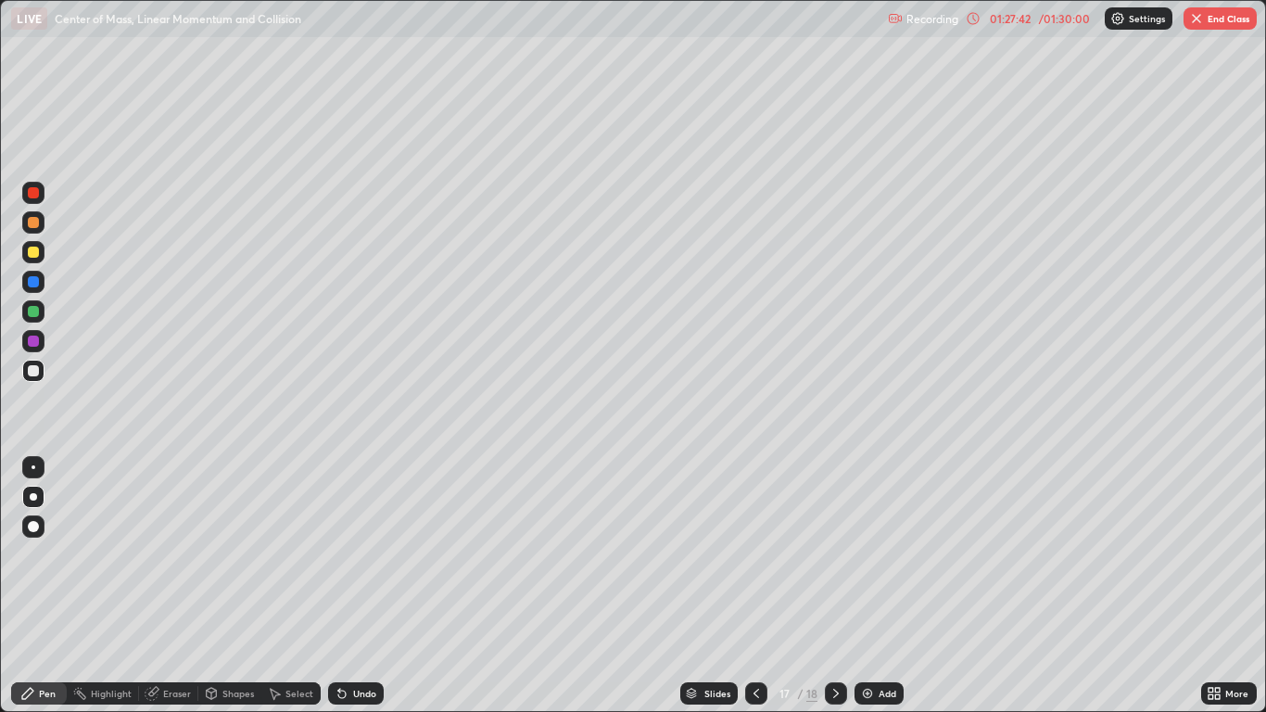
click at [838, 586] on icon at bounding box center [836, 693] width 15 height 15
click at [833, 586] on icon at bounding box center [836, 693] width 15 height 15
click at [754, 586] on icon at bounding box center [757, 693] width 6 height 9
click at [834, 586] on icon at bounding box center [836, 693] width 15 height 15
click at [757, 586] on icon at bounding box center [756, 693] width 15 height 15
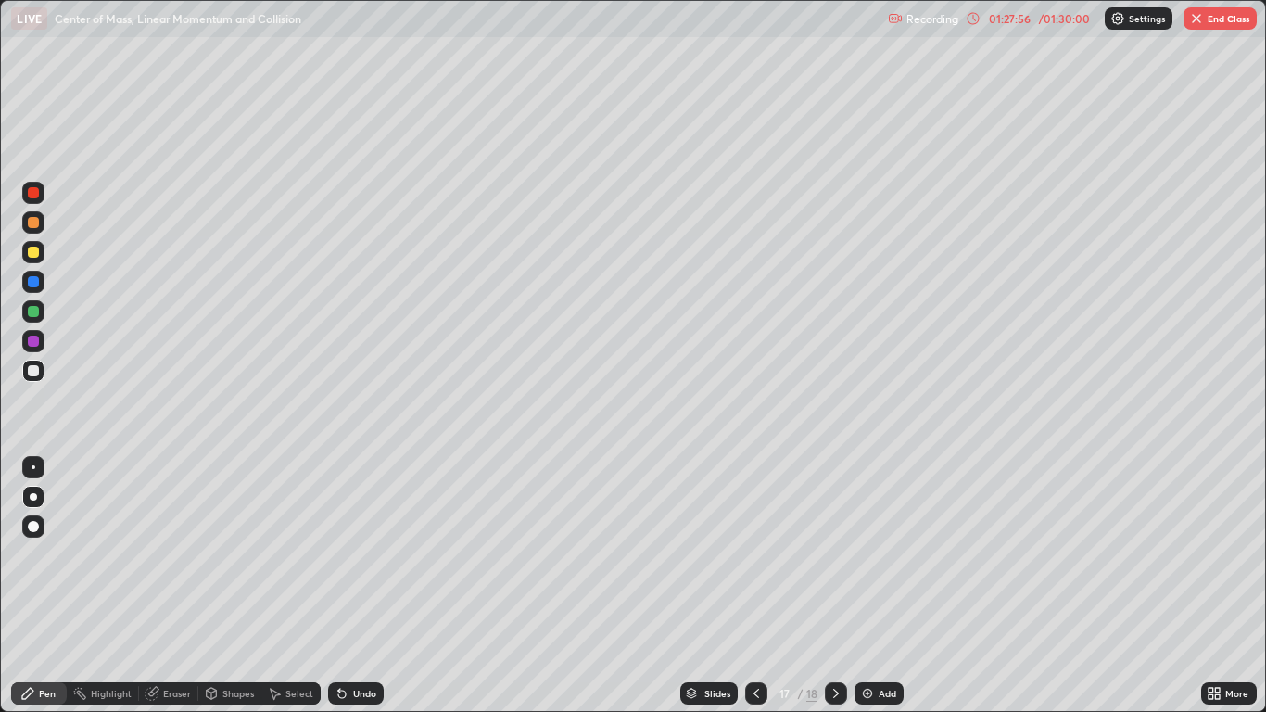
click at [835, 586] on icon at bounding box center [836, 693] width 6 height 9
click at [758, 586] on icon at bounding box center [756, 693] width 15 height 15
click at [835, 586] on icon at bounding box center [836, 693] width 15 height 15
click at [972, 16] on icon at bounding box center [973, 18] width 15 height 15
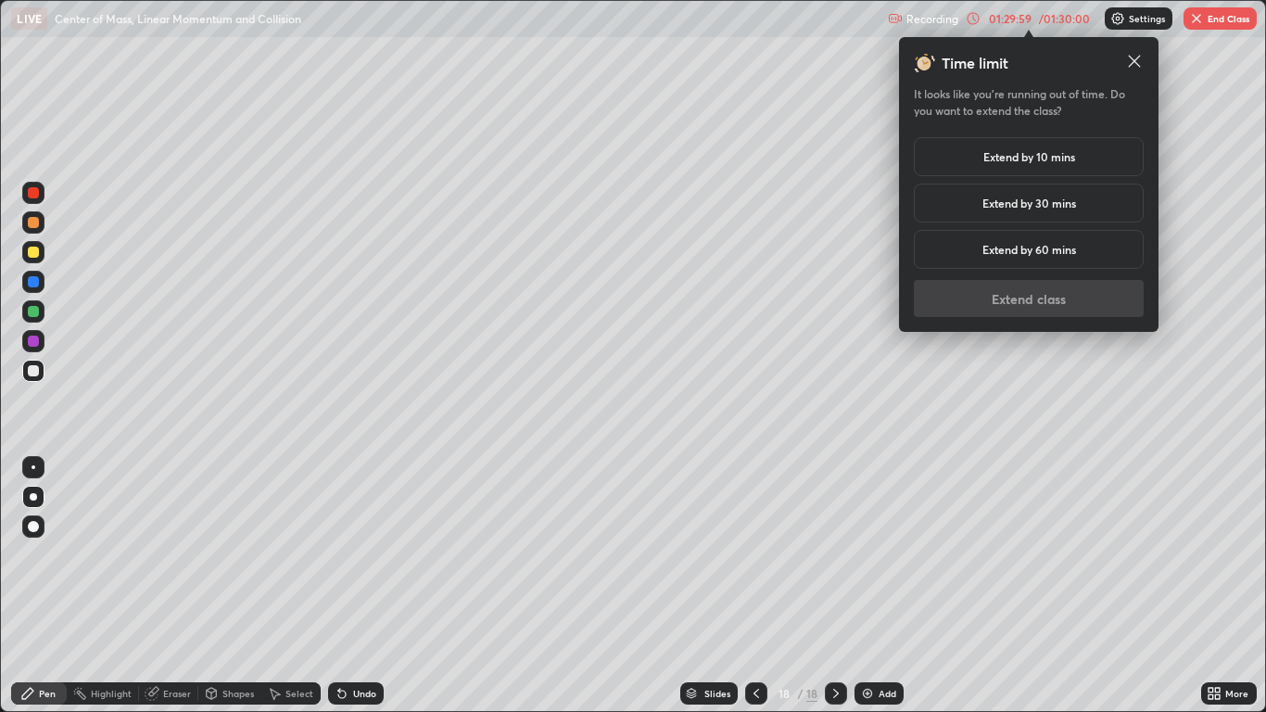
click at [994, 158] on h5 "Extend by 10 mins" at bounding box center [1030, 156] width 92 height 17
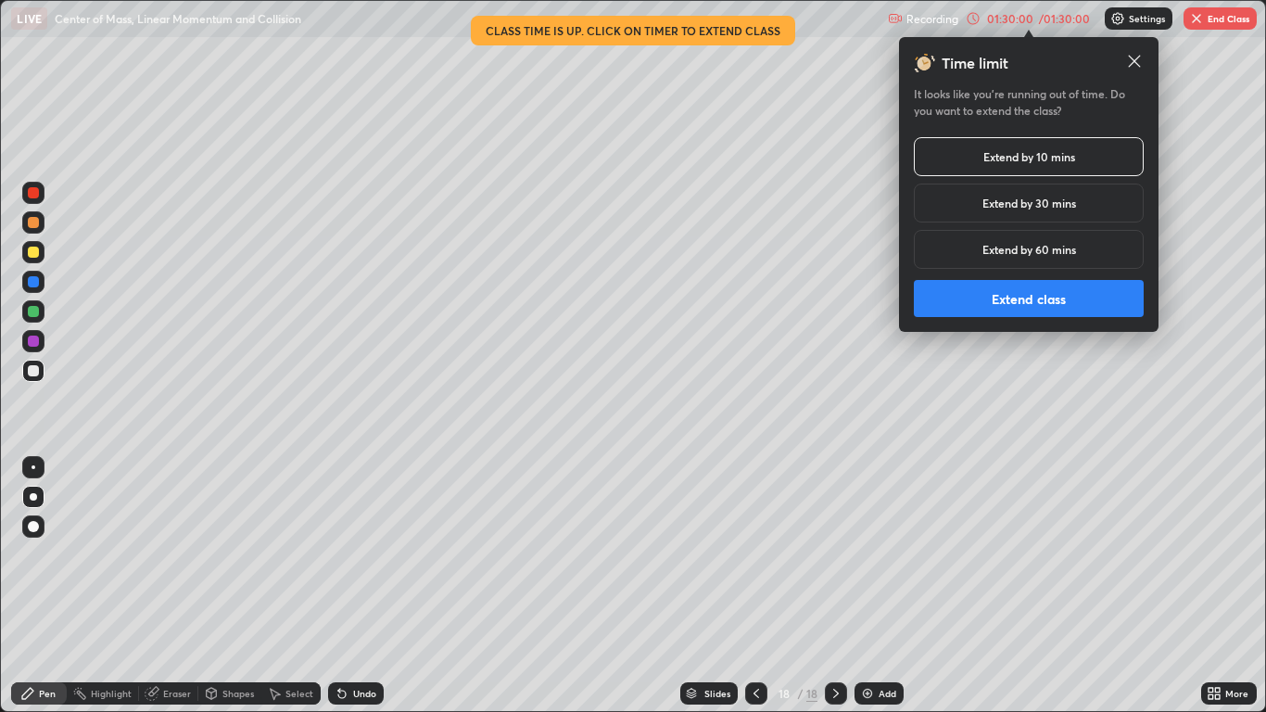
click at [995, 301] on button "Extend class" at bounding box center [1029, 298] width 230 height 37
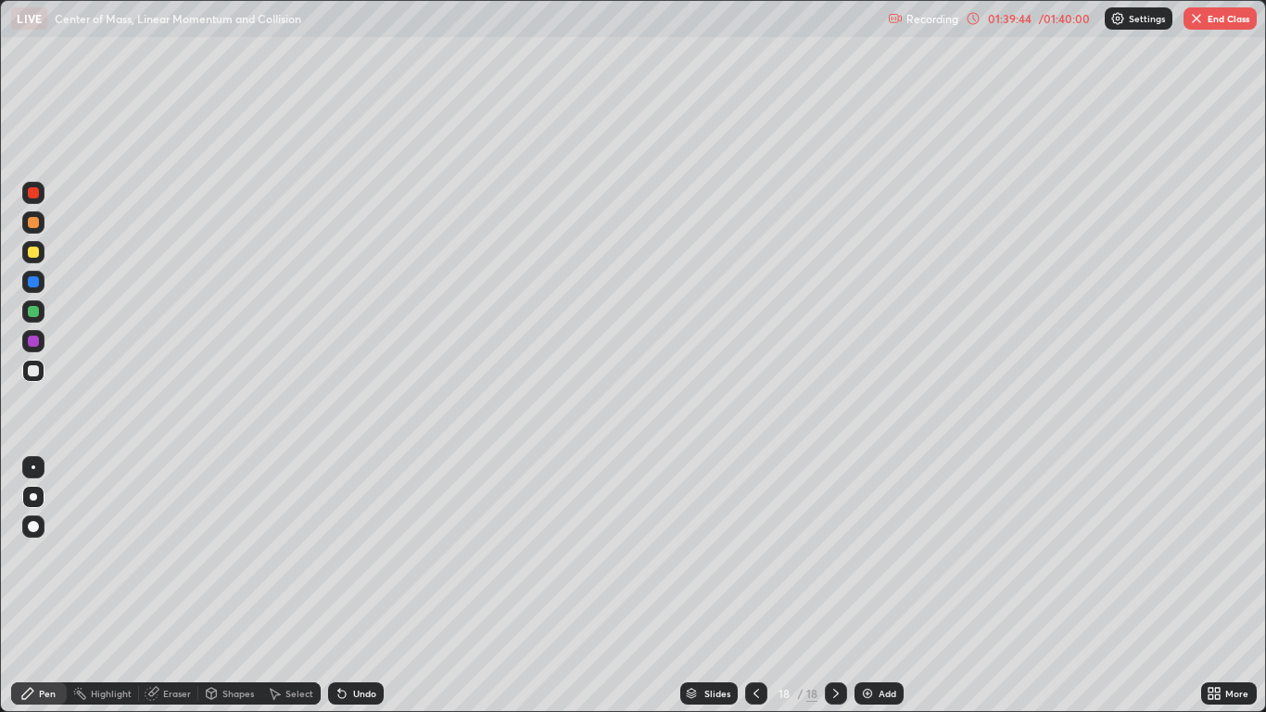
click at [1193, 20] on img "button" at bounding box center [1196, 18] width 15 height 15
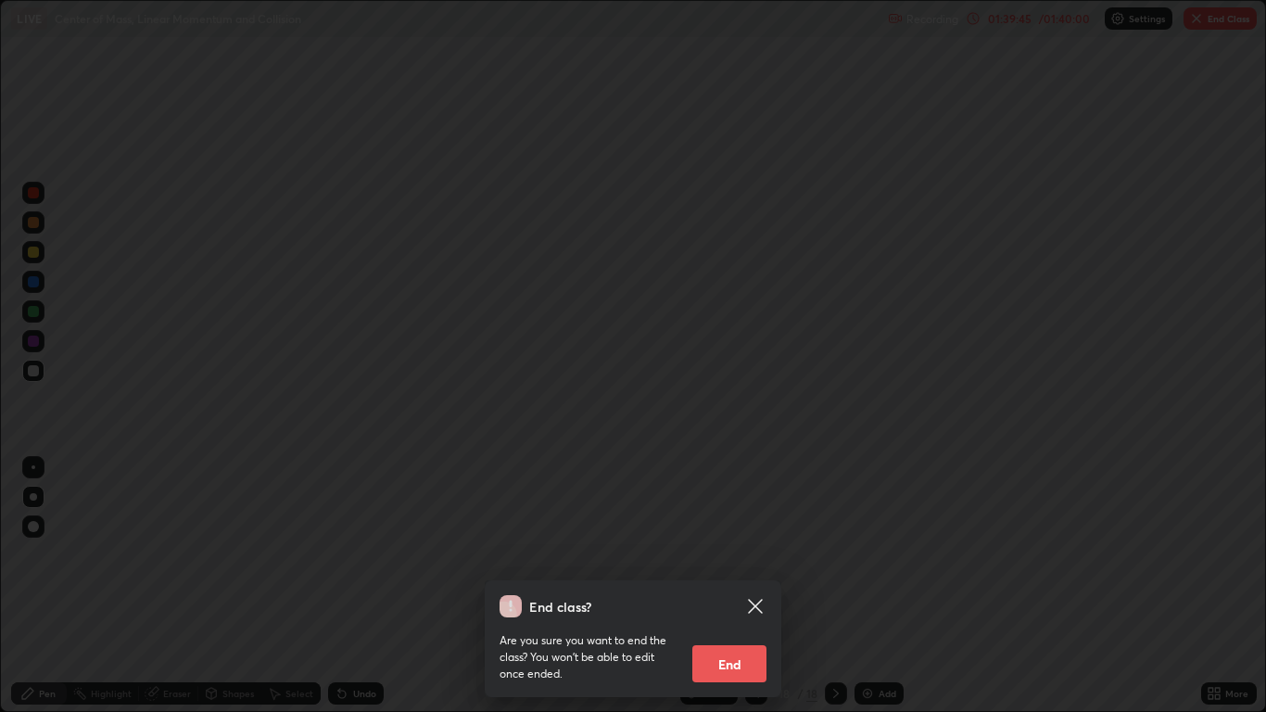
click at [734, 586] on button "End" at bounding box center [730, 663] width 74 height 37
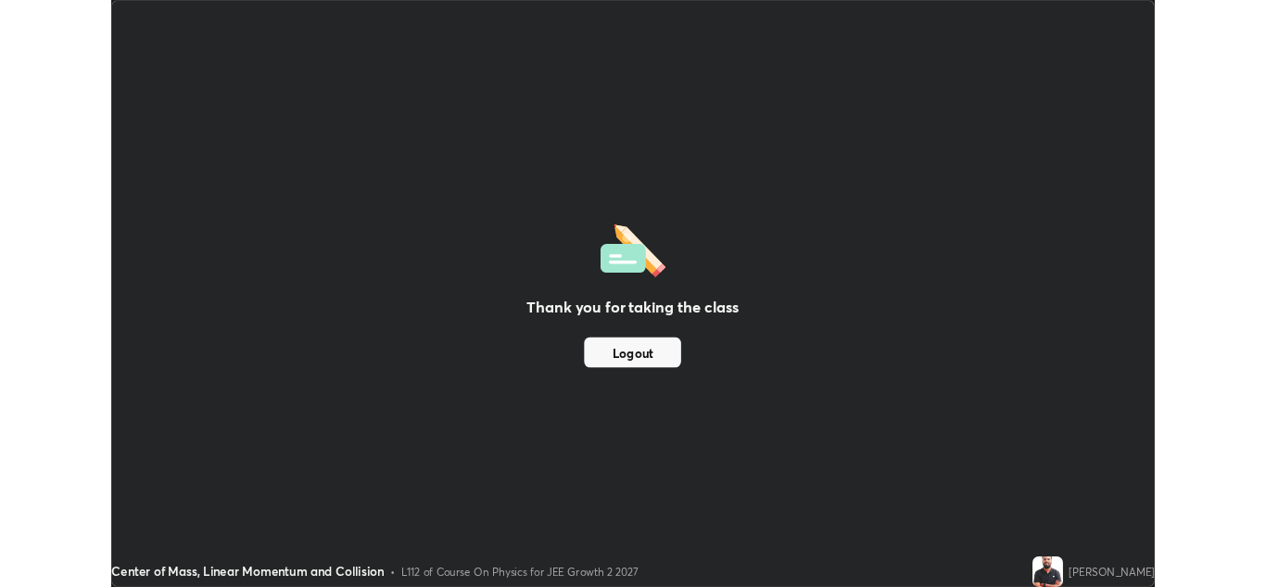
scroll to position [92125, 91446]
